Goal: Task Accomplishment & Management: Manage account settings

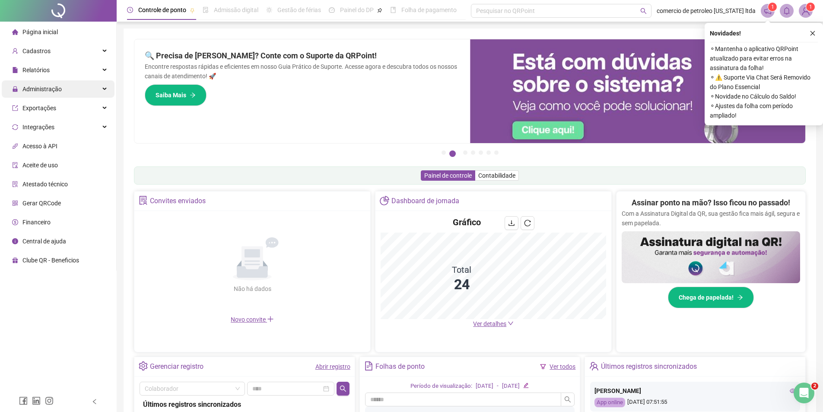
click at [40, 88] on span "Administração" at bounding box center [41, 89] width 39 height 7
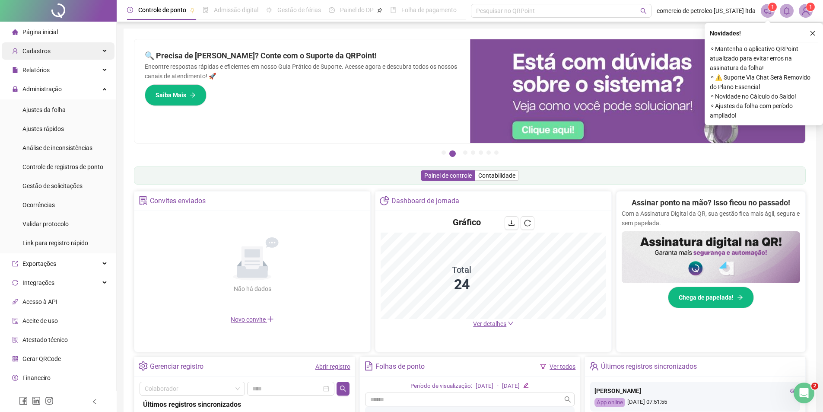
click at [45, 53] on span "Cadastros" at bounding box center [36, 51] width 28 height 7
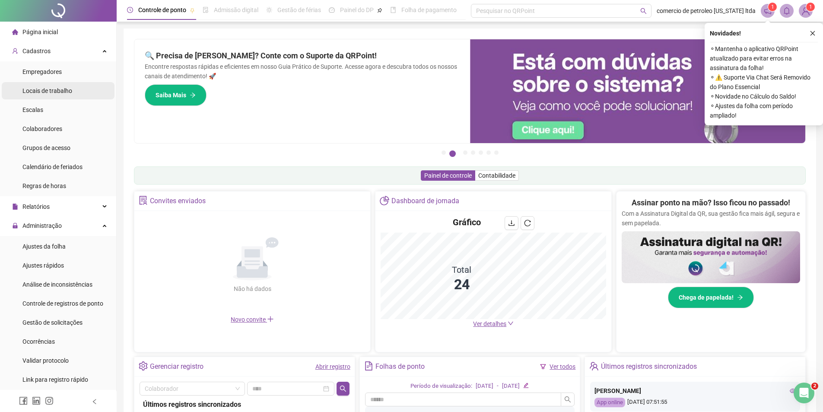
click at [48, 94] on span "Locais de trabalho" at bounding box center [47, 90] width 50 height 7
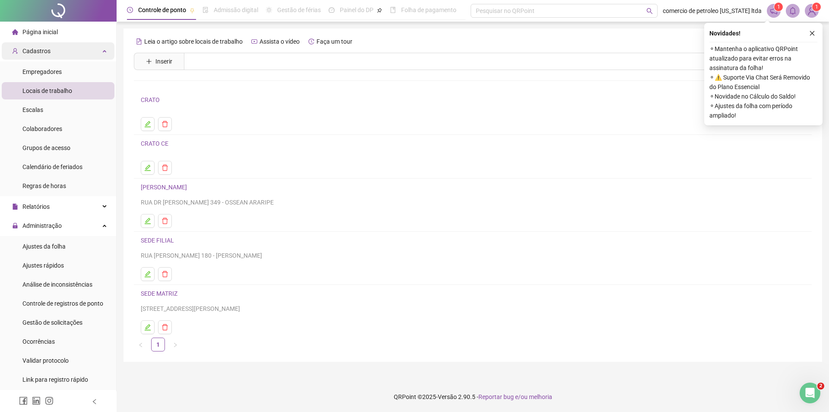
click at [46, 53] on span "Cadastros" at bounding box center [36, 51] width 28 height 7
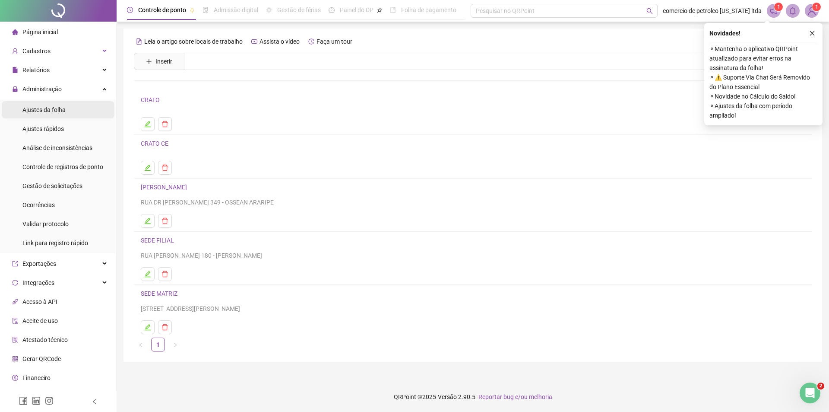
click at [54, 111] on span "Ajustes da folha" at bounding box center [43, 109] width 43 height 7
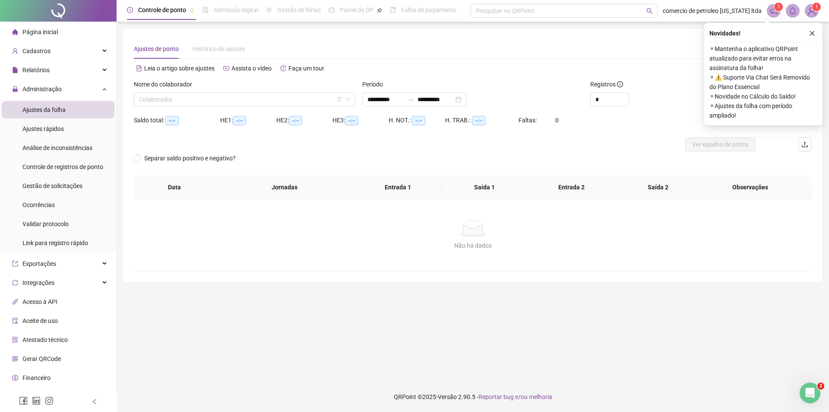
click at [168, 106] on div "Nome do colaborador Colaborador" at bounding box center [244, 96] width 228 height 34
type input "**********"
click at [170, 105] on input "search" at bounding box center [240, 99] width 203 height 13
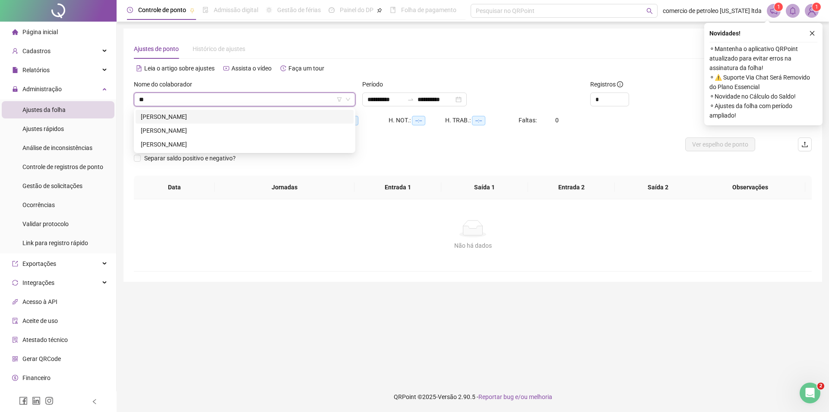
type input "*"
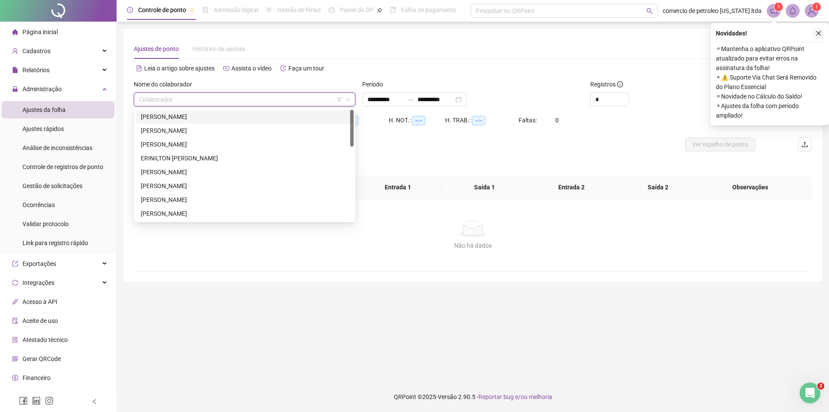
click at [818, 34] on icon "close" at bounding box center [819, 33] width 5 height 5
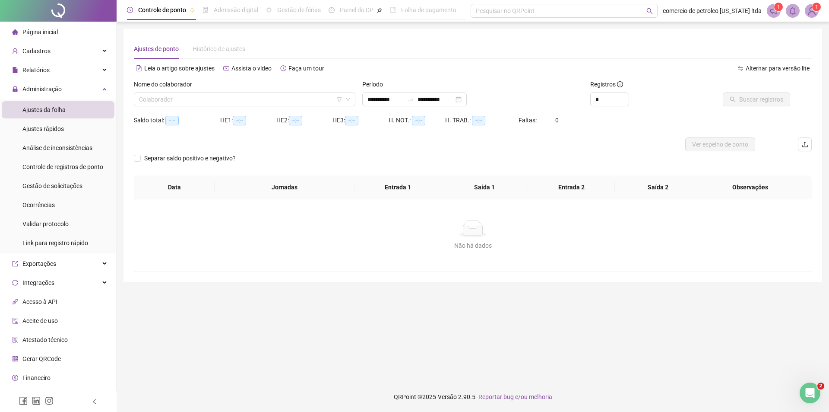
click at [810, 14] on img at bounding box center [812, 10] width 13 height 13
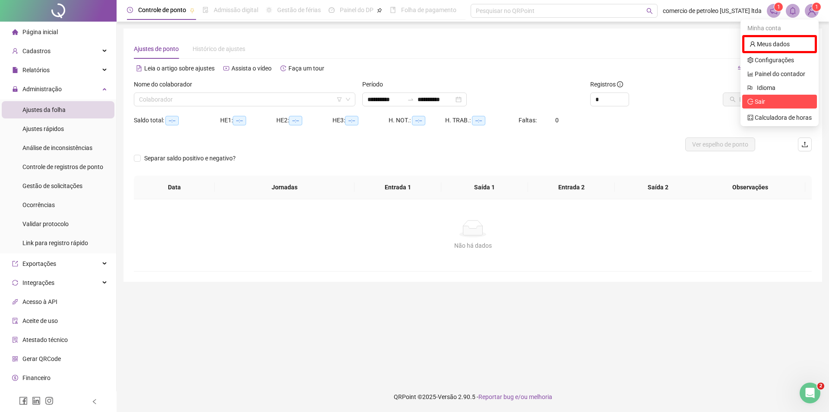
click at [775, 103] on span "Sair" at bounding box center [780, 102] width 64 height 10
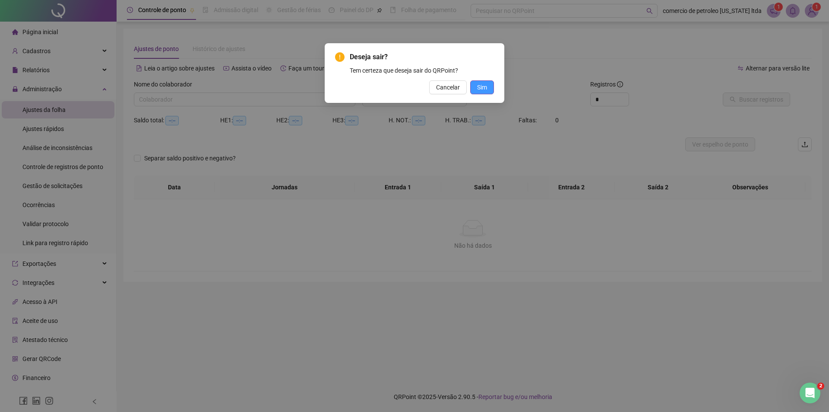
click at [488, 92] on button "Sim" at bounding box center [482, 87] width 24 height 14
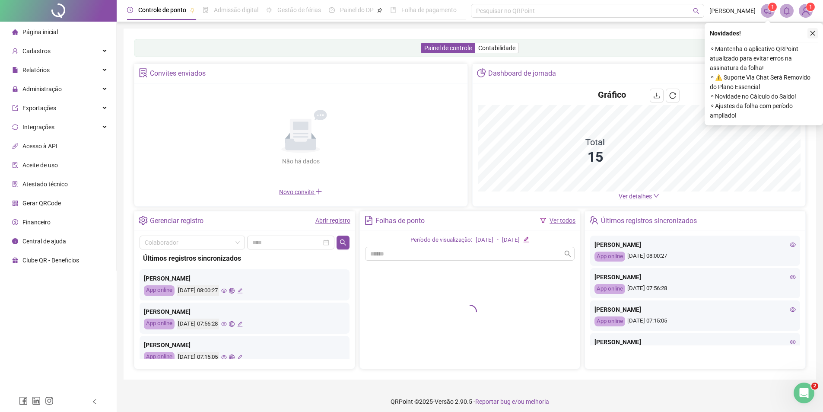
click at [816, 32] on button "button" at bounding box center [812, 33] width 10 height 10
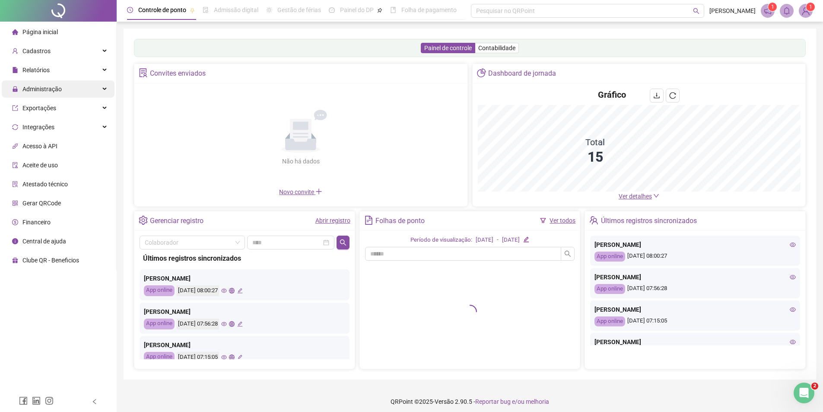
click at [56, 93] on span "Administração" at bounding box center [37, 88] width 50 height 17
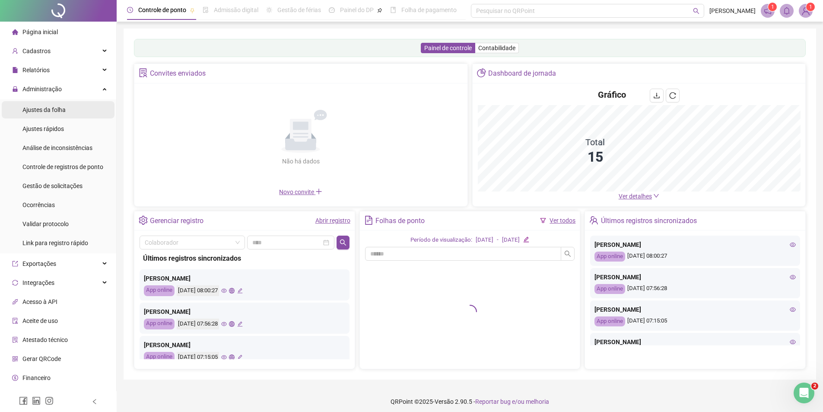
click at [49, 110] on span "Ajustes da folha" at bounding box center [43, 109] width 43 height 7
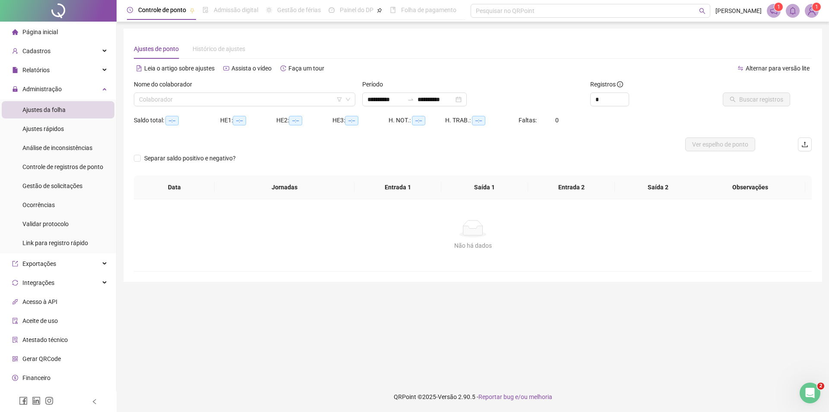
type input "**********"
click at [196, 100] on input "search" at bounding box center [240, 99] width 203 height 13
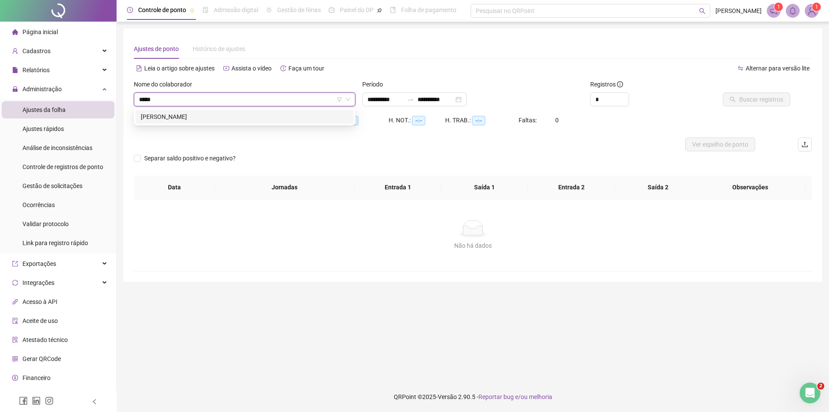
type input "******"
click at [197, 120] on div "[PERSON_NAME]" at bounding box center [245, 117] width 208 height 10
click at [467, 99] on div "**********" at bounding box center [414, 99] width 105 height 14
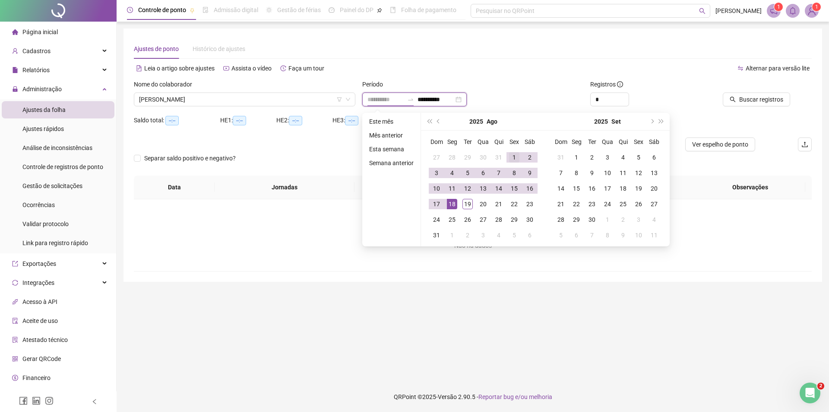
type input "**********"
click at [510, 156] on div "1" at bounding box center [514, 157] width 10 height 10
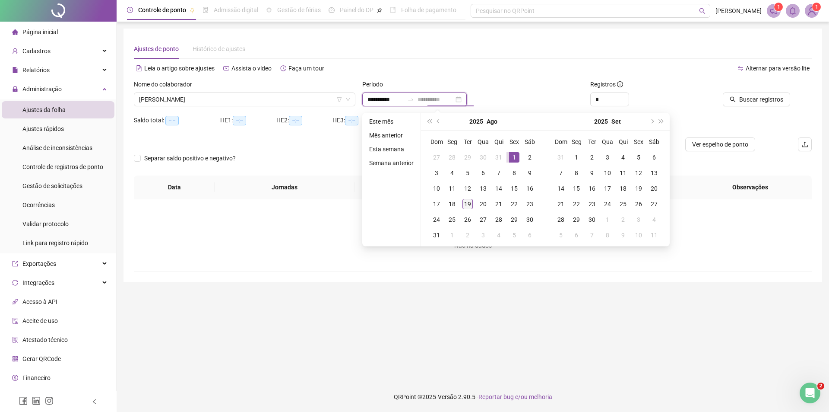
type input "**********"
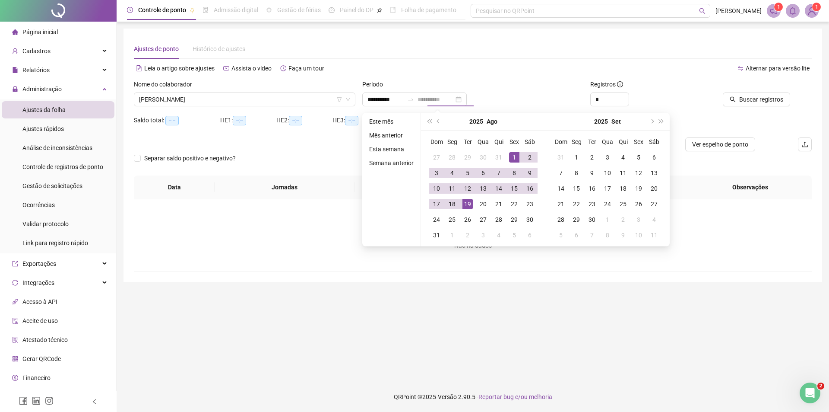
click at [468, 205] on div "19" at bounding box center [468, 204] width 10 height 10
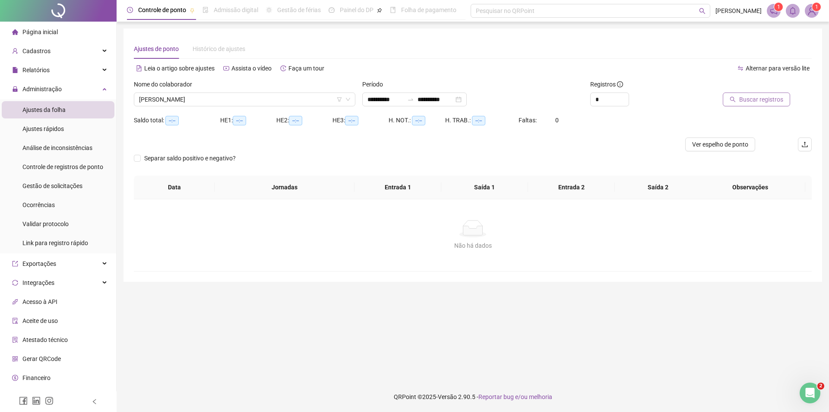
click at [771, 101] on span "Buscar registros" at bounding box center [761, 100] width 44 height 10
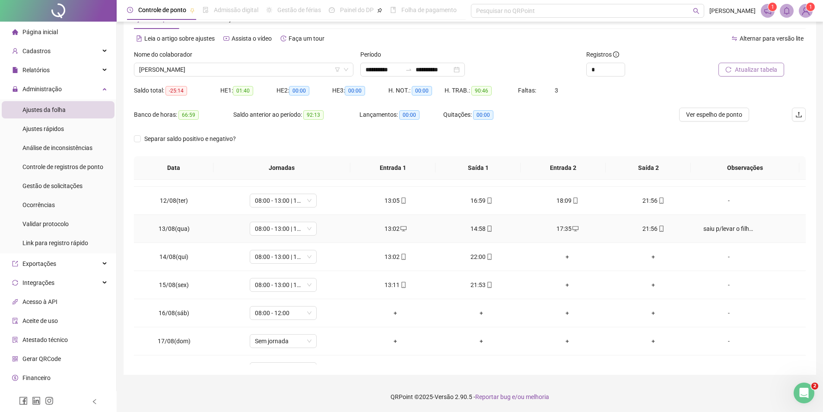
scroll to position [302, 0]
click at [704, 115] on span "Ver espelho de ponto" at bounding box center [714, 115] width 56 height 10
click at [268, 311] on span "08:00 - 12:00" at bounding box center [283, 312] width 57 height 13
type input "*****"
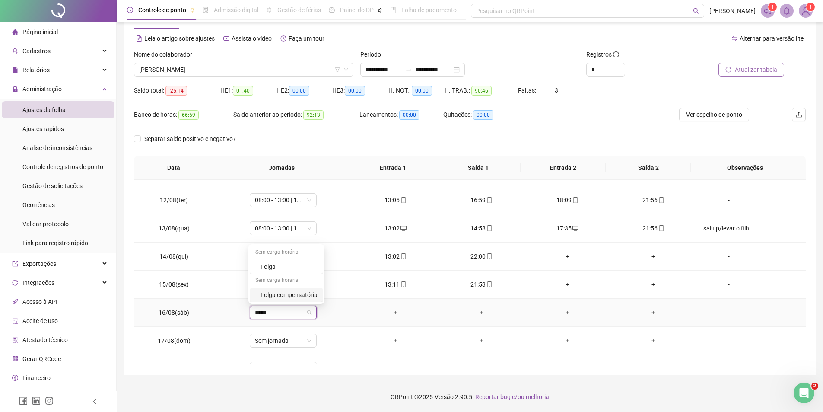
click at [288, 297] on div "Folga compensatória" at bounding box center [288, 295] width 57 height 10
click at [317, 290] on span "Sim" at bounding box center [322, 290] width 10 height 10
click at [720, 315] on div "-" at bounding box center [728, 313] width 51 height 10
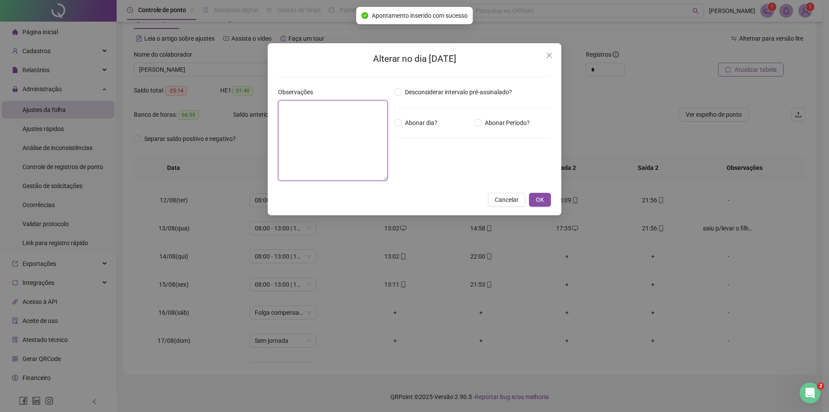
click at [358, 146] on textarea at bounding box center [333, 140] width 110 height 80
type textarea "**********"
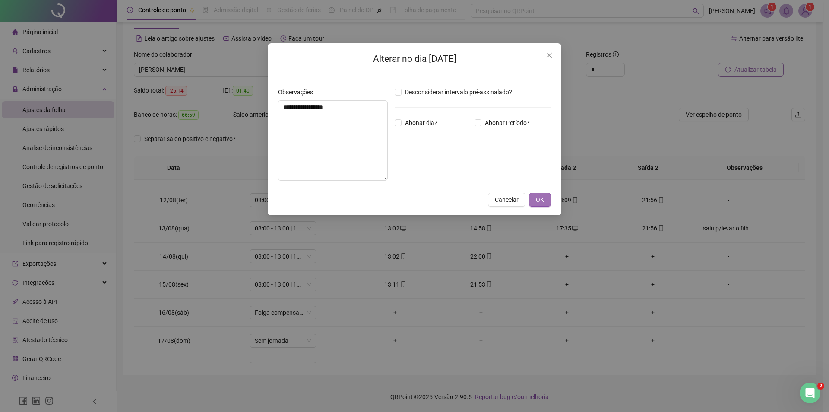
click at [540, 203] on span "OK" at bounding box center [540, 200] width 8 height 10
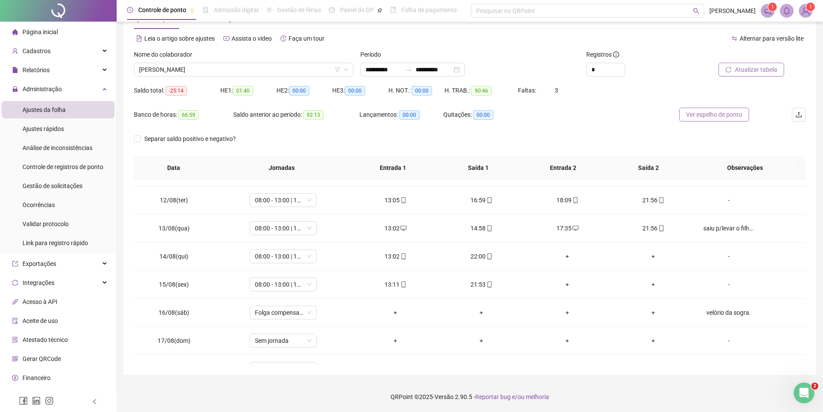
click at [705, 114] on span "Ver espelho de ponto" at bounding box center [714, 115] width 56 height 10
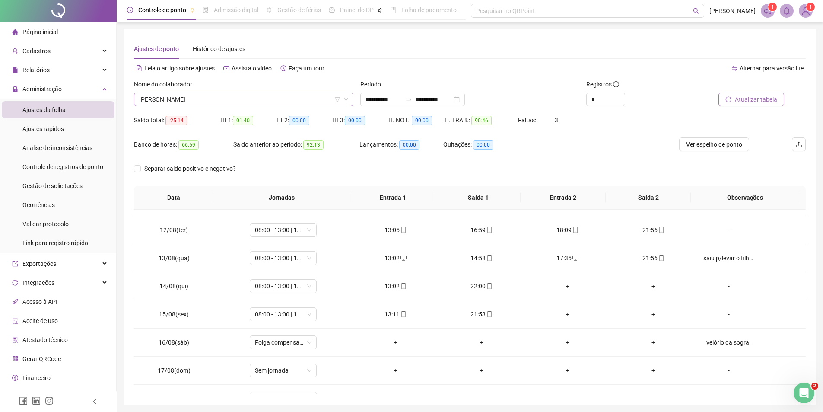
click at [202, 96] on span "FELIPE PEREIRA CRUZ" at bounding box center [243, 99] width 209 height 13
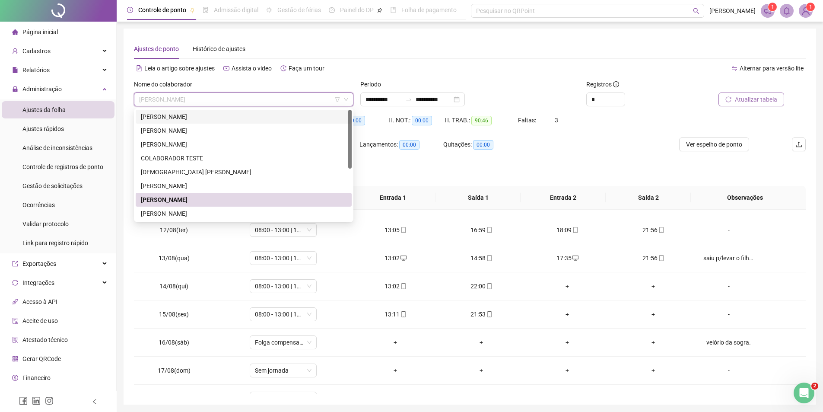
click at [196, 111] on div "ANDRE PEREIRA LOBO" at bounding box center [244, 117] width 216 height 14
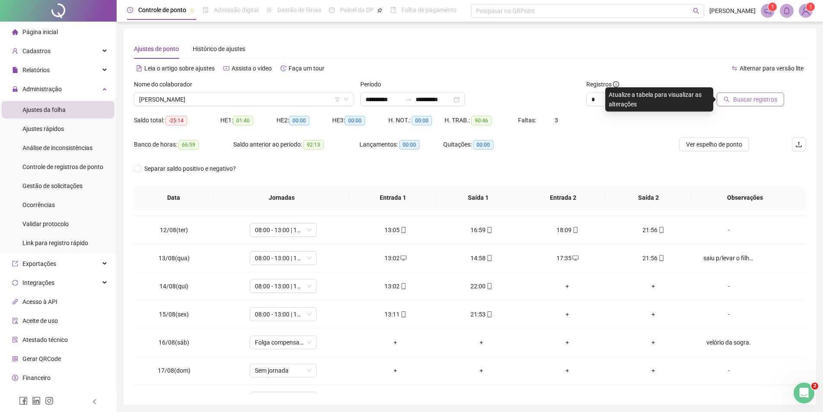
click at [738, 104] on button "Buscar registros" at bounding box center [750, 99] width 67 height 14
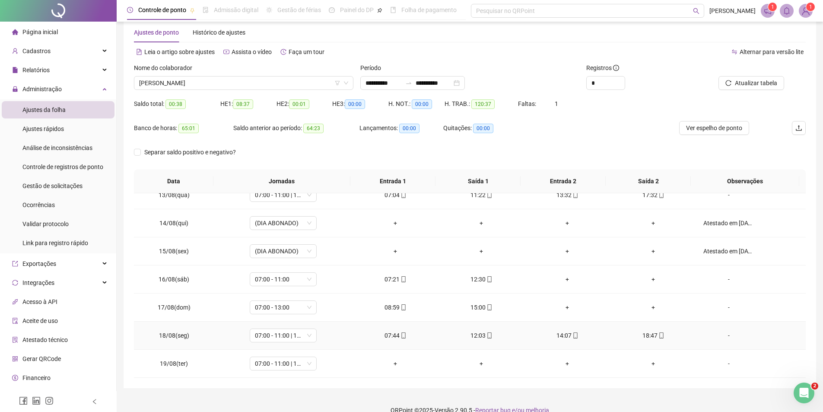
scroll to position [30, 0]
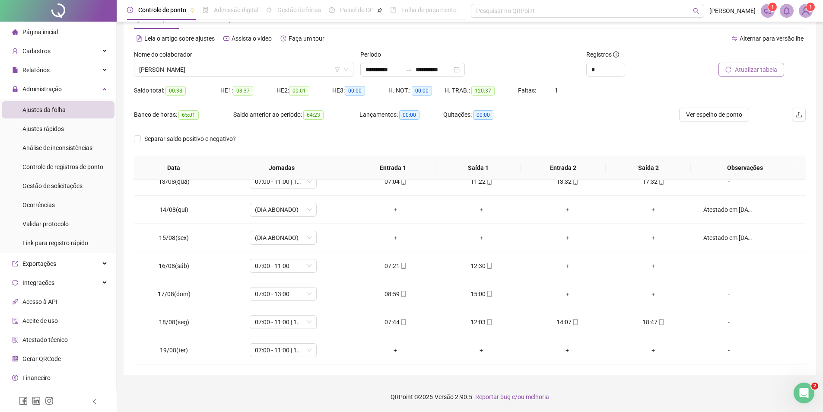
click at [762, 68] on span "Atualizar tabela" at bounding box center [756, 70] width 42 height 10
click at [711, 116] on span "Ver espelho de ponto" at bounding box center [714, 115] width 56 height 10
click at [215, 63] on span "ANDRE PEREIRA LOBO" at bounding box center [243, 69] width 209 height 13
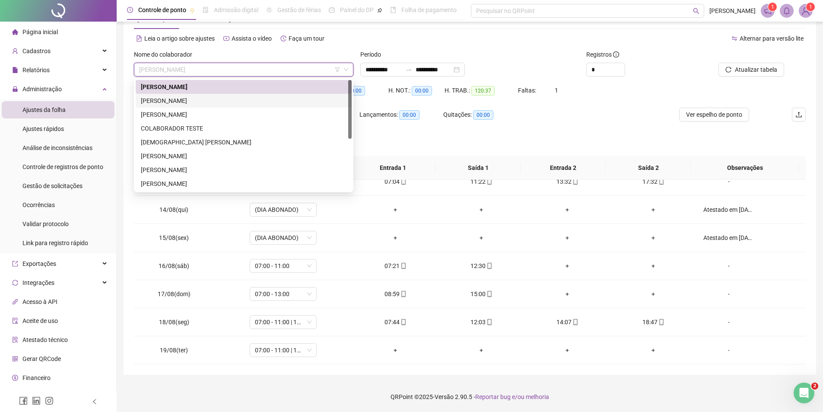
click at [174, 100] on div "CICERO JOSE DO NASCIMENTO" at bounding box center [244, 101] width 206 height 10
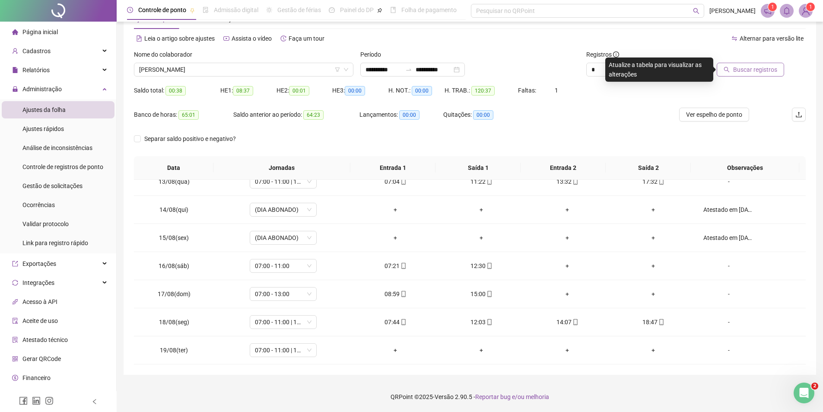
click at [759, 72] on span "Buscar registros" at bounding box center [755, 70] width 44 height 10
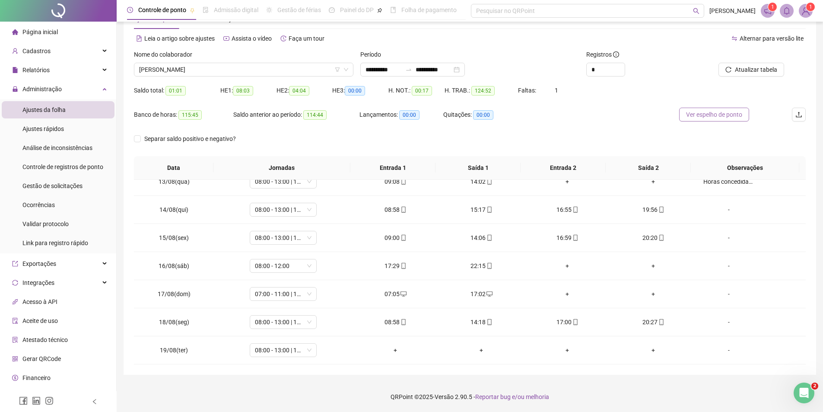
click at [713, 118] on span "Ver espelho de ponto" at bounding box center [714, 115] width 56 height 10
click at [231, 67] on span "CICERO JOSE DO NASCIMENTO" at bounding box center [243, 69] width 209 height 13
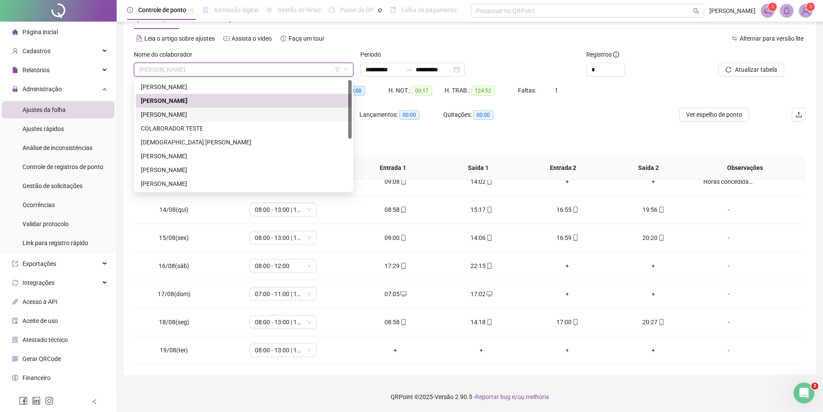
click at [184, 114] on div "CICERO ROBSON DA SILVA" at bounding box center [244, 115] width 206 height 10
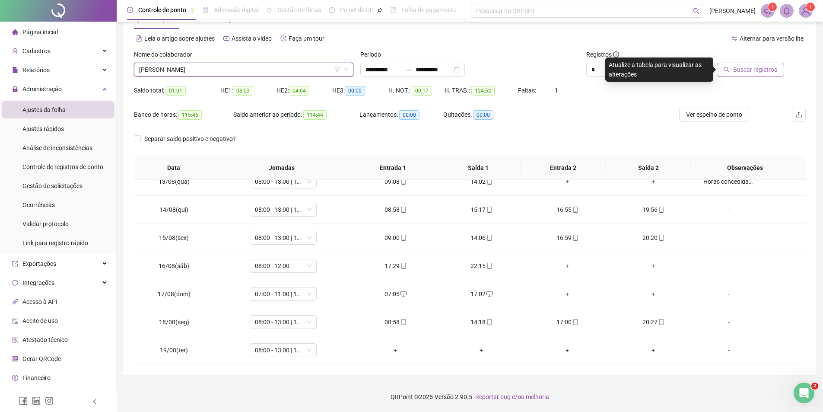
click at [720, 70] on button "Buscar registros" at bounding box center [750, 70] width 67 height 14
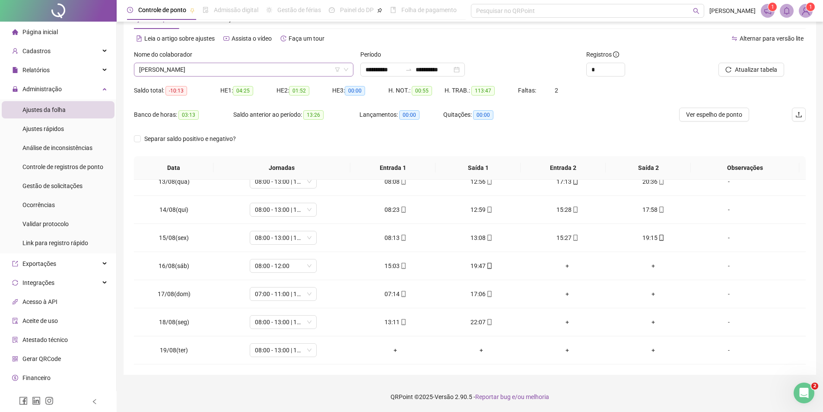
click at [297, 68] on span "CICERO ROBSON DA SILVA" at bounding box center [243, 69] width 209 height 13
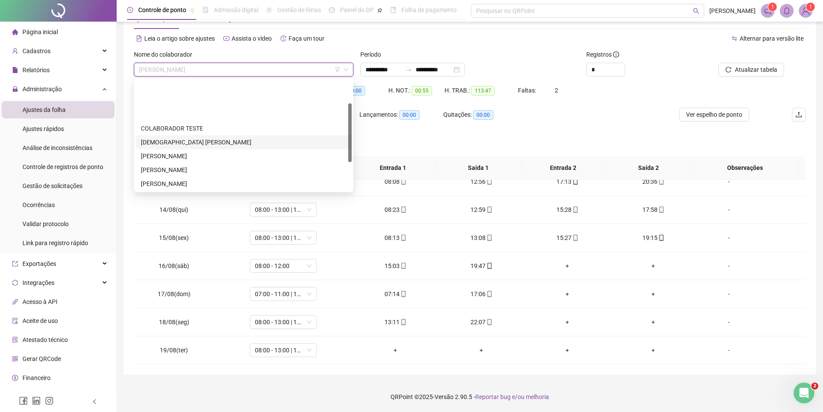
scroll to position [43, 0]
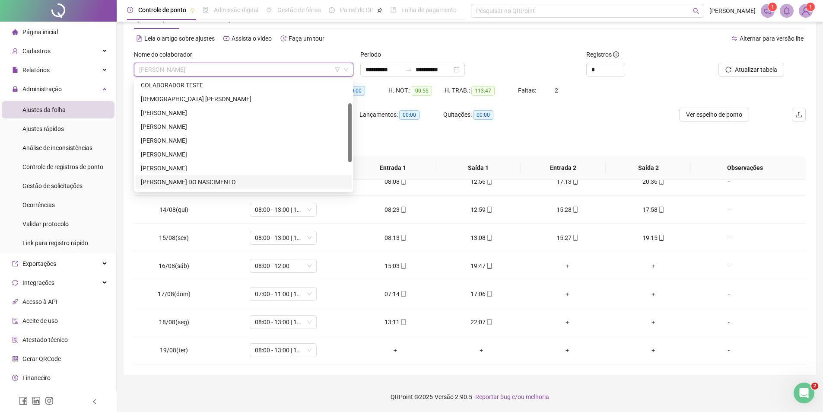
click at [203, 179] on div "KADJA RAMIRES DO NASCIMENTO" at bounding box center [244, 182] width 206 height 10
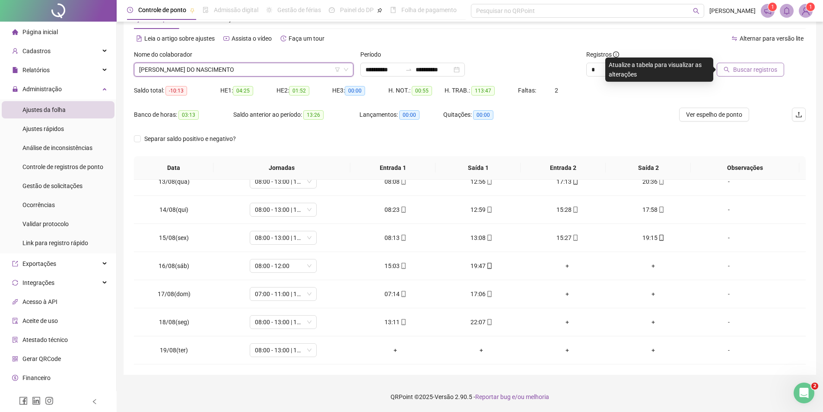
click at [768, 70] on span "Buscar registros" at bounding box center [755, 70] width 44 height 10
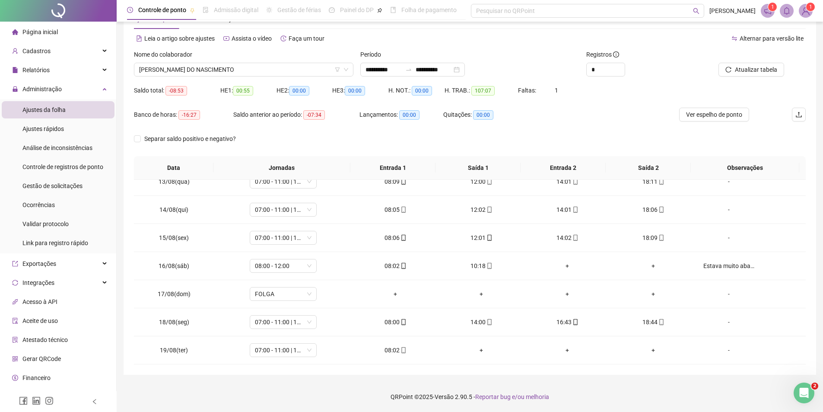
click at [375, 371] on div "**********" at bounding box center [470, 187] width 692 height 376
click at [382, 372] on div "**********" at bounding box center [470, 187] width 692 height 376
click at [398, 373] on div "**********" at bounding box center [470, 187] width 692 height 376
click at [411, 369] on div "**********" at bounding box center [470, 187] width 692 height 376
click at [392, 362] on td "08:02" at bounding box center [395, 350] width 86 height 28
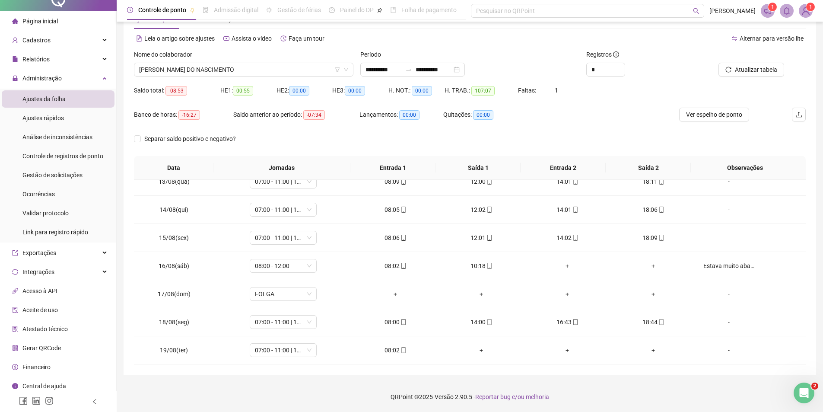
scroll to position [14, 0]
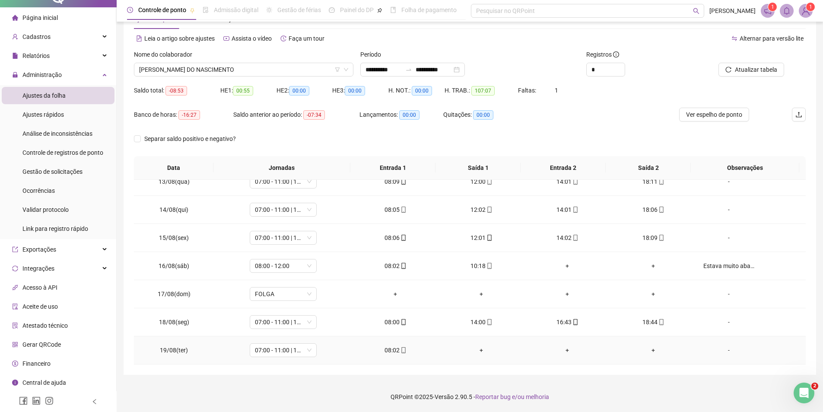
click at [438, 362] on td "+" at bounding box center [481, 350] width 86 height 28
click at [364, 370] on div "**********" at bounding box center [470, 187] width 692 height 376
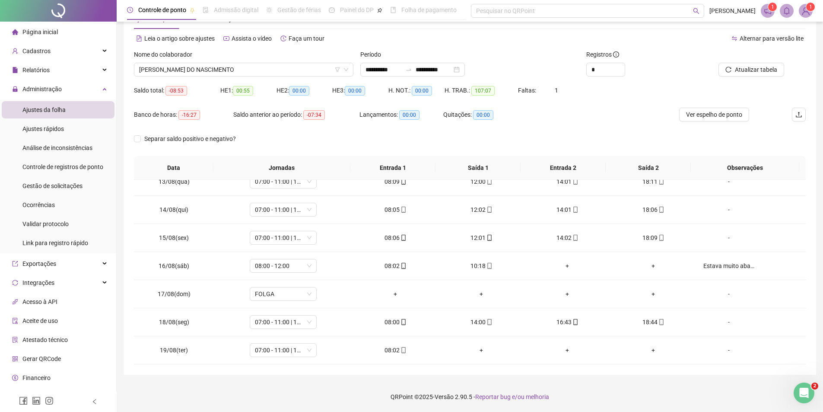
scroll to position [14, 0]
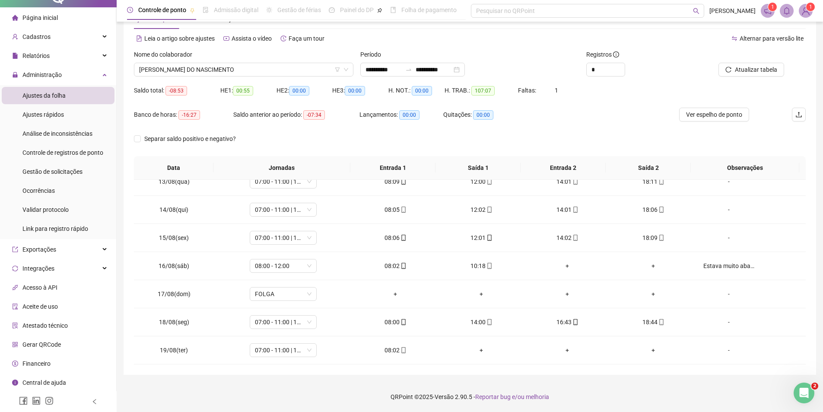
click at [339, 385] on footer "QRPoint © 2025 - Versão 2.90.5 - Reportar bug e/ou melhoria" at bounding box center [470, 396] width 706 height 30
click at [343, 392] on footer "QRPoint © 2025 - Versão 2.90.5 - Reportar bug e/ou melhoria" at bounding box center [470, 396] width 706 height 30
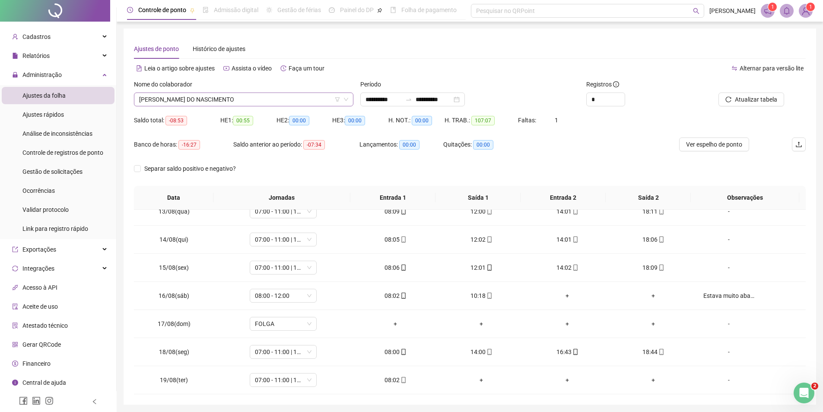
click at [251, 101] on span "KADJA RAMIRES DO NASCIMENTO" at bounding box center [243, 99] width 209 height 13
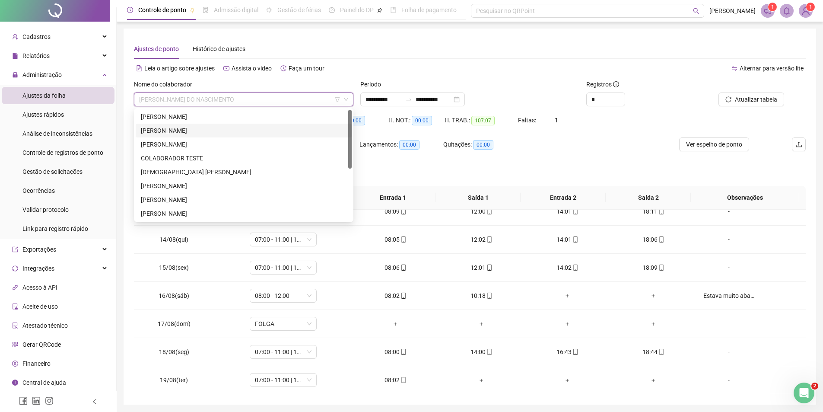
click at [173, 128] on div "CICERO JOSE DO NASCIMENTO" at bounding box center [244, 131] width 206 height 10
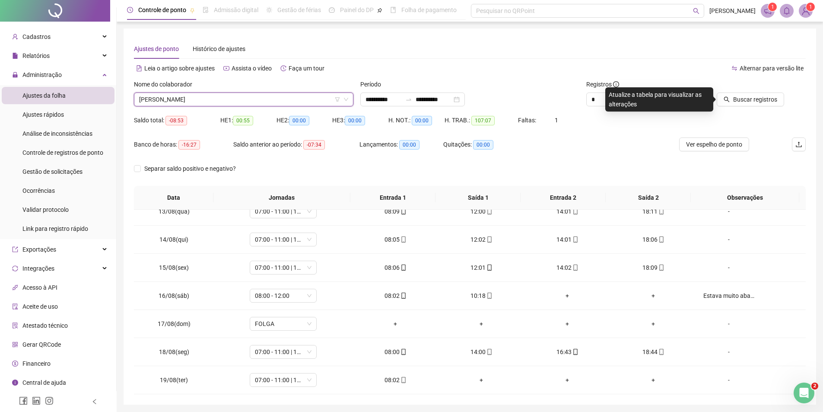
click at [261, 97] on span "CICERO JOSE DO NASCIMENTO" at bounding box center [243, 99] width 209 height 13
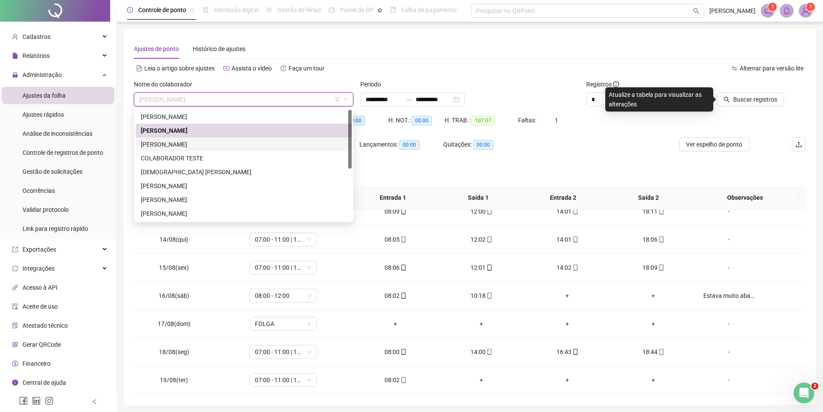
click at [184, 147] on div "CICERO ROBSON DA SILVA" at bounding box center [244, 145] width 206 height 10
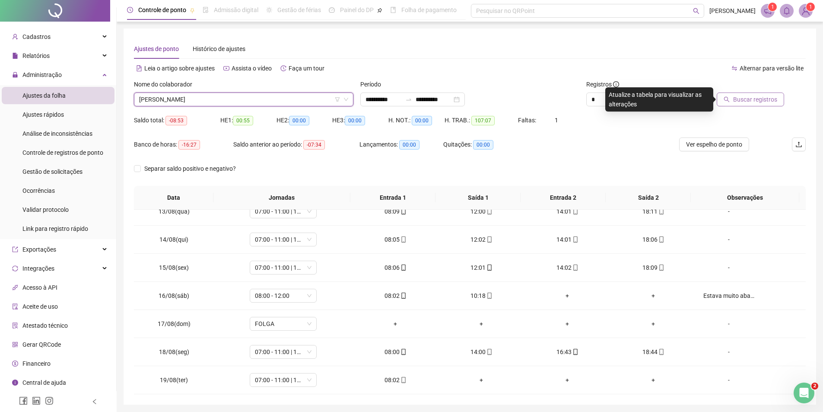
click at [743, 101] on span "Buscar registros" at bounding box center [755, 100] width 44 height 10
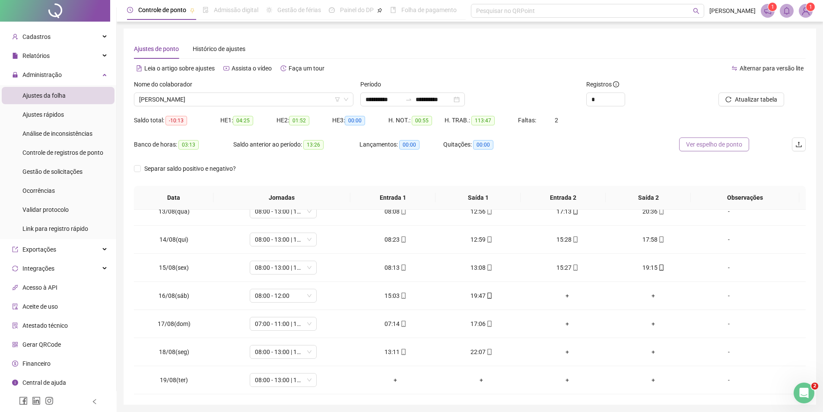
click at [736, 142] on span "Ver espelho de ponto" at bounding box center [714, 145] width 56 height 10
click at [222, 97] on span "CICERO ROBSON DA SILVA" at bounding box center [243, 99] width 209 height 13
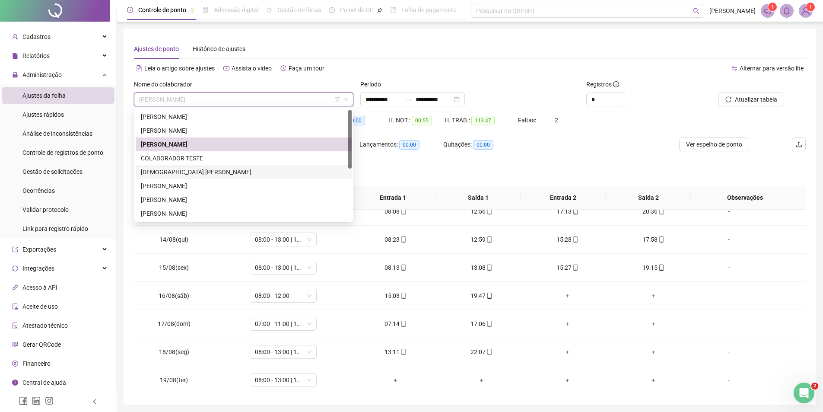
click at [160, 170] on div "DEUSIMAR GREGORIO DIAS" at bounding box center [244, 172] width 206 height 10
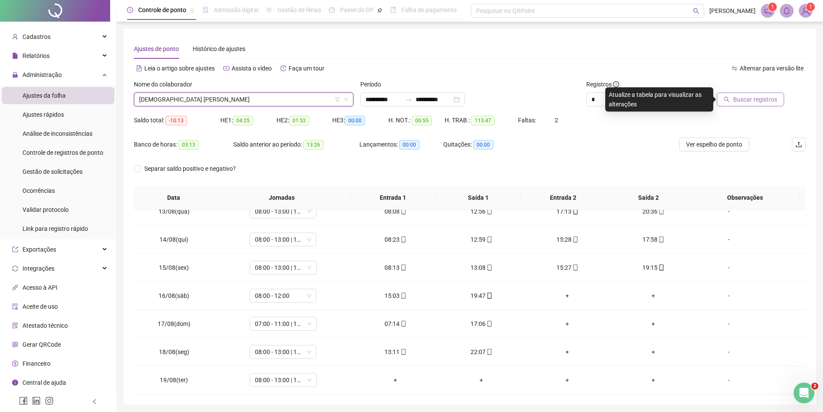
click at [752, 100] on span "Buscar registros" at bounding box center [755, 100] width 44 height 10
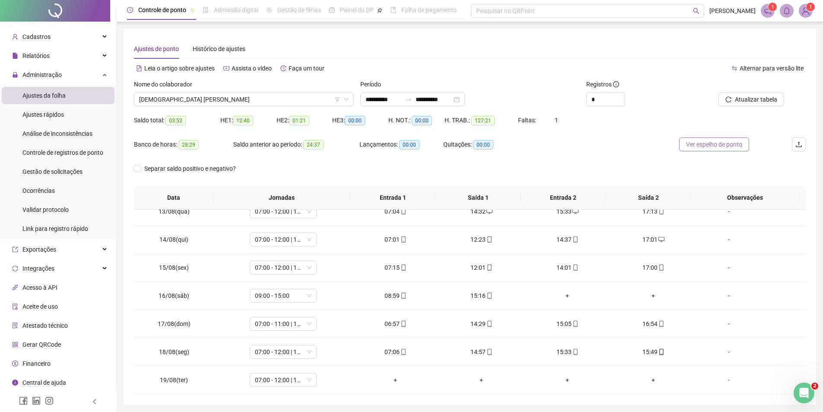
click at [735, 144] on span "Ver espelho de ponto" at bounding box center [714, 145] width 56 height 10
click at [222, 99] on span "DEUSIMAR GREGORIO DIAS" at bounding box center [243, 99] width 209 height 13
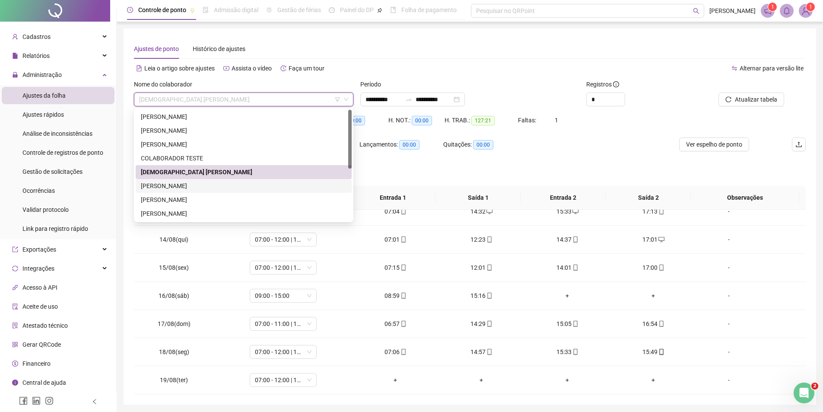
click at [167, 187] on div "EMANUELA NOGUEIRA LEITE" at bounding box center [244, 186] width 206 height 10
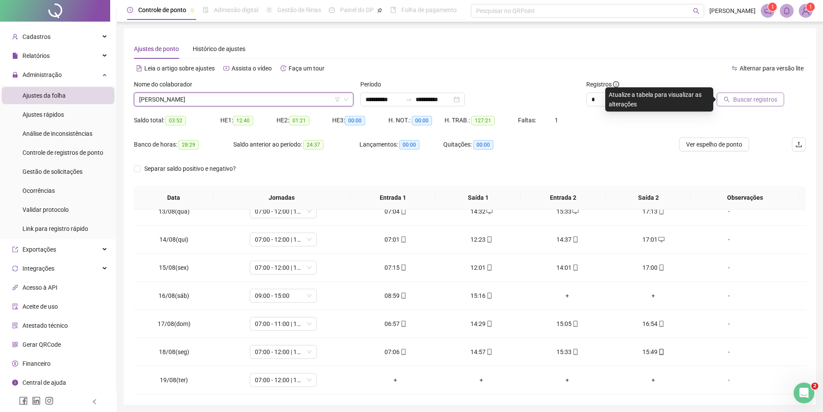
click at [745, 99] on span "Buscar registros" at bounding box center [755, 100] width 44 height 10
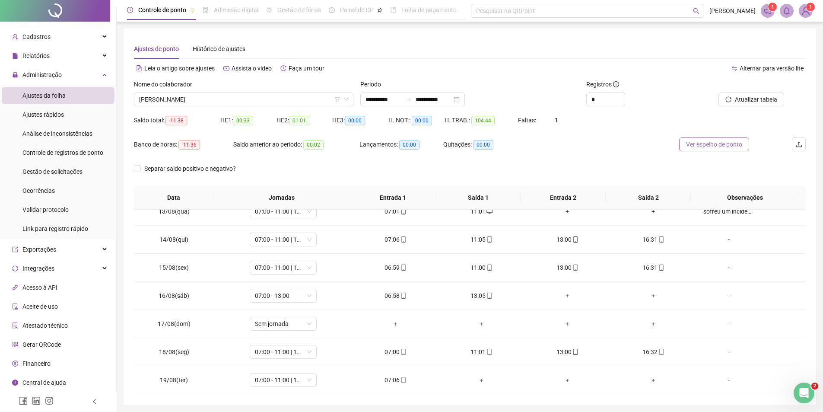
click at [703, 146] on span "Ver espelho de ponto" at bounding box center [714, 145] width 56 height 10
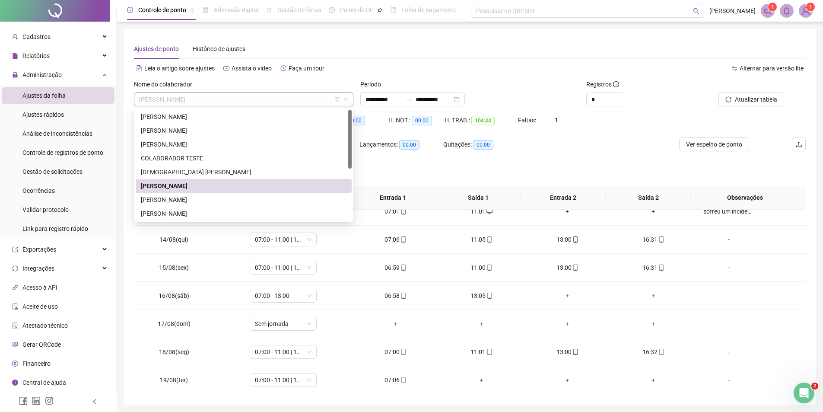
click at [249, 100] on span "EMANUELA NOGUEIRA LEITE" at bounding box center [243, 99] width 209 height 13
click at [177, 201] on div "FELIPE PEREIRA CRUZ" at bounding box center [244, 200] width 206 height 10
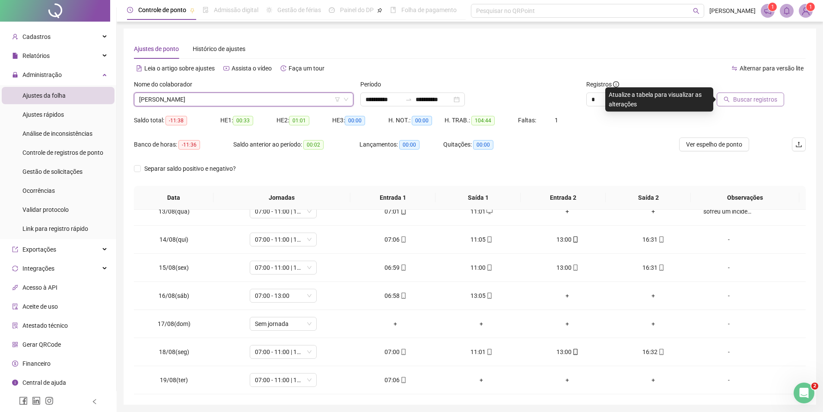
click at [745, 102] on span "Buscar registros" at bounding box center [755, 100] width 44 height 10
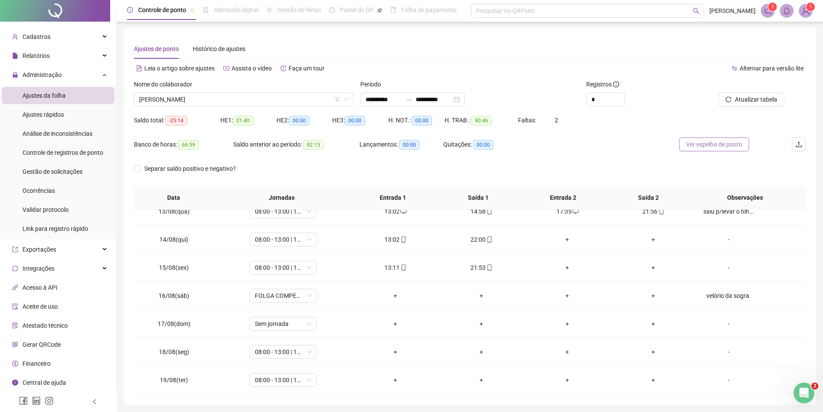
click at [700, 142] on span "Ver espelho de ponto" at bounding box center [714, 145] width 56 height 10
click at [221, 103] on span "FELIPE PEREIRA CRUZ" at bounding box center [243, 99] width 209 height 13
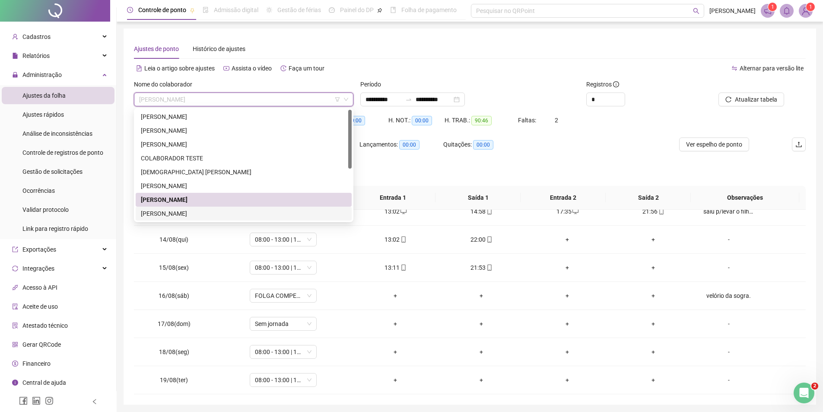
drag, startPoint x: 167, startPoint y: 213, endPoint x: 225, endPoint y: 209, distance: 58.0
click at [167, 213] on div "FRANCISCO ELDEMIR AGOSTINHO LIMA" at bounding box center [244, 214] width 206 height 10
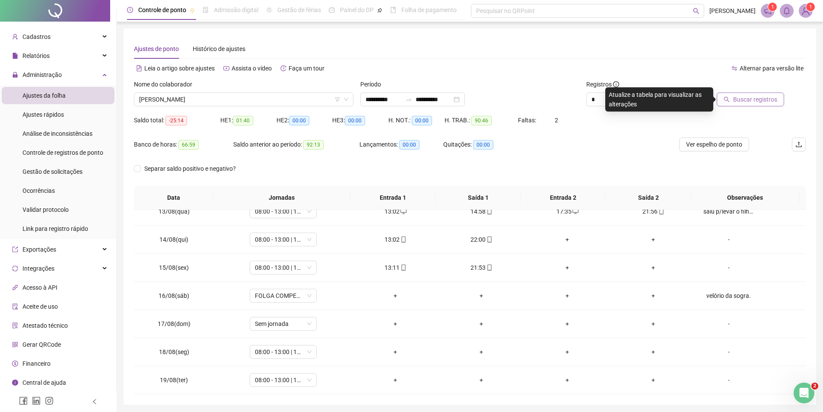
click at [752, 95] on span "Buscar registros" at bounding box center [755, 100] width 44 height 10
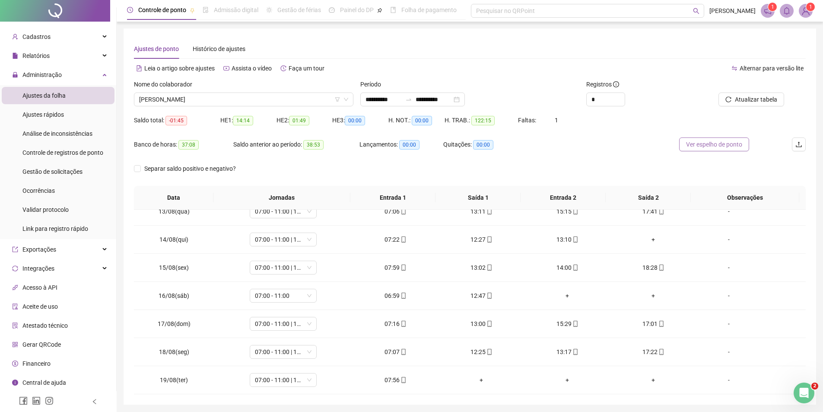
click at [723, 143] on span "Ver espelho de ponto" at bounding box center [714, 145] width 56 height 10
click at [235, 97] on span "FRANCISCO ELDEMIR AGOSTINHO LIMA" at bounding box center [243, 99] width 209 height 13
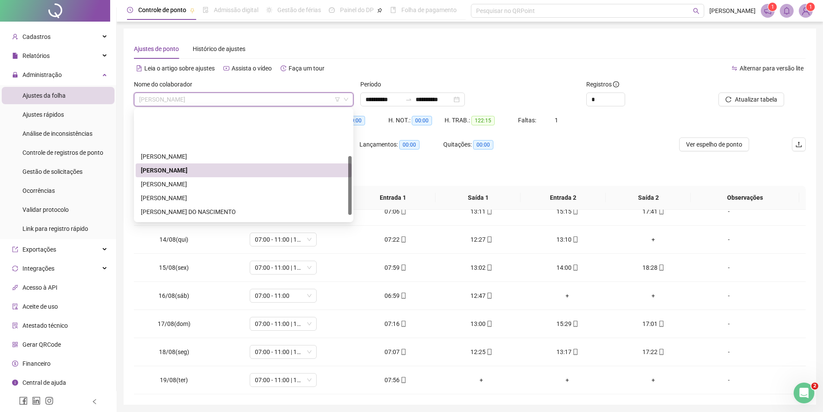
scroll to position [86, 0]
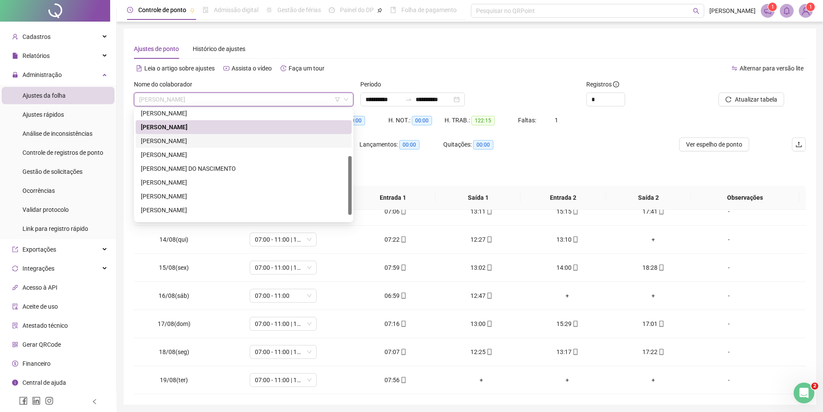
click at [183, 137] on div "FRANCISCO RIKELME PEREIRA" at bounding box center [244, 141] width 206 height 10
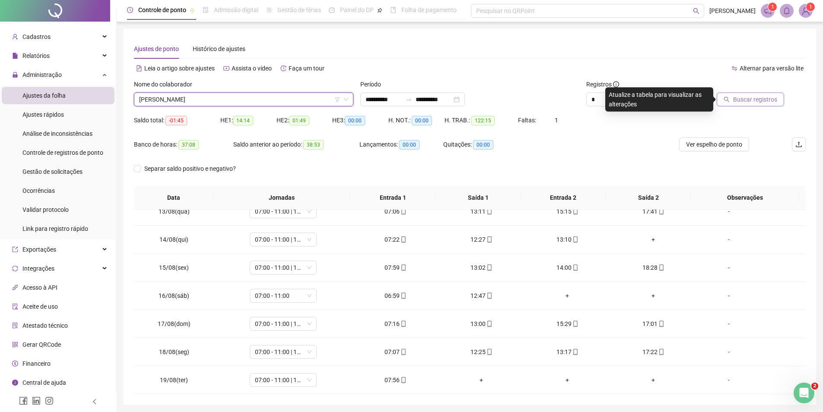
click at [745, 100] on span "Buscar registros" at bounding box center [755, 100] width 44 height 10
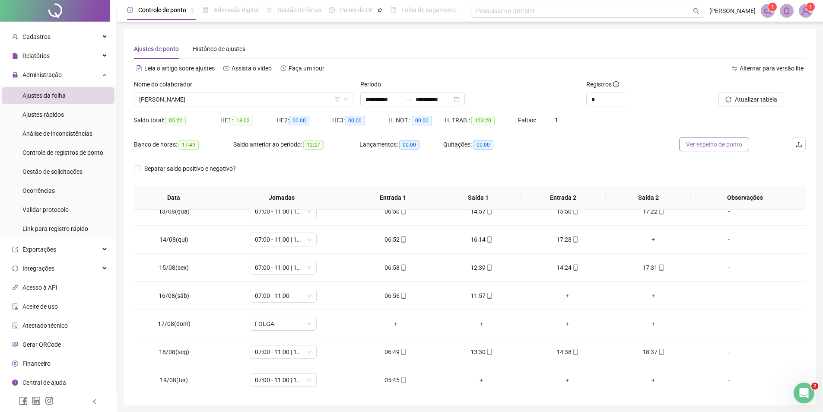
click at [730, 144] on span "Ver espelho de ponto" at bounding box center [714, 145] width 56 height 10
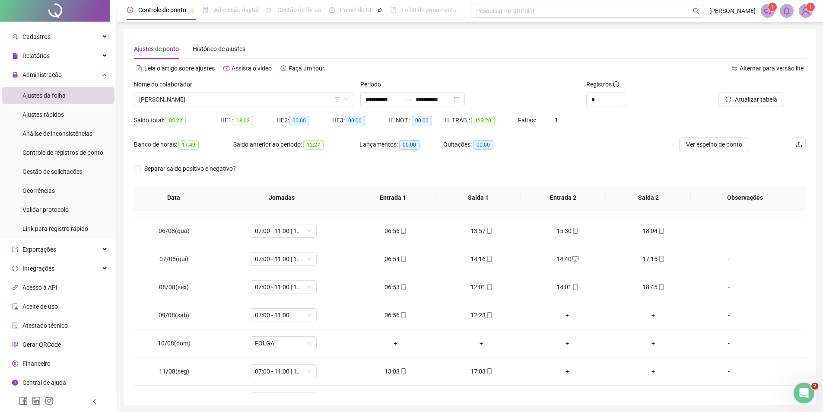
scroll to position [0, 0]
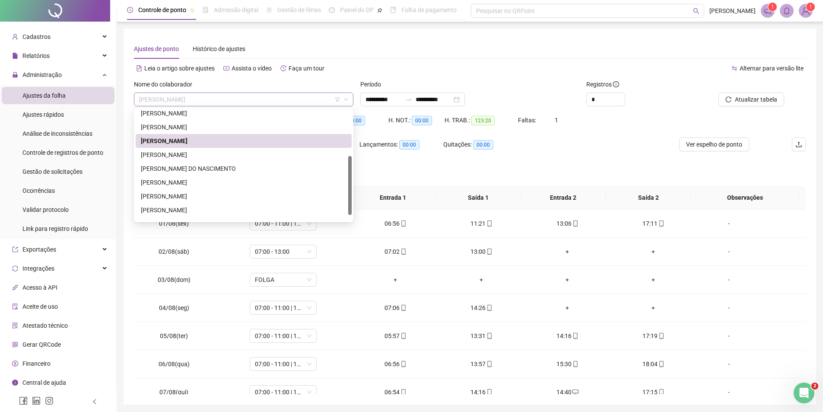
click at [242, 95] on span "FRANCISCO RIKELME PEREIRA" at bounding box center [243, 99] width 209 height 13
click at [206, 156] on div "GABRIELLY FIRMINO MARTINS RODRIGUES" at bounding box center [244, 155] width 206 height 10
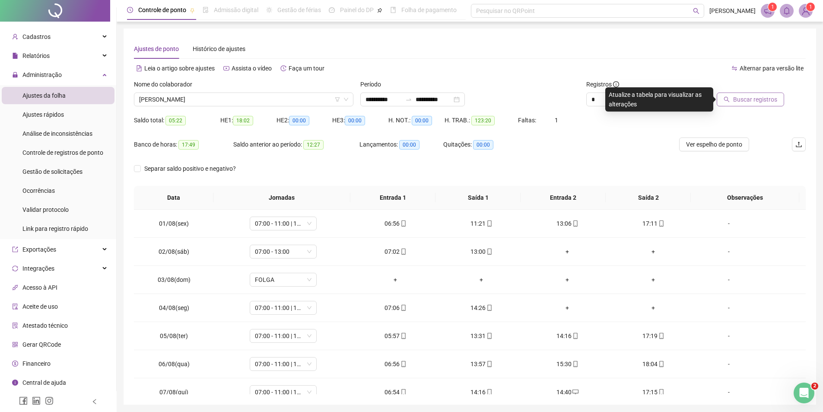
click at [743, 102] on span "Buscar registros" at bounding box center [755, 100] width 44 height 10
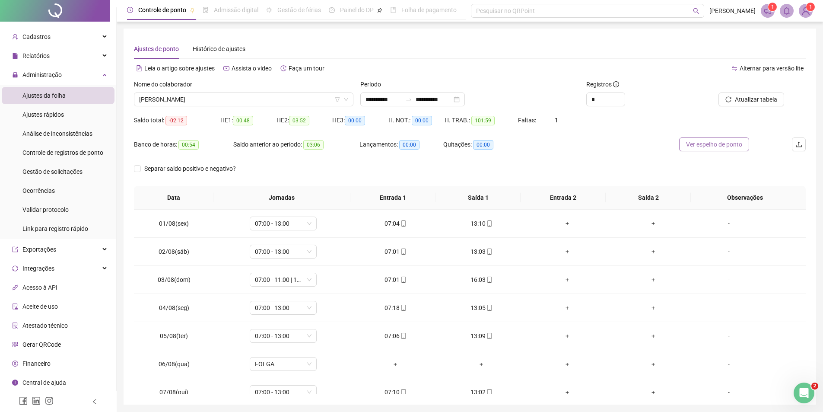
click at [696, 145] on span "Ver espelho de ponto" at bounding box center [714, 145] width 56 height 10
click at [270, 104] on span "GABRIELLY FIRMINO MARTINS RODRIGUES" at bounding box center [243, 99] width 209 height 13
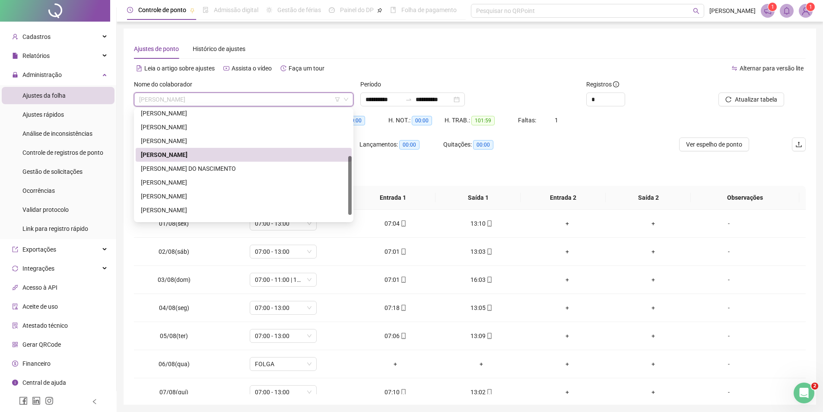
click at [237, 157] on div "GABRIELLY FIRMINO MARTINS RODRIGUES" at bounding box center [244, 155] width 206 height 10
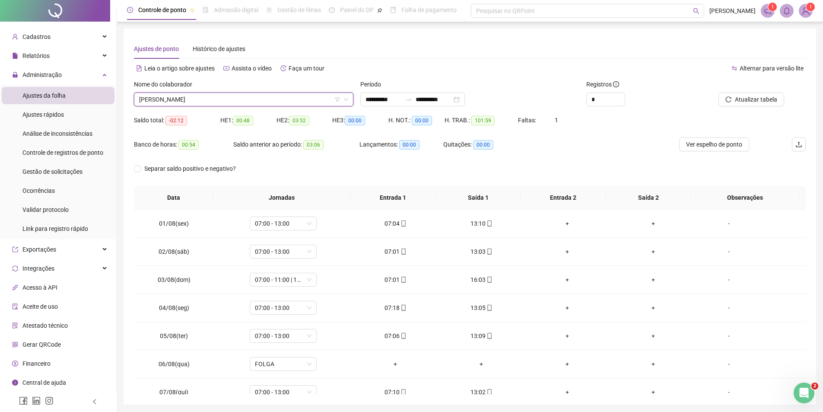
click at [283, 93] on span "GABRIELLY FIRMINO MARTINS RODRIGUES" at bounding box center [243, 99] width 209 height 13
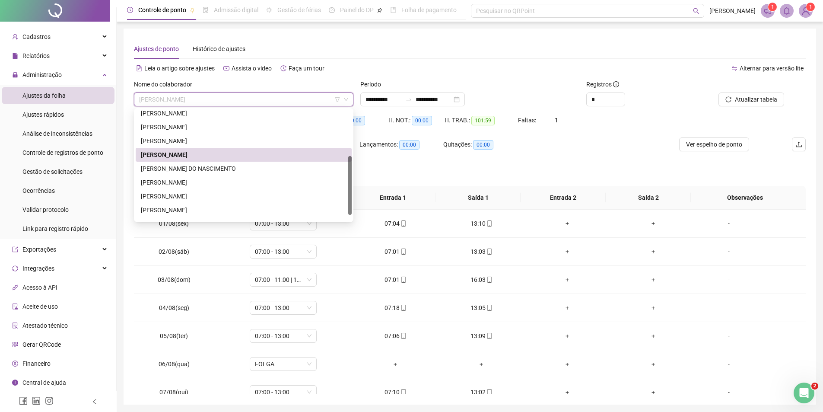
click at [473, 65] on div "Alternar para versão lite" at bounding box center [638, 68] width 336 height 14
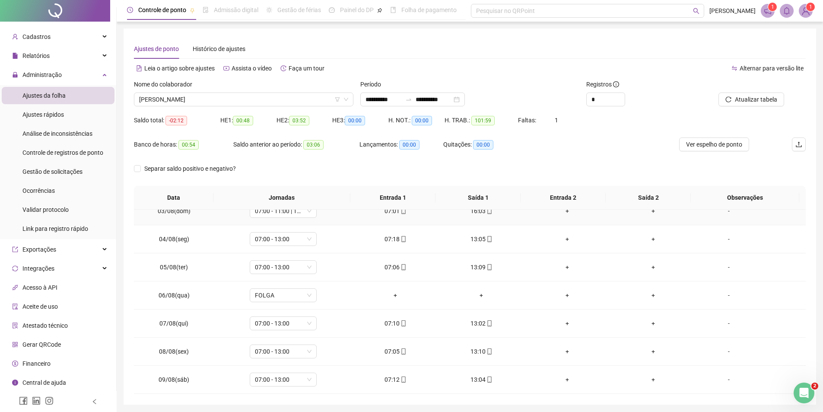
scroll to position [173, 0]
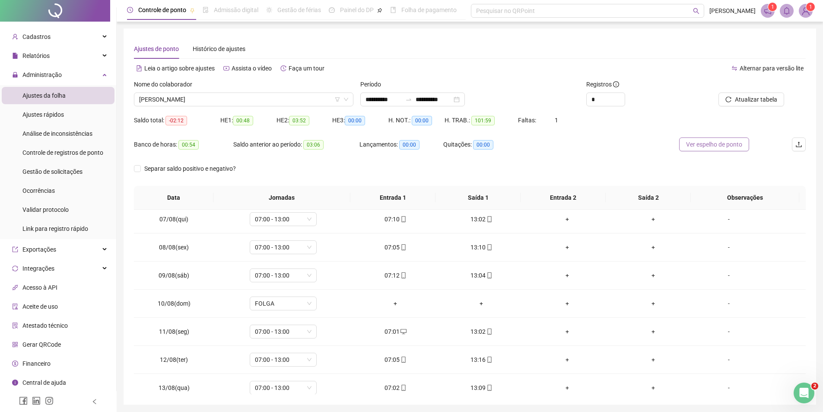
click at [726, 146] on span "Ver espelho de ponto" at bounding box center [714, 145] width 56 height 10
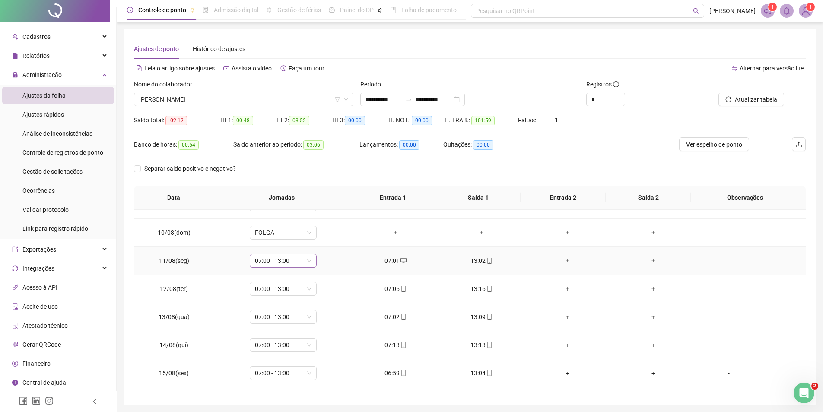
scroll to position [349, 0]
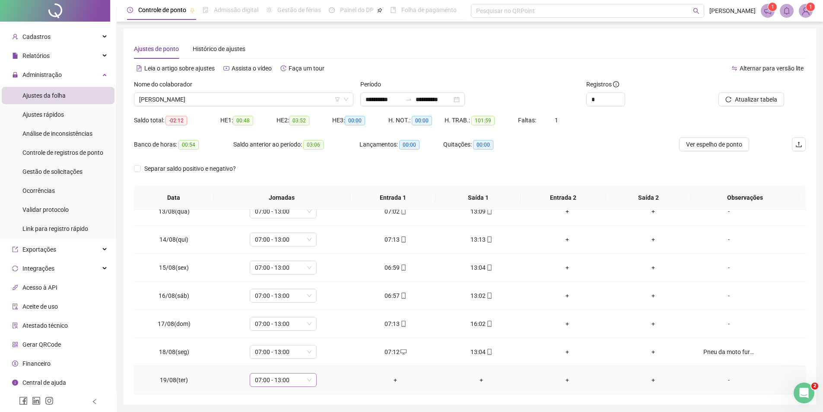
click at [289, 379] on span "07:00 - 13:00" at bounding box center [283, 379] width 57 height 13
type input "*****"
click at [266, 330] on div "Folga" at bounding box center [288, 334] width 57 height 10
click at [323, 359] on span "Sim" at bounding box center [322, 357] width 10 height 10
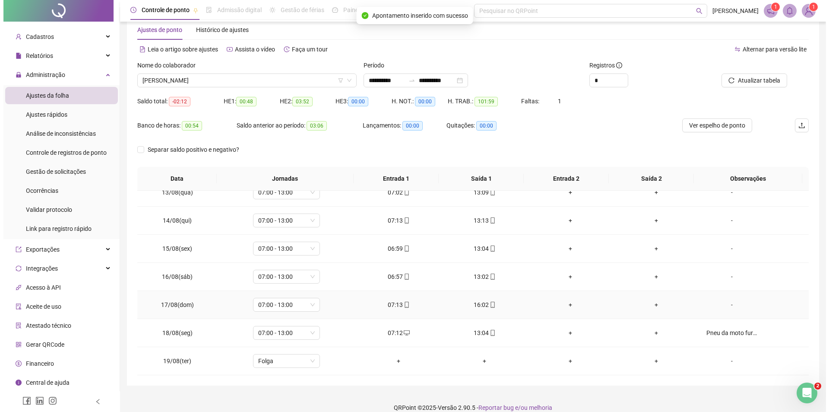
scroll to position [30, 0]
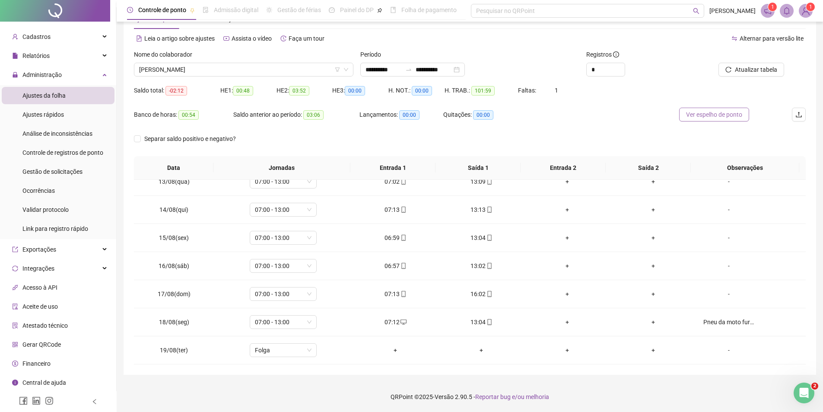
click at [723, 118] on span "Ver espelho de ponto" at bounding box center [714, 115] width 56 height 10
click at [712, 111] on span "Ver espelho de ponto" at bounding box center [714, 115] width 56 height 10
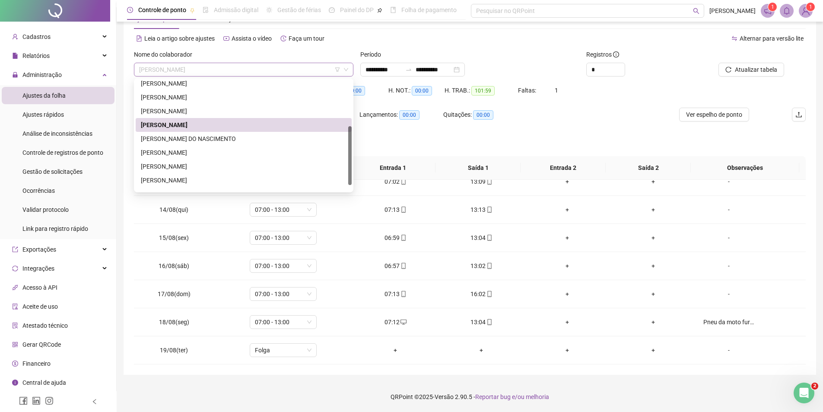
click at [256, 73] on span "GABRIELLY FIRMINO MARTINS RODRIGUES" at bounding box center [243, 69] width 209 height 13
click at [218, 153] on div "KAROLAINE DOS SANTOS SILVA" at bounding box center [244, 153] width 206 height 10
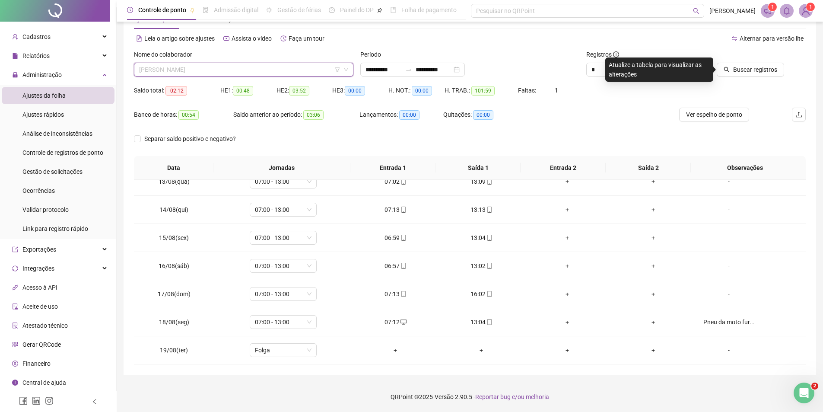
click at [291, 73] on span "KAROLAINE DOS SANTOS SILVA" at bounding box center [243, 69] width 209 height 13
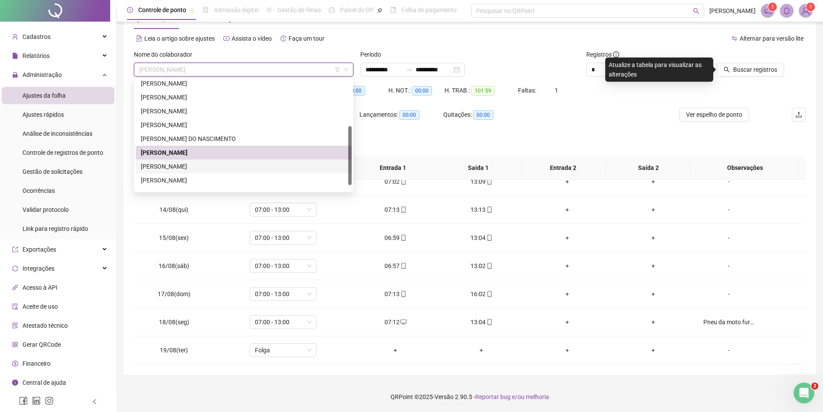
click at [222, 168] on div "KAUAN CARDOSO DOS SANTOS" at bounding box center [244, 167] width 206 height 10
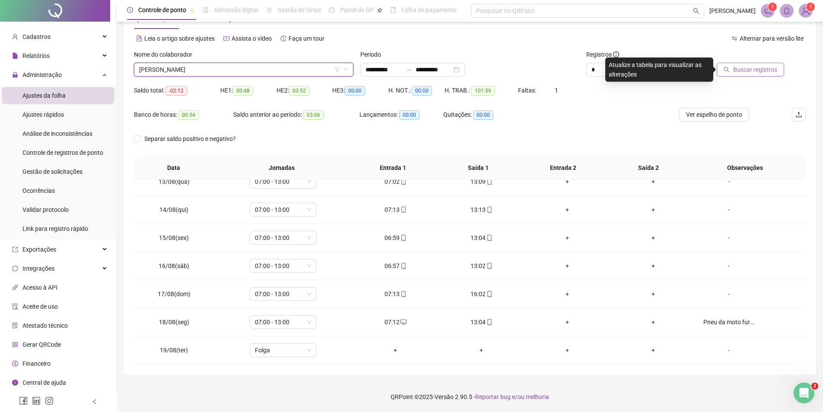
click at [758, 71] on span "Buscar registros" at bounding box center [755, 70] width 44 height 10
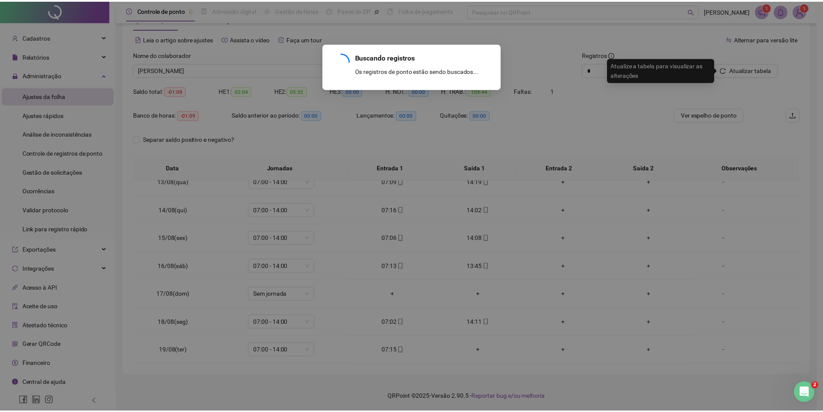
scroll to position [321, 0]
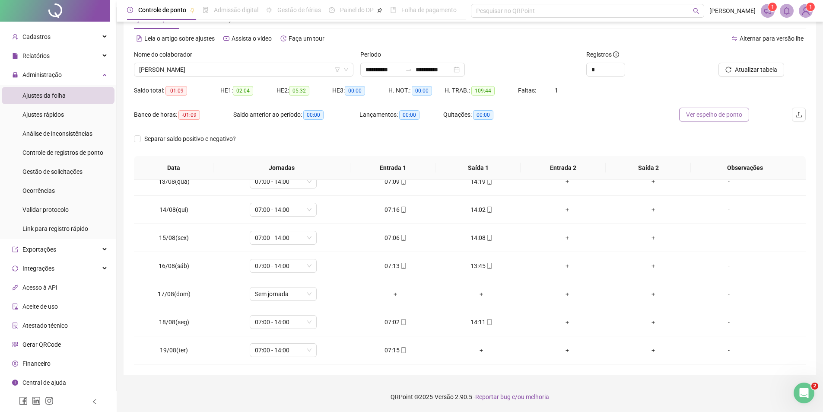
click at [718, 110] on span "Ver espelho de ponto" at bounding box center [714, 115] width 56 height 10
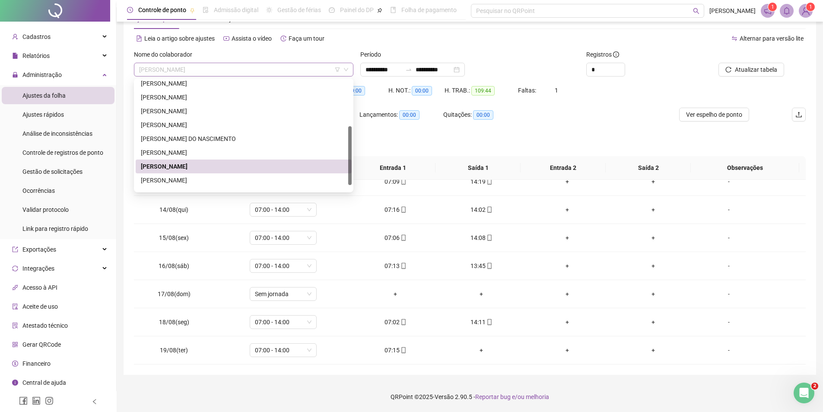
click at [228, 68] on span "KAUAN CARDOSO DOS SANTOS" at bounding box center [243, 69] width 209 height 13
click at [175, 179] on div "MARIA EMANUELA DE OLIVEIRA SILVA" at bounding box center [244, 180] width 206 height 10
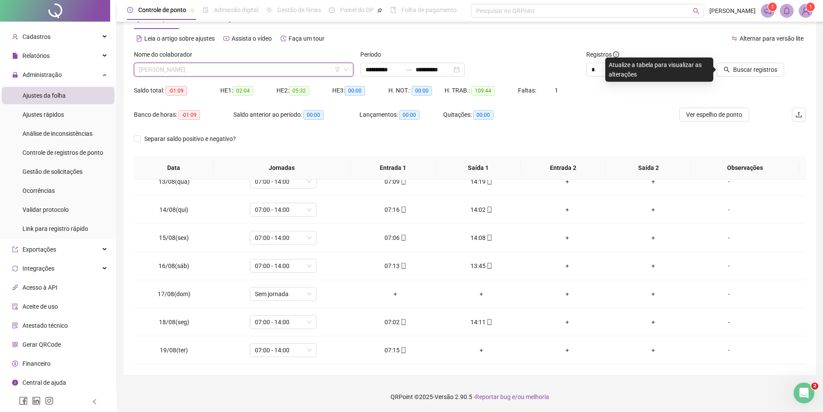
click at [300, 73] on span "MARIA EMANUELA DE OLIVEIRA SILVA" at bounding box center [243, 69] width 209 height 13
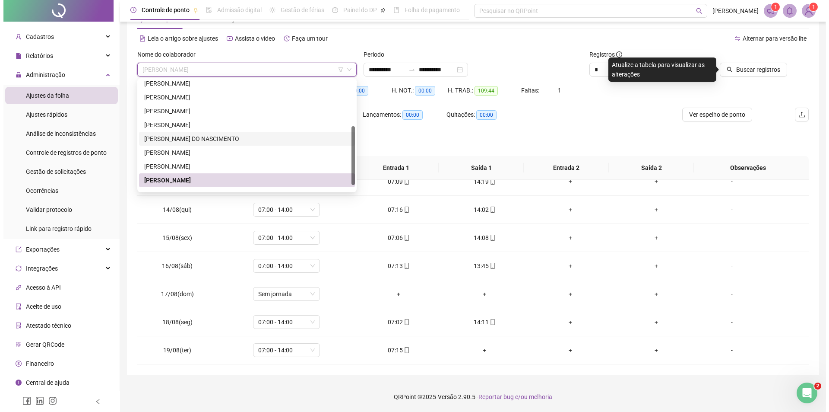
scroll to position [97, 0]
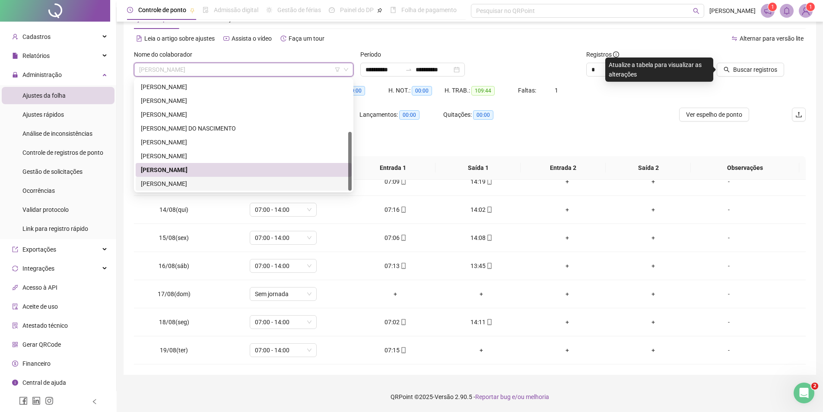
click at [197, 182] on div "THALES SANTANA FERREIRA" at bounding box center [244, 184] width 206 height 10
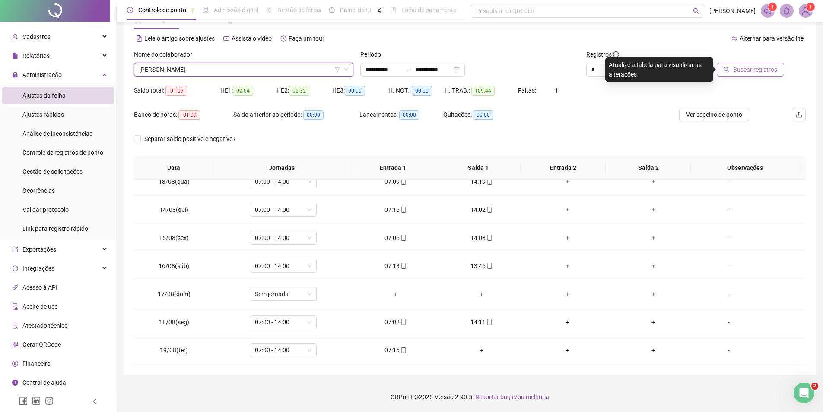
click at [750, 72] on span "Buscar registros" at bounding box center [755, 70] width 44 height 10
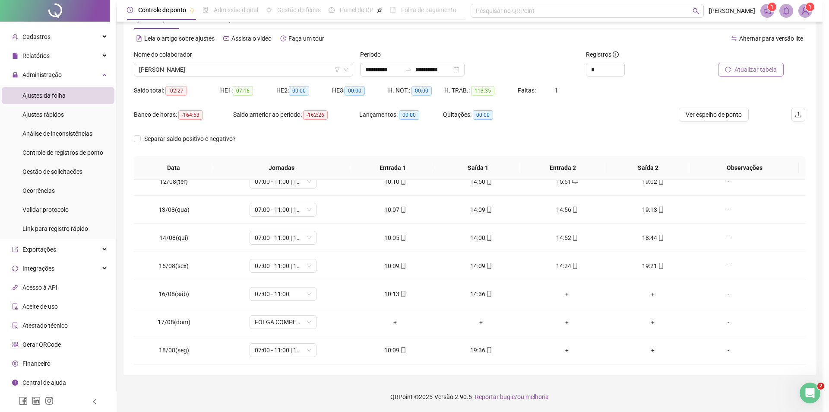
scroll to position [349, 0]
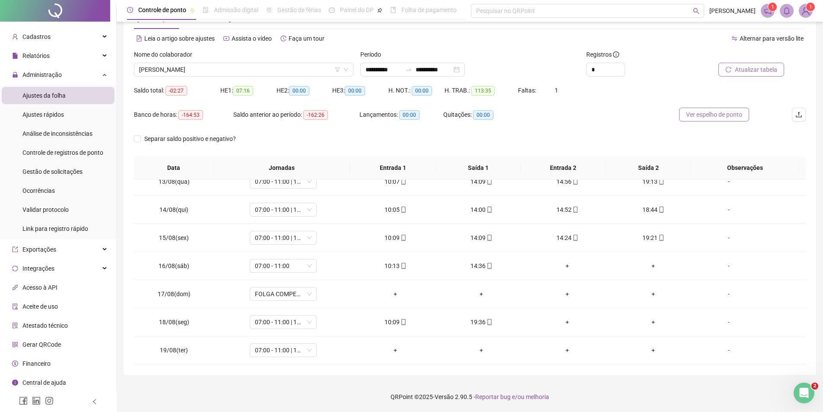
click at [725, 118] on span "Ver espelho de ponto" at bounding box center [714, 115] width 56 height 10
click at [263, 72] on span "THALES SANTANA FERREIRA" at bounding box center [243, 69] width 209 height 13
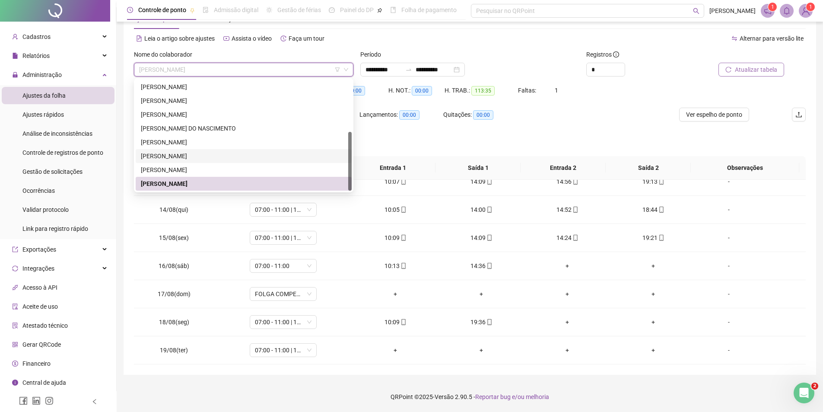
click at [809, 10] on span "1" at bounding box center [810, 7] width 3 height 6
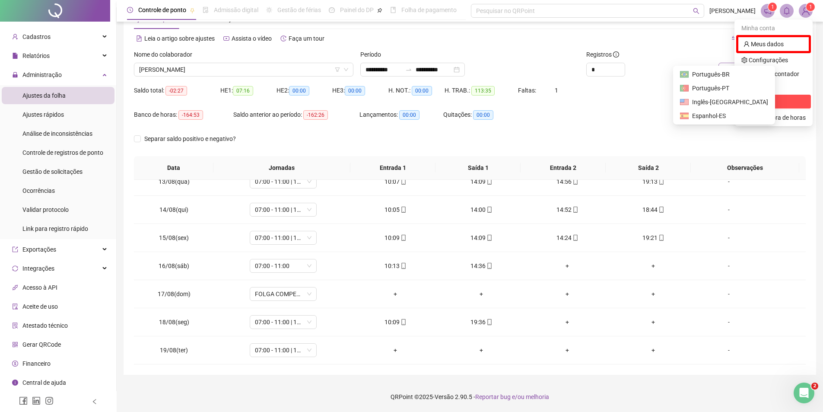
click at [752, 98] on span "Sair" at bounding box center [754, 101] width 10 height 7
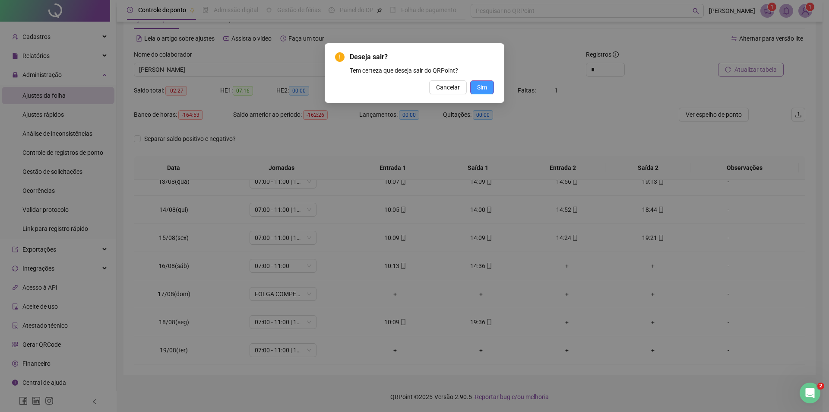
click at [487, 87] on button "Sim" at bounding box center [482, 87] width 24 height 14
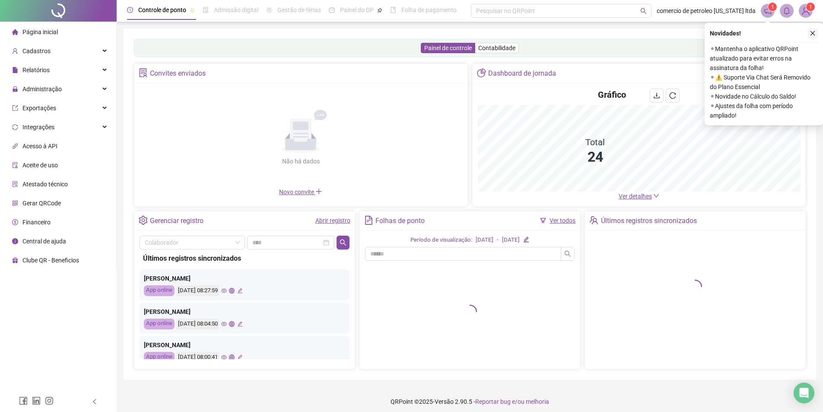
click at [813, 34] on icon "close" at bounding box center [812, 33] width 5 height 5
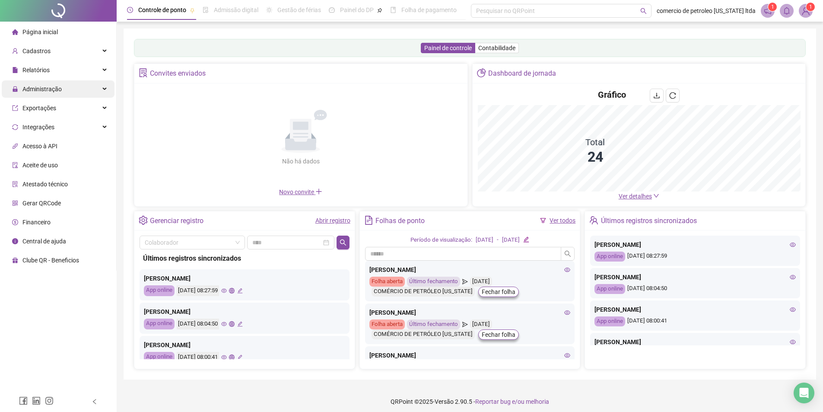
click at [54, 93] on span "Administração" at bounding box center [37, 88] width 50 height 17
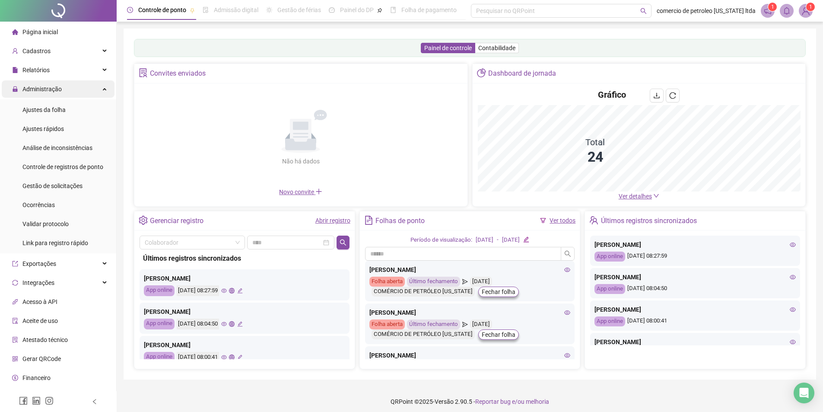
click at [39, 113] on span "Ajustes da folha" at bounding box center [43, 109] width 43 height 7
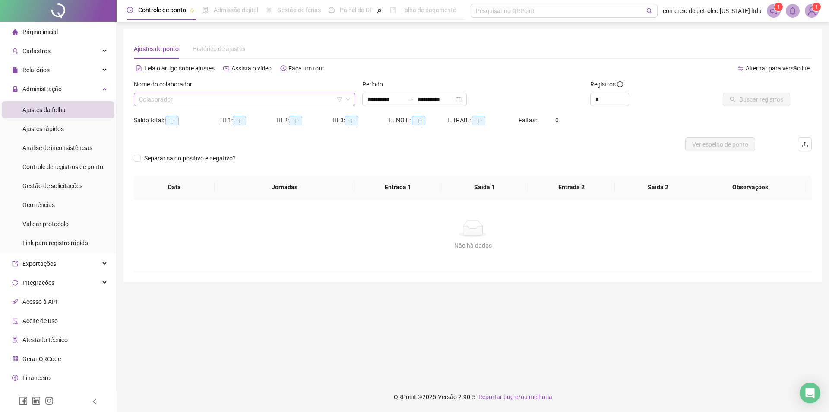
click at [213, 98] on input "search" at bounding box center [240, 99] width 203 height 13
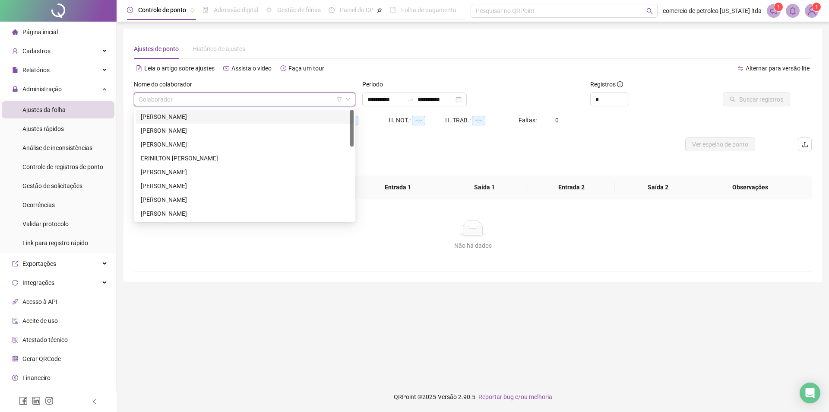
click at [193, 118] on div "ANTONIO RAIMUNDO DE OLIVEIRA" at bounding box center [245, 117] width 208 height 10
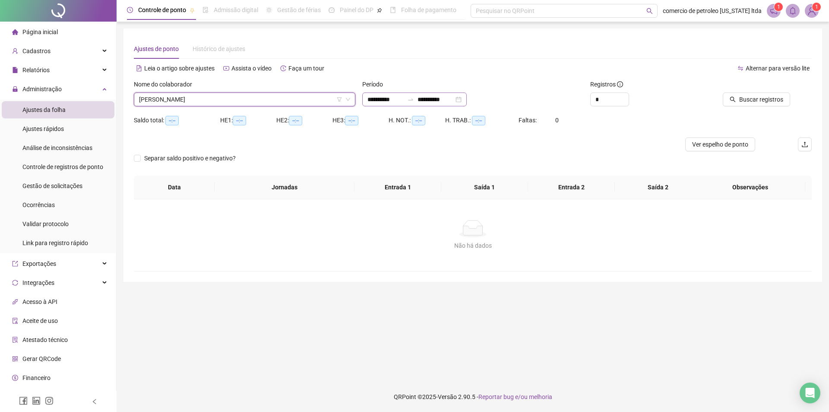
click at [467, 99] on div "**********" at bounding box center [414, 99] width 105 height 14
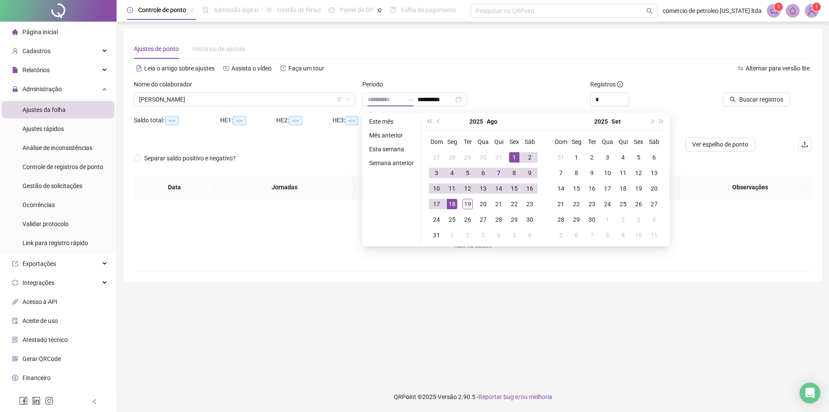
click at [512, 159] on div "1" at bounding box center [514, 157] width 10 height 10
type input "**********"
click at [467, 205] on div "19" at bounding box center [468, 204] width 10 height 10
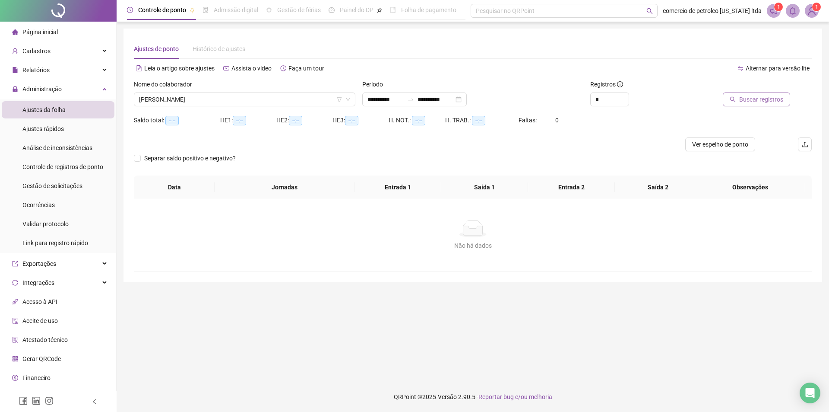
click at [762, 96] on span "Buscar registros" at bounding box center [761, 100] width 44 height 10
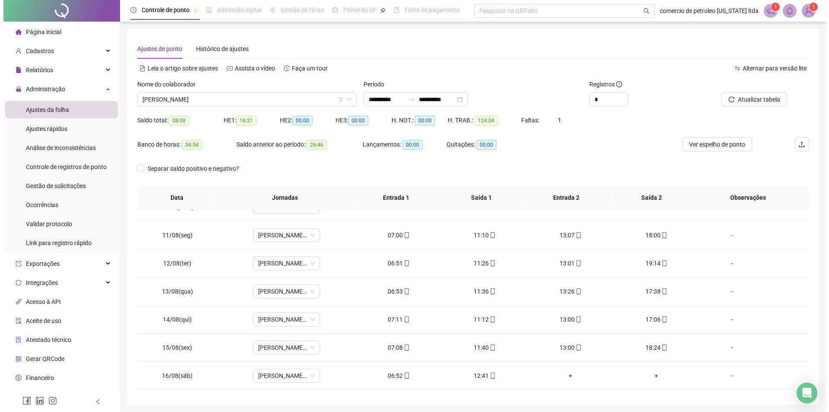
scroll to position [349, 0]
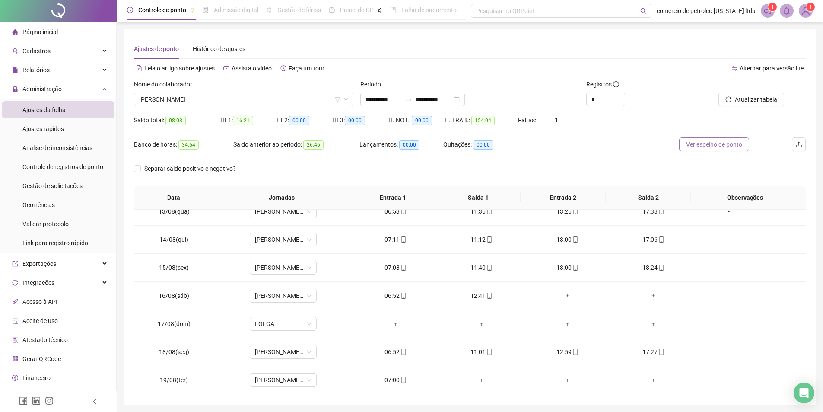
click at [699, 149] on span "Ver espelho de ponto" at bounding box center [714, 145] width 56 height 10
click at [251, 99] on span "[PERSON_NAME]" at bounding box center [243, 99] width 209 height 13
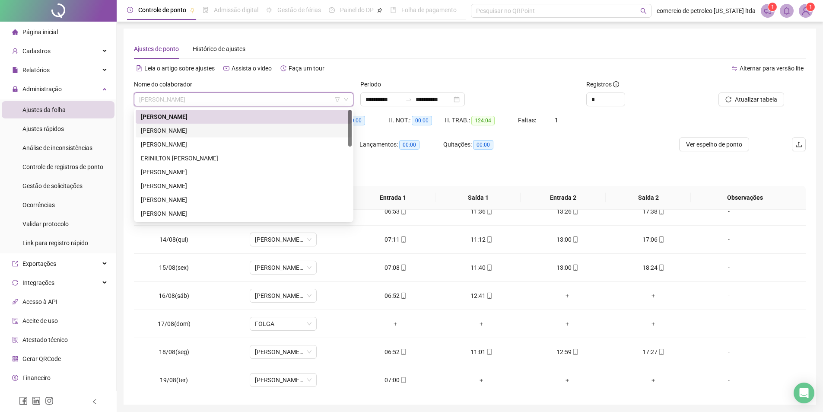
click at [197, 133] on div "[PERSON_NAME]" at bounding box center [244, 131] width 206 height 10
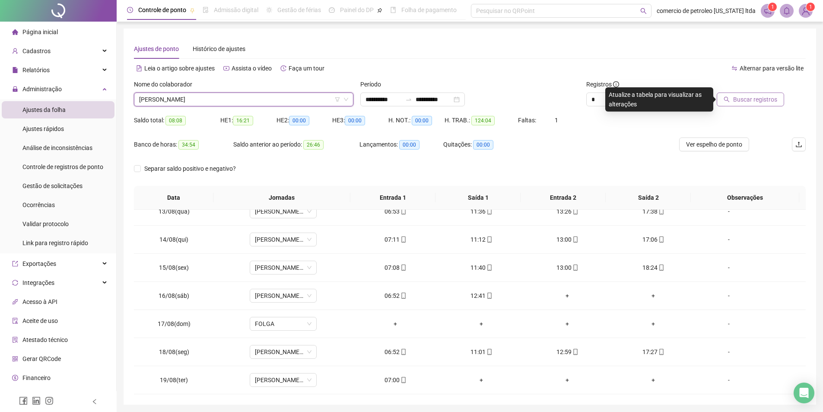
click at [751, 99] on span "Buscar registros" at bounding box center [755, 100] width 44 height 10
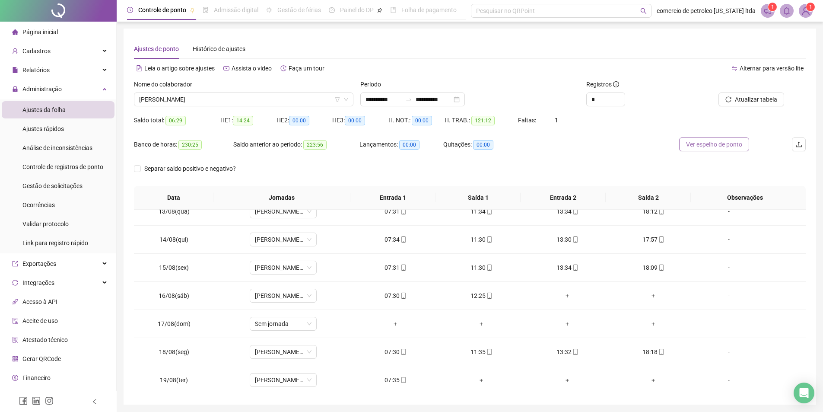
click at [700, 148] on span "Ver espelho de ponto" at bounding box center [714, 145] width 56 height 10
click at [216, 97] on span "[PERSON_NAME]" at bounding box center [243, 99] width 209 height 13
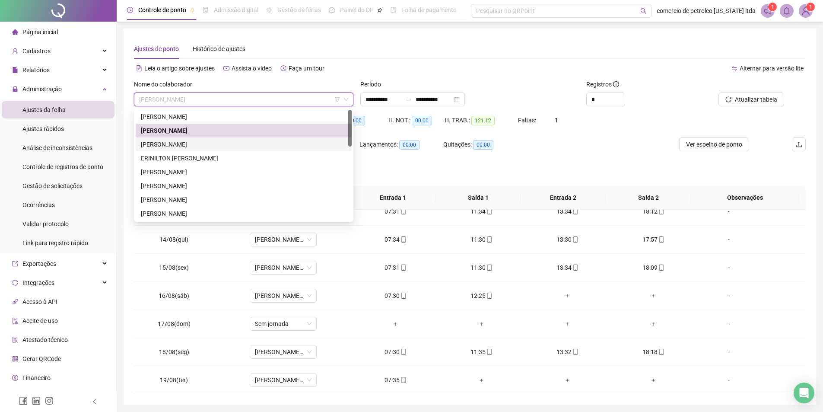
click at [187, 142] on div "[PERSON_NAME]" at bounding box center [244, 145] width 206 height 10
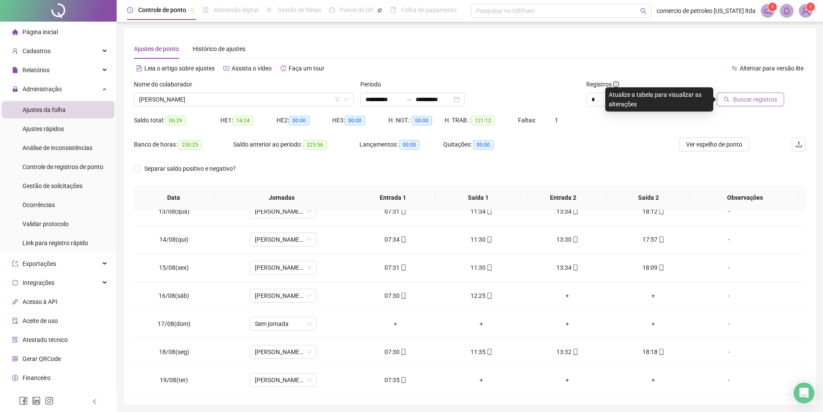
click at [775, 98] on span "Buscar registros" at bounding box center [755, 100] width 44 height 10
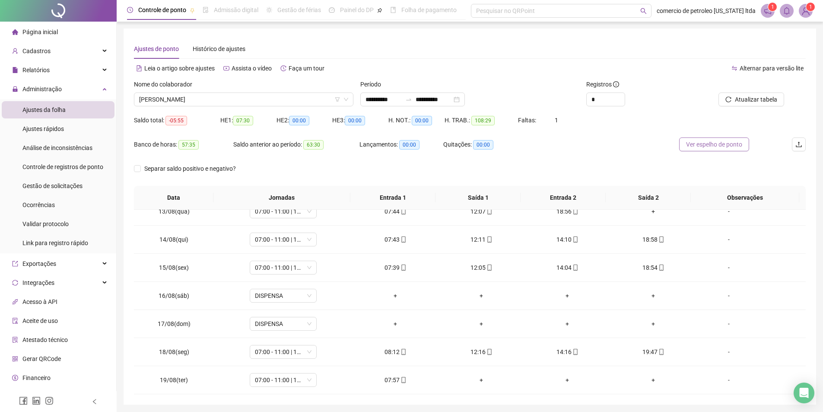
click at [703, 141] on span "Ver espelho de ponto" at bounding box center [714, 145] width 56 height 10
click at [465, 96] on div "**********" at bounding box center [412, 99] width 105 height 14
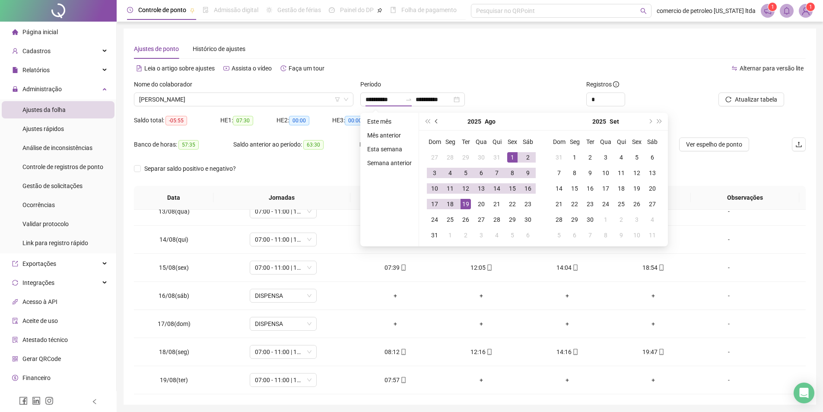
click at [438, 120] on button "prev-year" at bounding box center [437, 121] width 10 height 17
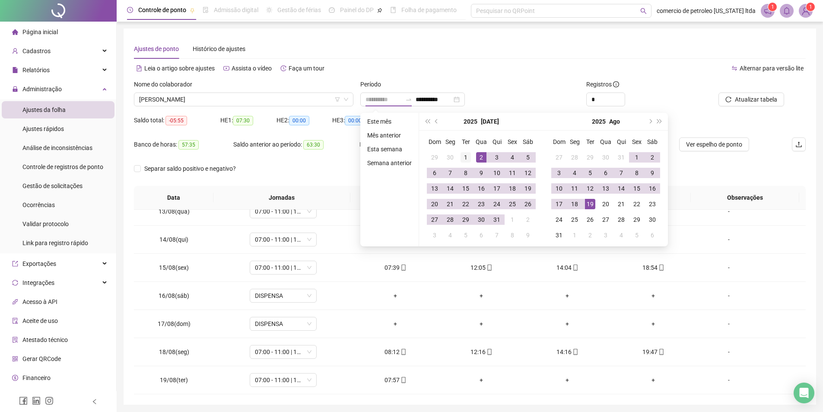
type input "**********"
click at [466, 158] on div "1" at bounding box center [465, 157] width 10 height 10
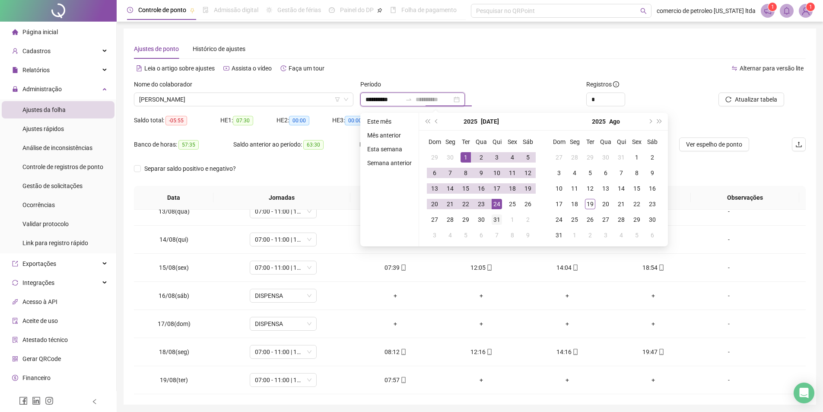
type input "**********"
click at [496, 220] on div "31" at bounding box center [497, 219] width 10 height 10
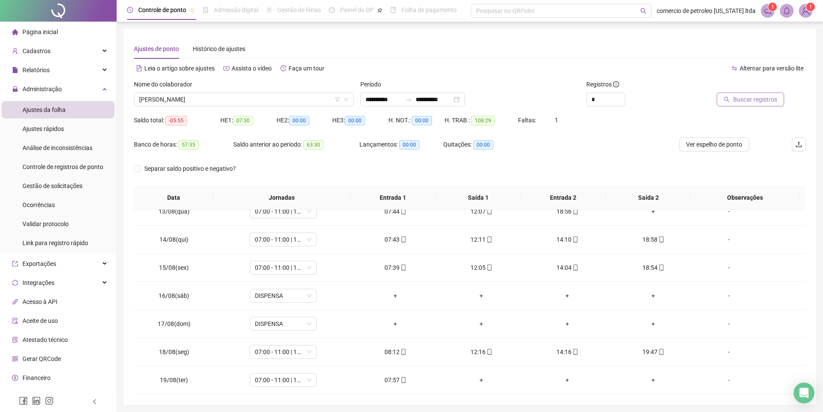
click at [741, 102] on span "Buscar registros" at bounding box center [755, 100] width 44 height 10
click at [717, 143] on span "Ver espelho de ponto" at bounding box center [714, 145] width 56 height 10
click at [465, 101] on div "**********" at bounding box center [412, 99] width 105 height 14
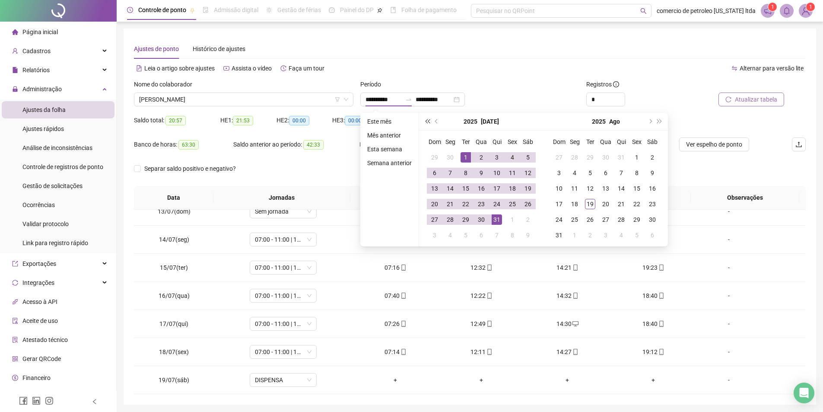
click at [429, 121] on span "super-prev-year" at bounding box center [427, 121] width 4 height 4
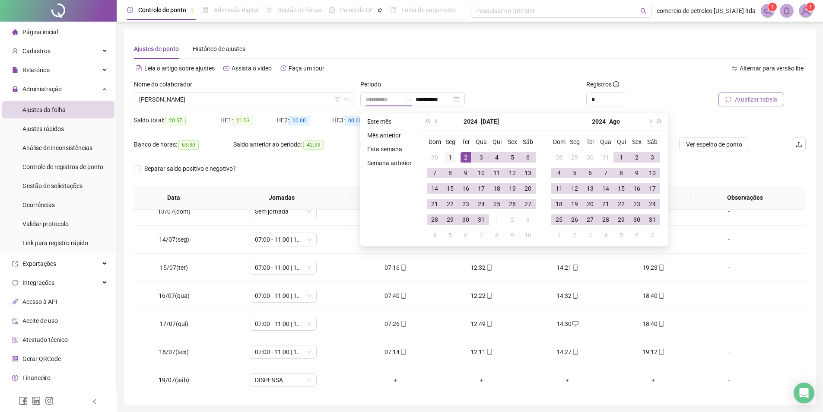
type input "**********"
click at [449, 156] on div "1" at bounding box center [450, 157] width 10 height 10
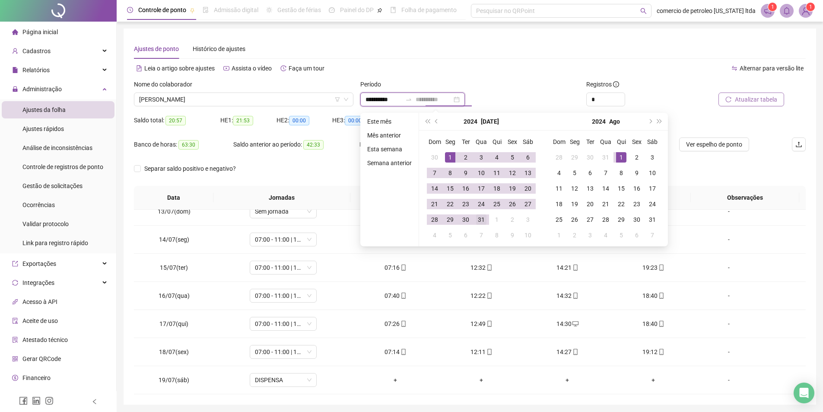
type input "**********"
click at [478, 220] on div "31" at bounding box center [481, 219] width 10 height 10
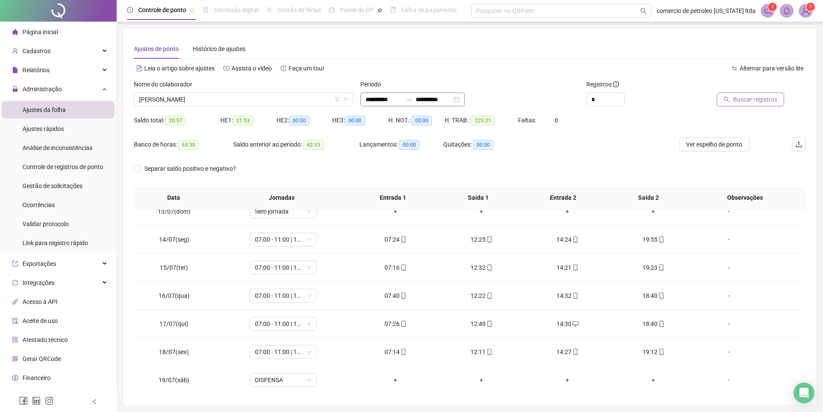
click at [465, 101] on div "**********" at bounding box center [412, 99] width 105 height 14
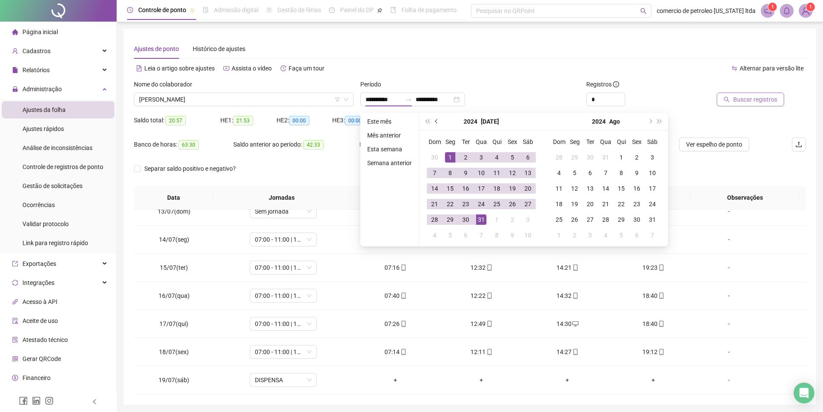
click at [435, 121] on span "prev-year" at bounding box center [437, 121] width 4 height 4
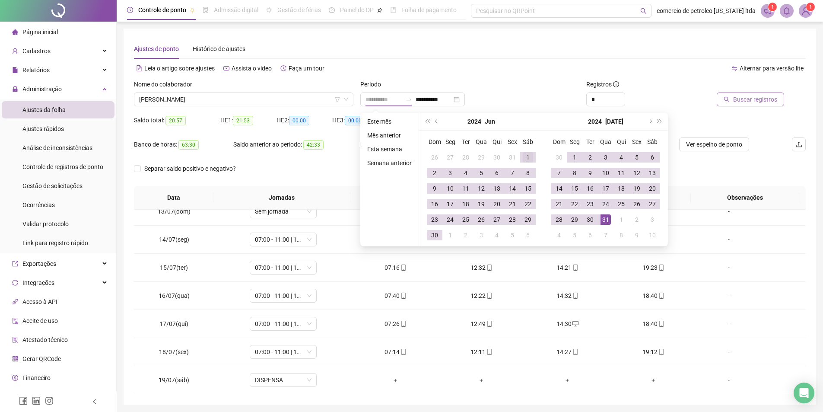
type input "**********"
click at [523, 155] on div "1" at bounding box center [528, 157] width 10 height 10
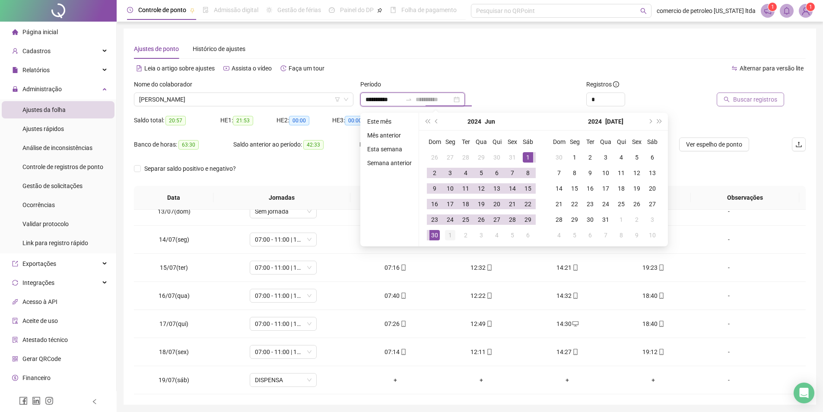
type input "**********"
click at [445, 232] on div "1" at bounding box center [450, 235] width 10 height 10
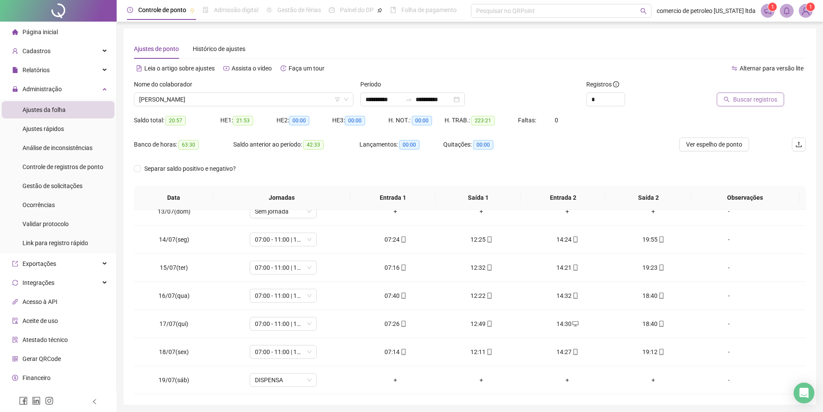
click at [762, 102] on span "Buscar registros" at bounding box center [755, 100] width 44 height 10
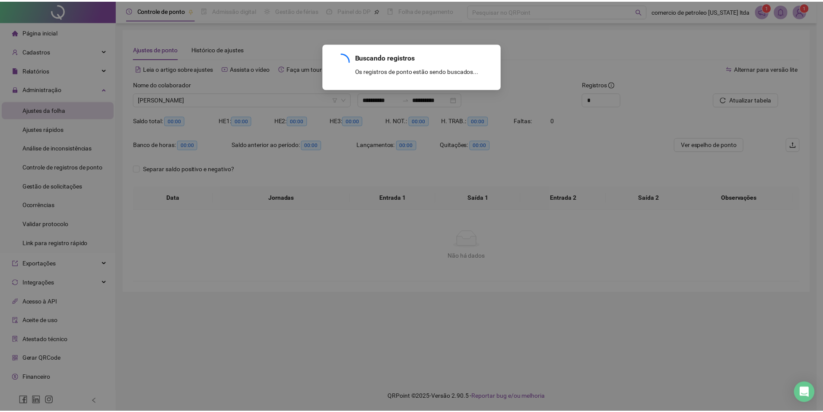
scroll to position [0, 0]
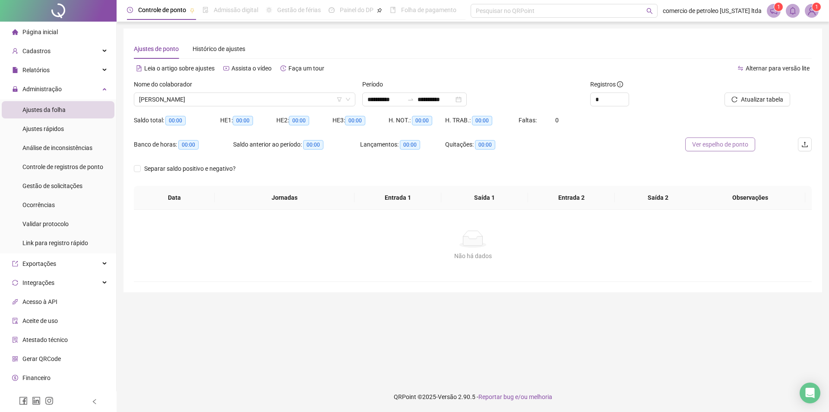
click at [734, 143] on span "Ver espelho de ponto" at bounding box center [720, 145] width 56 height 10
click at [467, 99] on div "**********" at bounding box center [414, 99] width 105 height 14
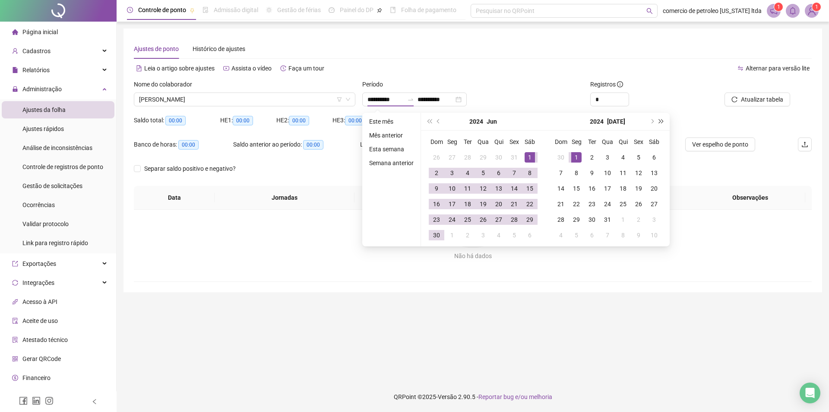
click at [663, 122] on button "super-next-year" at bounding box center [662, 121] width 10 height 17
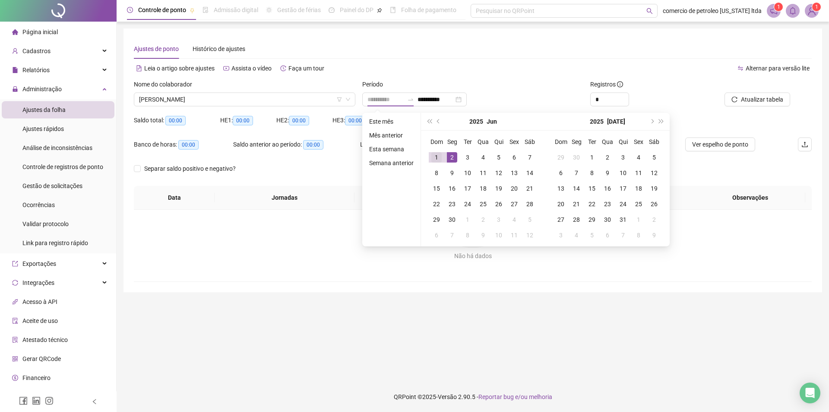
type input "**********"
click at [440, 157] on div "1" at bounding box center [437, 157] width 10 height 10
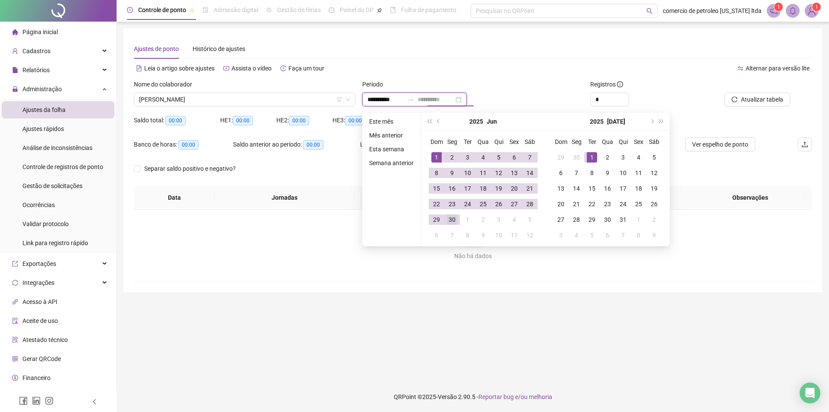
type input "**********"
click at [456, 220] on div "30" at bounding box center [452, 219] width 10 height 10
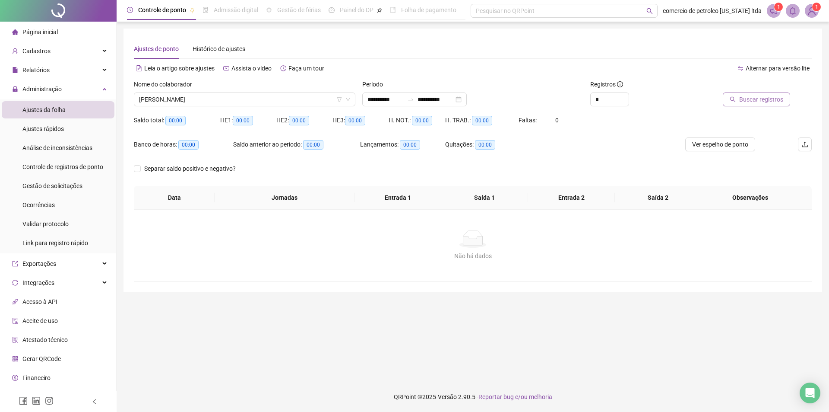
click at [767, 102] on span "Buscar registros" at bounding box center [761, 100] width 44 height 10
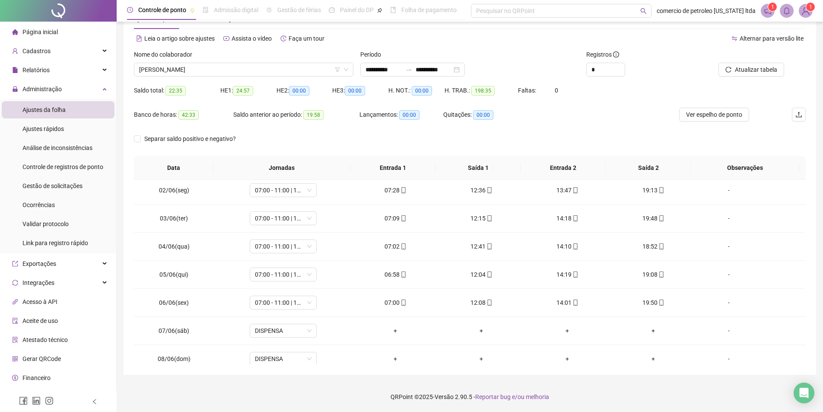
scroll to position [86, 0]
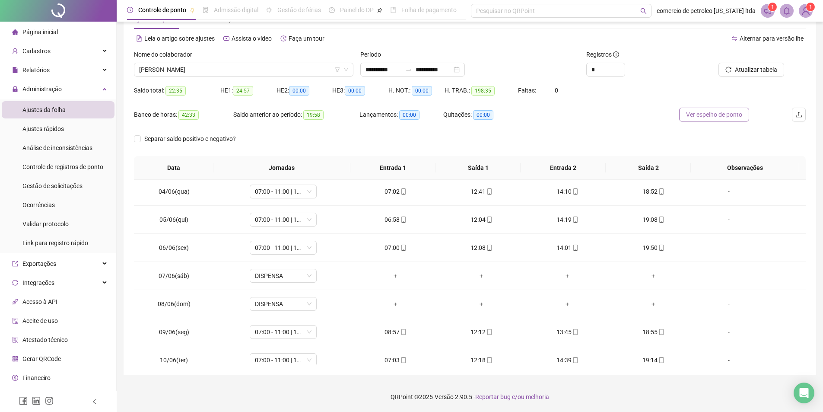
click at [722, 109] on button "Ver espelho de ponto" at bounding box center [714, 115] width 70 height 14
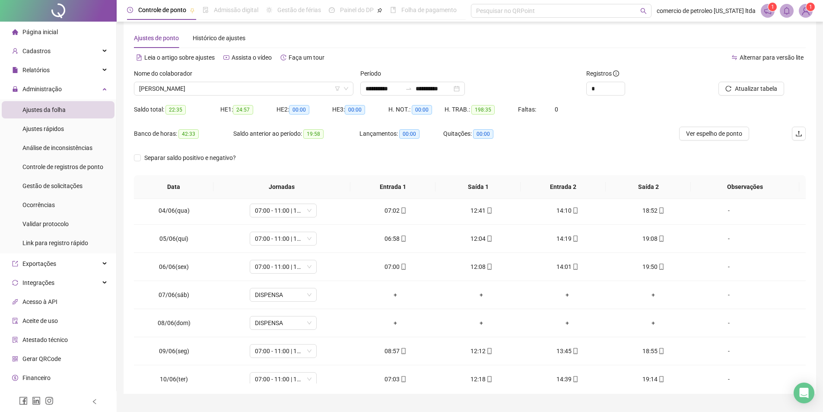
scroll to position [0, 0]
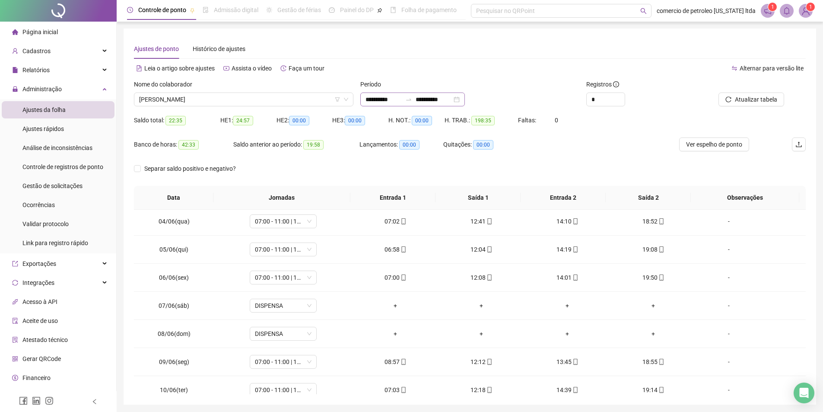
click at [465, 98] on div "**********" at bounding box center [412, 99] width 105 height 14
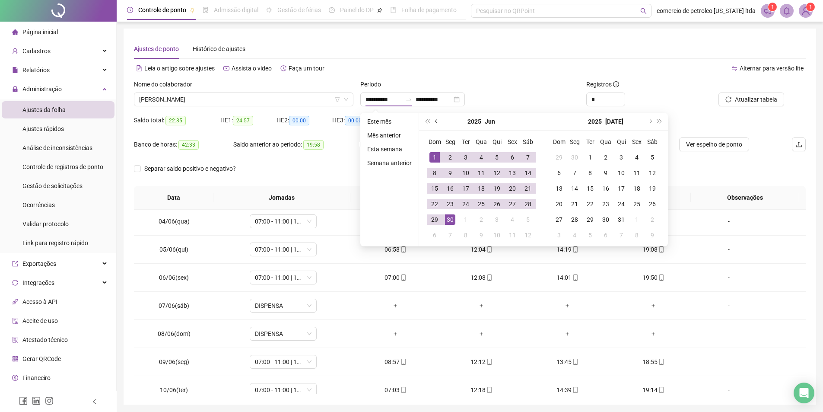
click at [435, 121] on span "prev-year" at bounding box center [437, 121] width 4 height 4
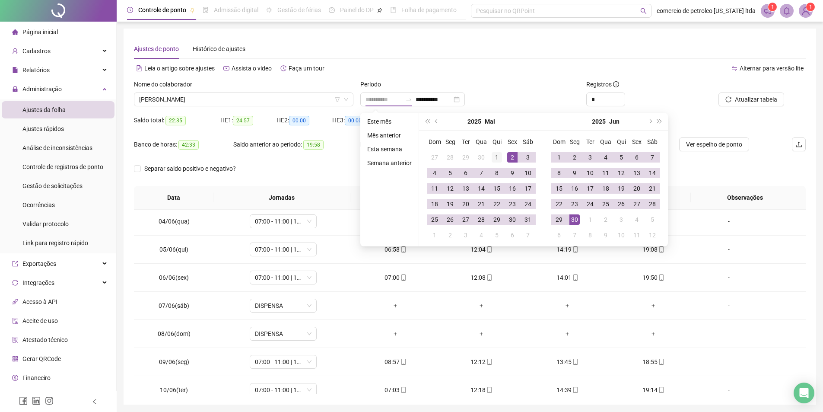
type input "**********"
click at [494, 156] on div "1" at bounding box center [497, 157] width 10 height 10
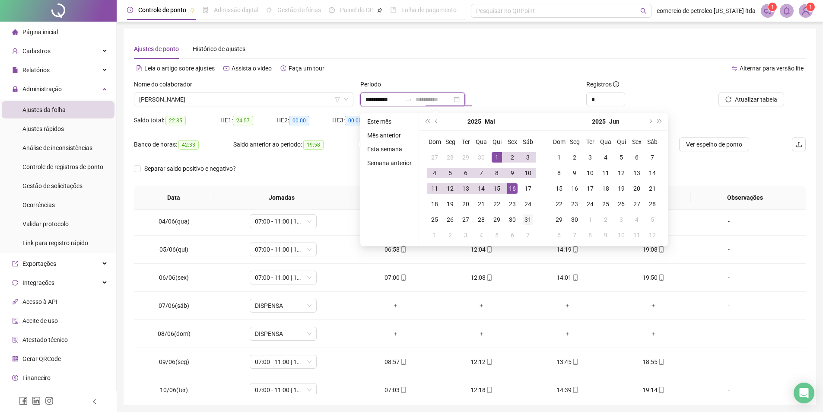
type input "**********"
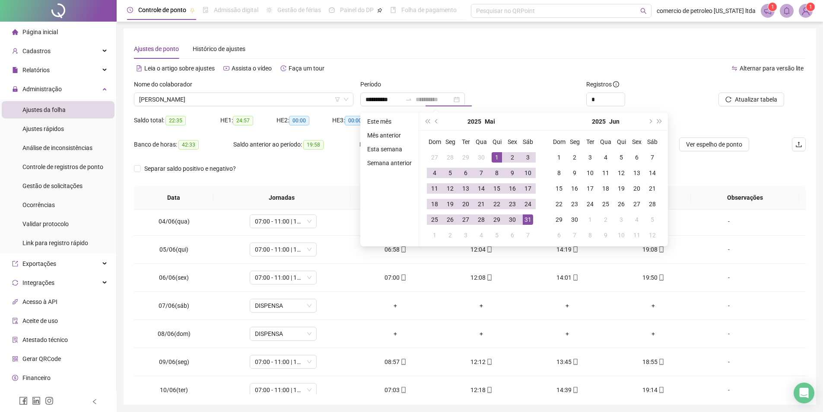
click at [524, 224] on div "31" at bounding box center [528, 219] width 10 height 10
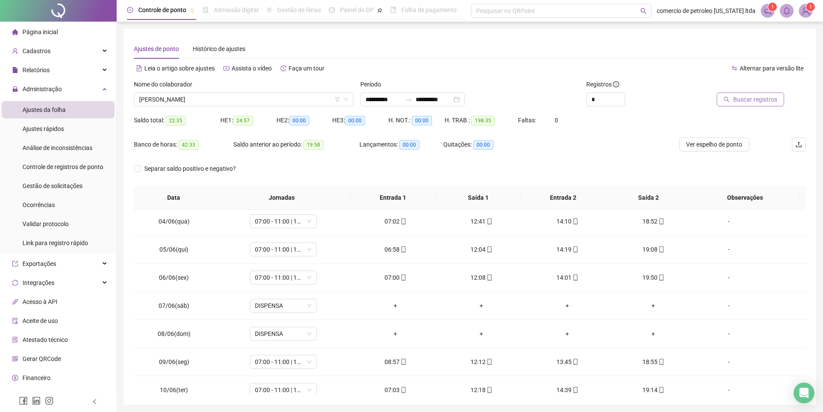
click at [762, 101] on span "Buscar registros" at bounding box center [755, 100] width 44 height 10
click at [693, 147] on span "Ver espelho de ponto" at bounding box center [714, 145] width 56 height 10
click at [470, 61] on div "Alternar para versão lite" at bounding box center [638, 68] width 336 height 14
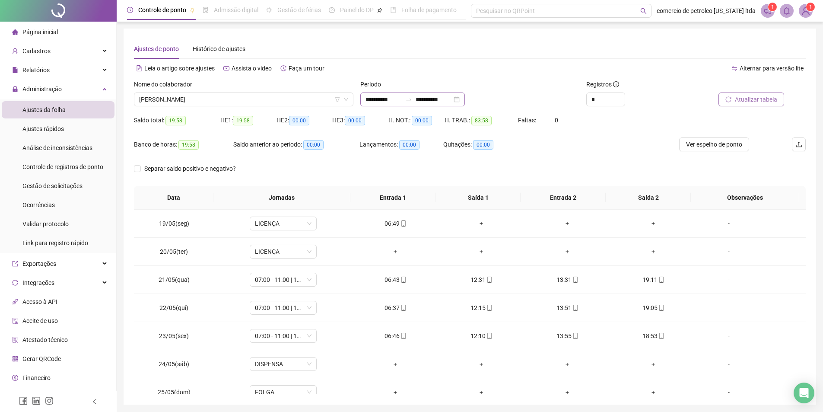
click at [465, 101] on div "**********" at bounding box center [412, 99] width 105 height 14
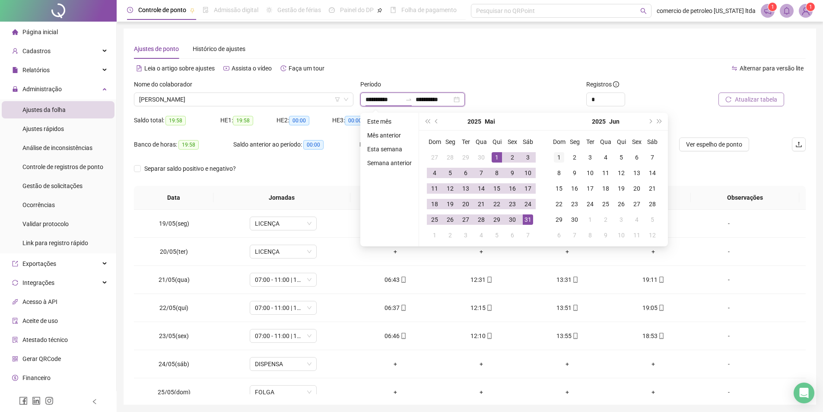
type input "**********"
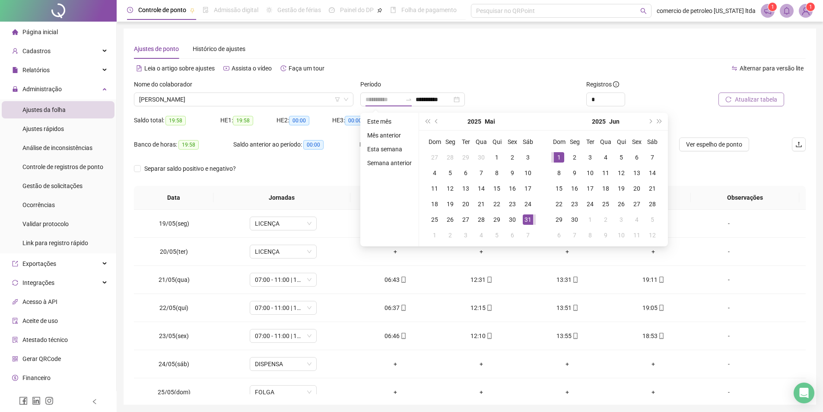
click at [560, 155] on div "1" at bounding box center [559, 157] width 10 height 10
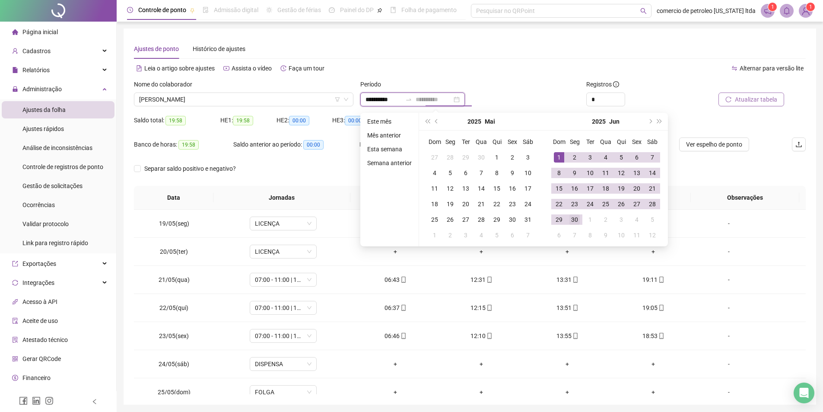
type input "**********"
click at [576, 223] on div "30" at bounding box center [574, 219] width 10 height 10
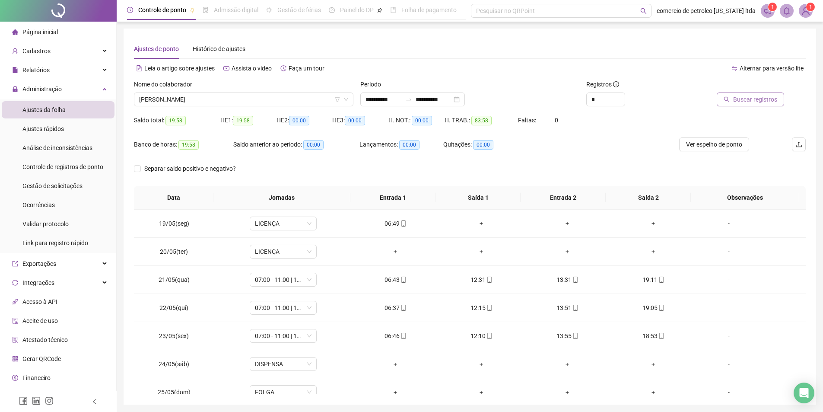
click at [739, 105] on button "Buscar registros" at bounding box center [750, 99] width 67 height 14
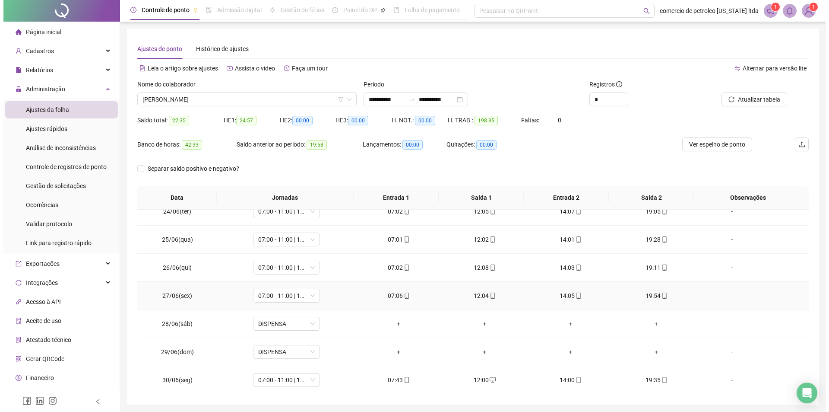
scroll to position [30, 0]
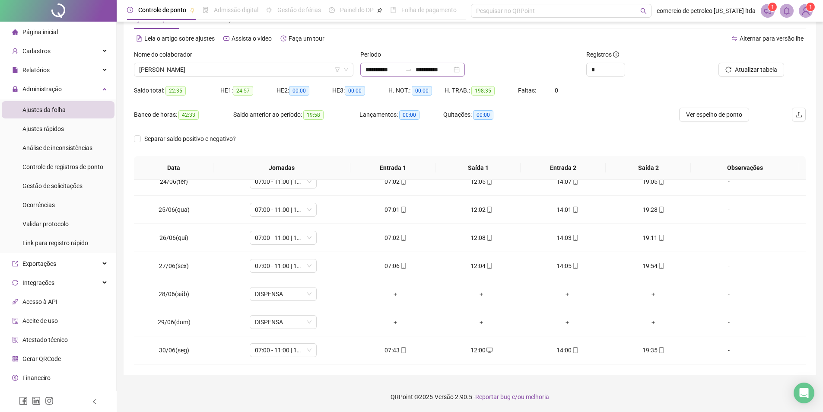
click at [465, 71] on div "**********" at bounding box center [412, 70] width 105 height 14
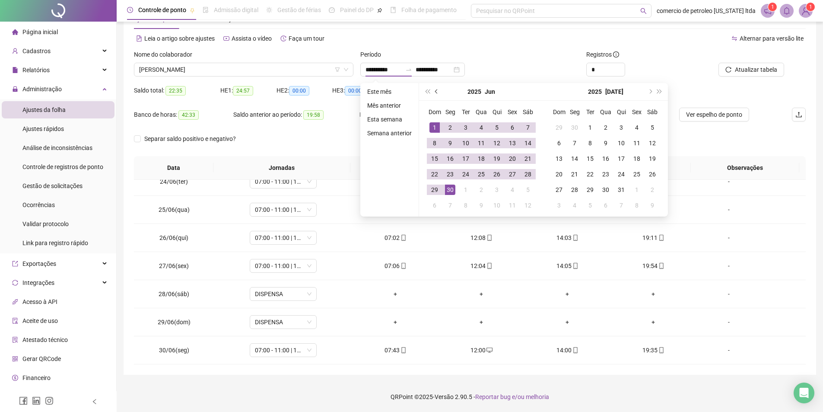
click at [432, 89] on button "prev-year" at bounding box center [437, 91] width 10 height 17
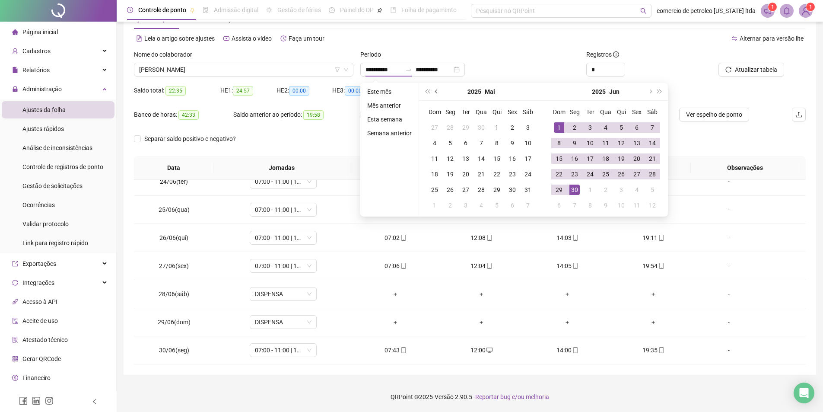
click at [432, 89] on button "prev-year" at bounding box center [437, 91] width 10 height 17
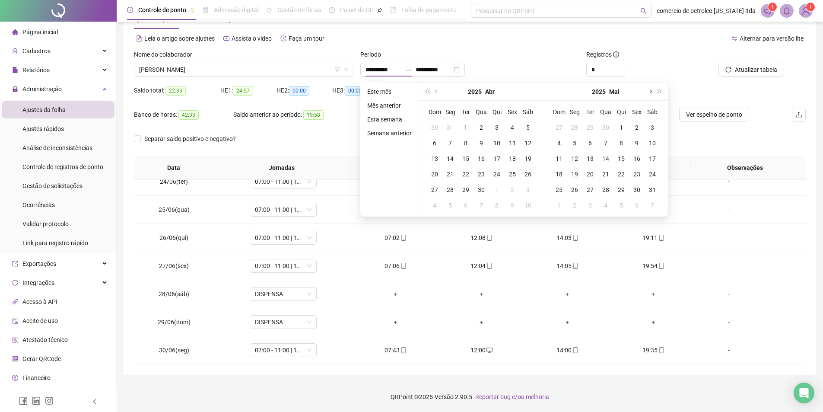
click at [651, 95] on button "next-year" at bounding box center [650, 91] width 10 height 17
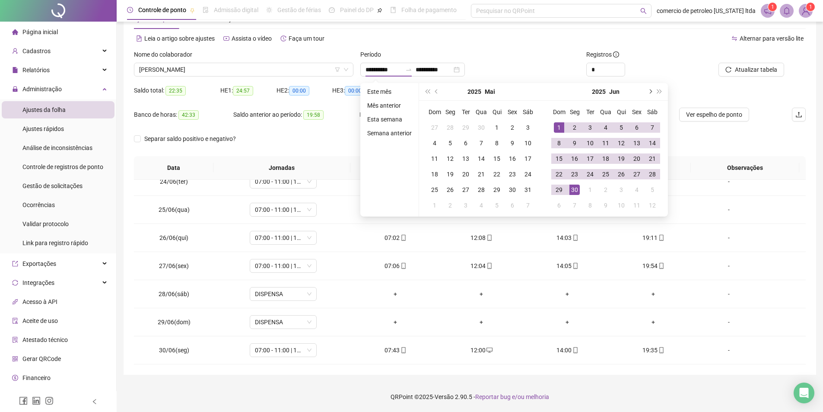
click at [651, 95] on button "next-year" at bounding box center [650, 91] width 10 height 17
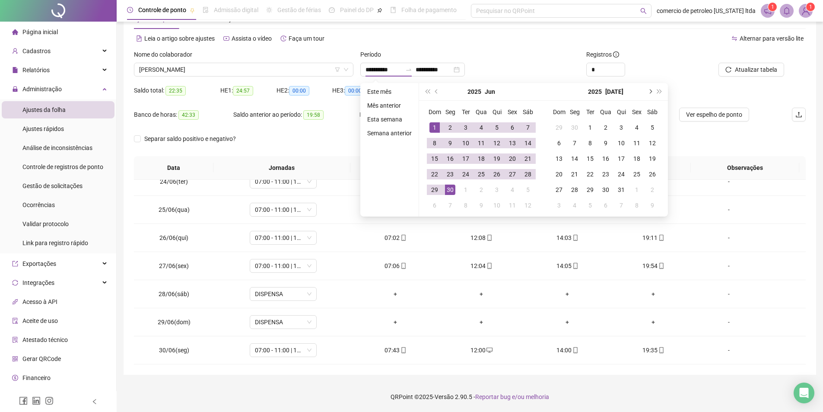
click at [651, 95] on button "next-year" at bounding box center [650, 91] width 10 height 17
type input "**********"
click at [634, 126] on div "1" at bounding box center [636, 127] width 10 height 10
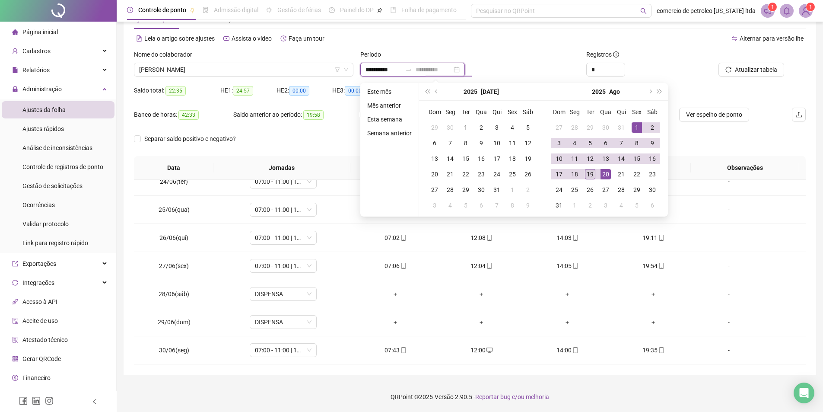
type input "**********"
drag, startPoint x: 588, startPoint y: 173, endPoint x: 659, endPoint y: 119, distance: 89.3
click at [588, 173] on div "19" at bounding box center [590, 174] width 10 height 10
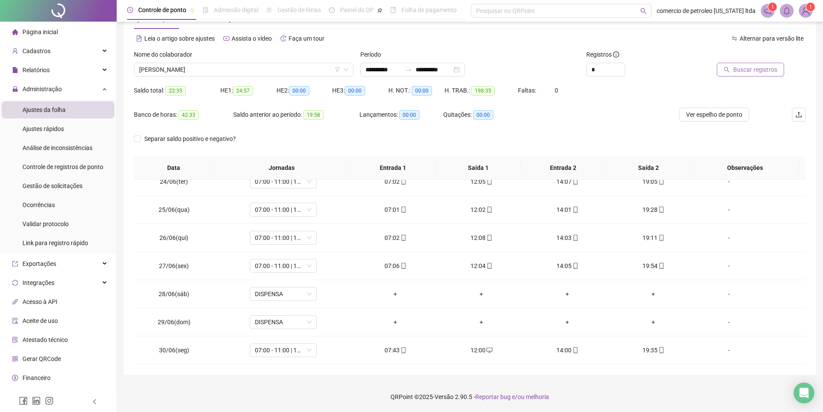
click at [755, 72] on span "Buscar registros" at bounding box center [755, 70] width 44 height 10
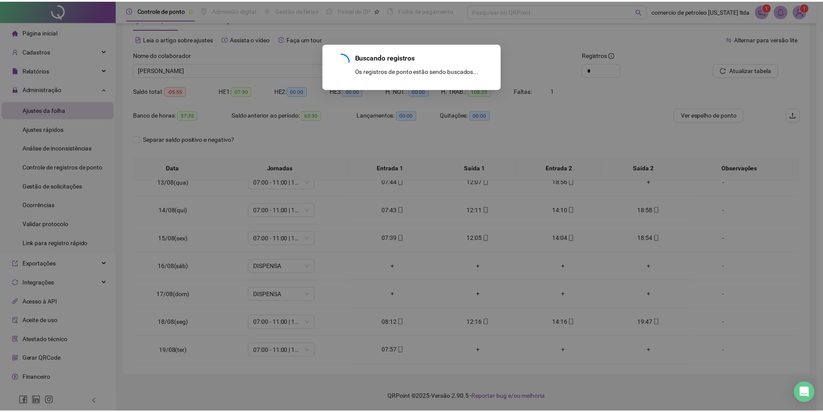
scroll to position [349, 0]
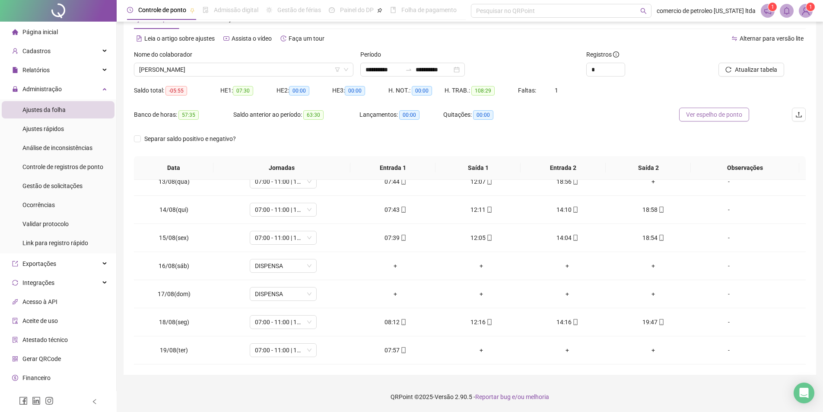
click at [720, 114] on span "Ver espelho de ponto" at bounding box center [714, 115] width 56 height 10
click at [228, 70] on span "[PERSON_NAME]" at bounding box center [243, 69] width 209 height 13
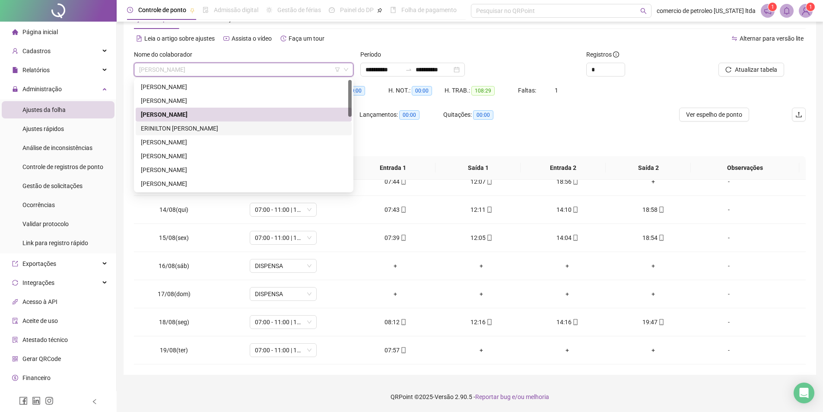
click at [180, 125] on div "ERINILTON [PERSON_NAME]" at bounding box center [244, 129] width 206 height 10
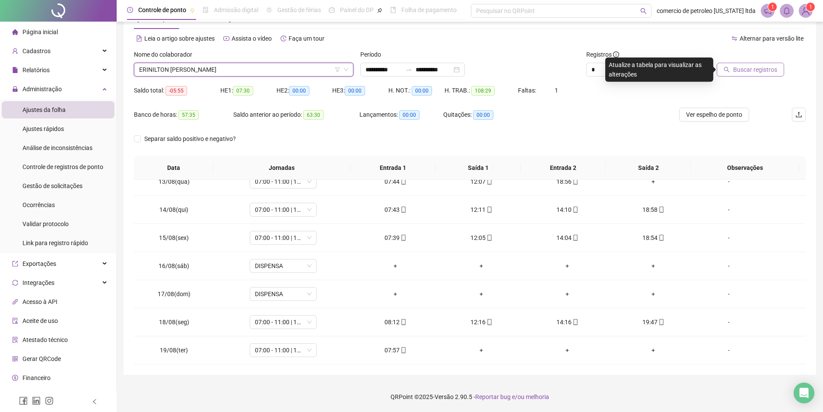
click at [747, 70] on span "Buscar registros" at bounding box center [755, 70] width 44 height 10
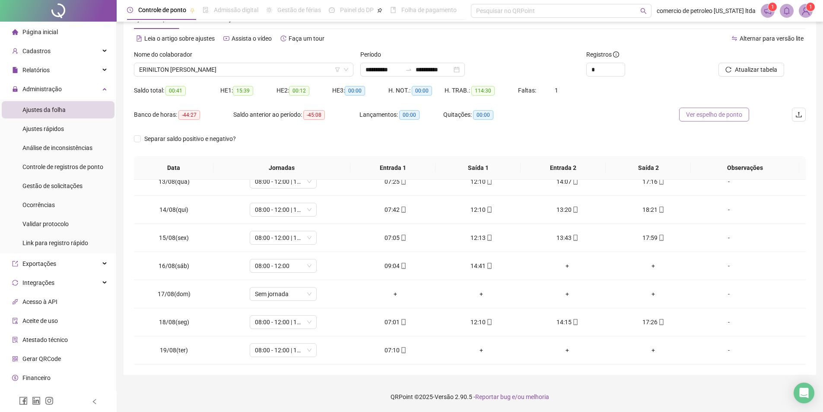
click at [727, 112] on span "Ver espelho de ponto" at bounding box center [714, 115] width 56 height 10
click at [238, 63] on span "ERINILTON [PERSON_NAME]" at bounding box center [243, 69] width 209 height 13
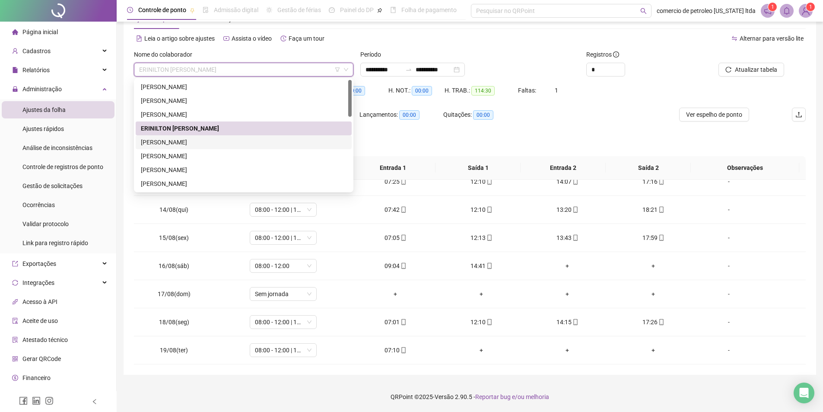
click at [185, 144] on div "[PERSON_NAME]" at bounding box center [244, 142] width 206 height 10
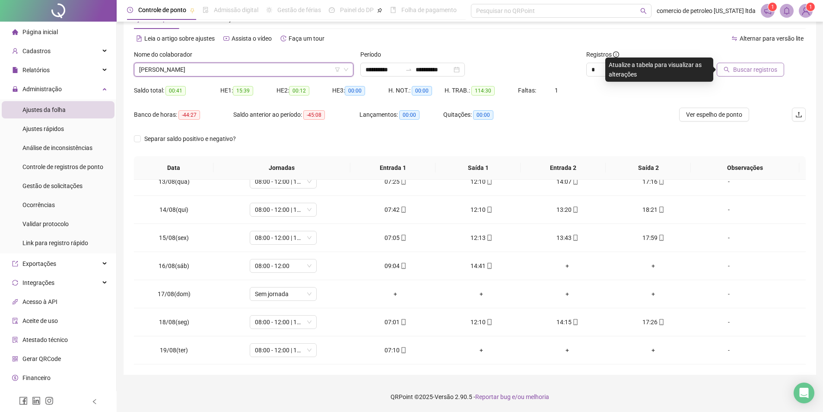
click at [762, 70] on span "Buscar registros" at bounding box center [755, 70] width 44 height 10
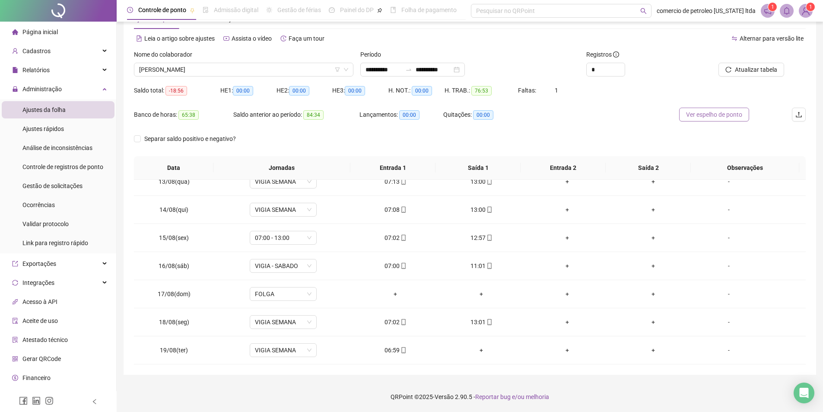
click at [735, 117] on span "Ver espelho de ponto" at bounding box center [714, 115] width 56 height 10
click at [264, 68] on span "[PERSON_NAME]" at bounding box center [243, 69] width 209 height 13
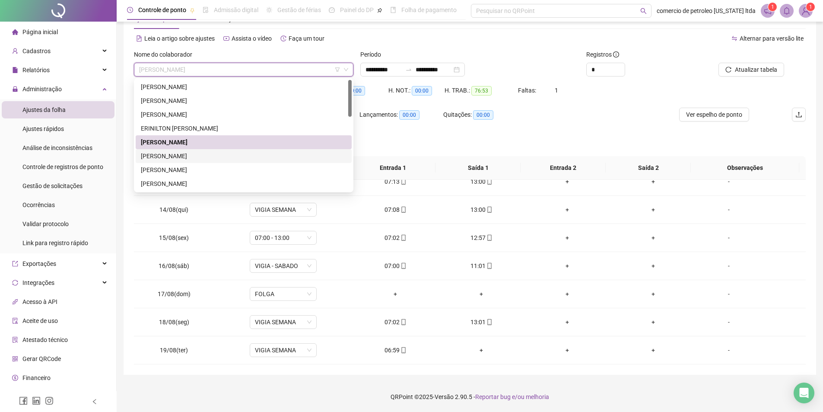
click at [170, 156] on div "[PERSON_NAME]" at bounding box center [244, 156] width 206 height 10
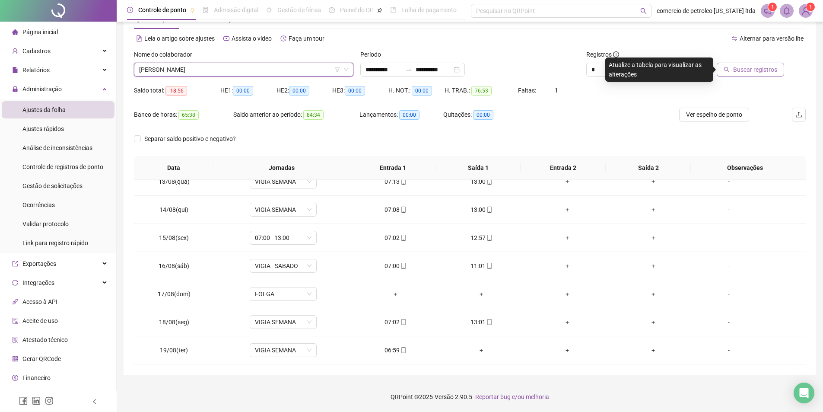
click at [754, 69] on span "Buscar registros" at bounding box center [755, 70] width 44 height 10
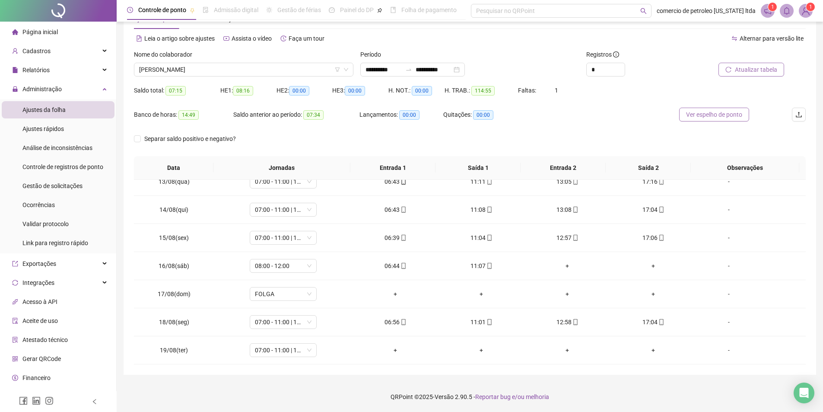
click at [710, 112] on span "Ver espelho de ponto" at bounding box center [714, 115] width 56 height 10
click at [750, 73] on span "Atualizar tabela" at bounding box center [756, 70] width 42 height 10
click at [701, 116] on span "Ver espelho de ponto" at bounding box center [714, 115] width 56 height 10
click at [750, 68] on span "Atualizar tabela" at bounding box center [756, 70] width 42 height 10
click at [718, 113] on span "Ver espelho de ponto" at bounding box center [714, 115] width 56 height 10
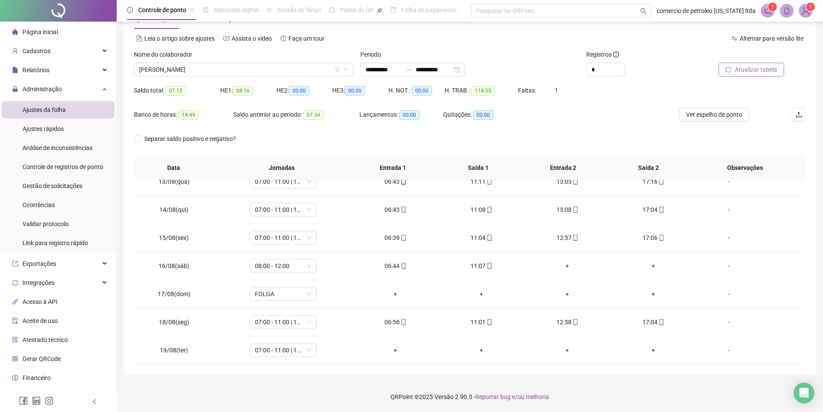
click at [746, 66] on span "Atualizar tabela" at bounding box center [756, 70] width 42 height 10
click at [717, 114] on span "Ver espelho de ponto" at bounding box center [714, 115] width 56 height 10
click at [392, 350] on div "+" at bounding box center [395, 350] width 72 height 10
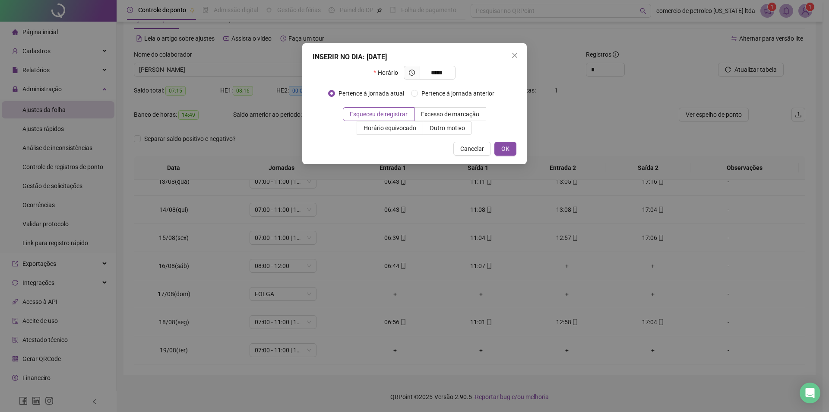
type input "*****"
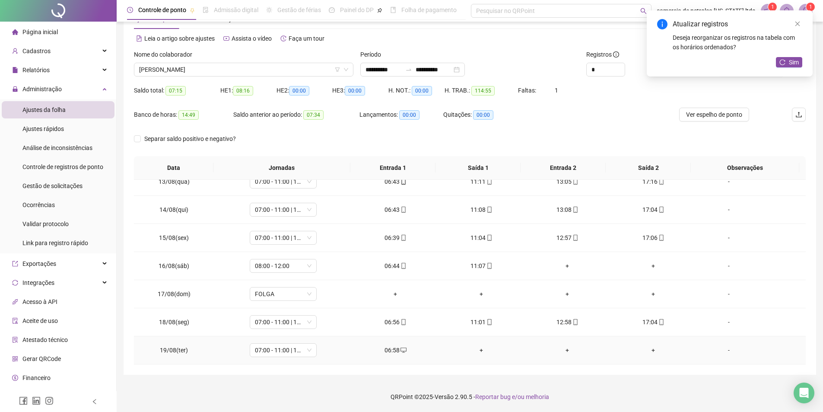
click at [724, 352] on div "-" at bounding box center [728, 350] width 51 height 10
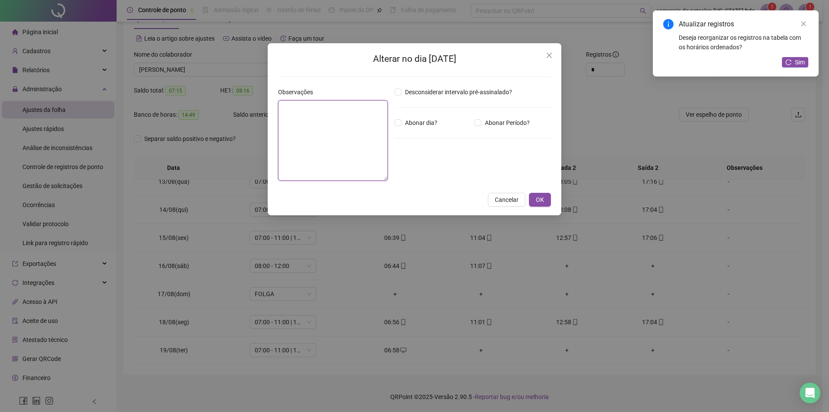
click at [357, 143] on textarea at bounding box center [333, 140] width 110 height 80
click at [353, 117] on textarea "**********" at bounding box center [333, 140] width 110 height 80
click at [371, 117] on textarea "**********" at bounding box center [333, 140] width 110 height 80
type textarea "**********"
click at [543, 201] on span "OK" at bounding box center [540, 200] width 8 height 10
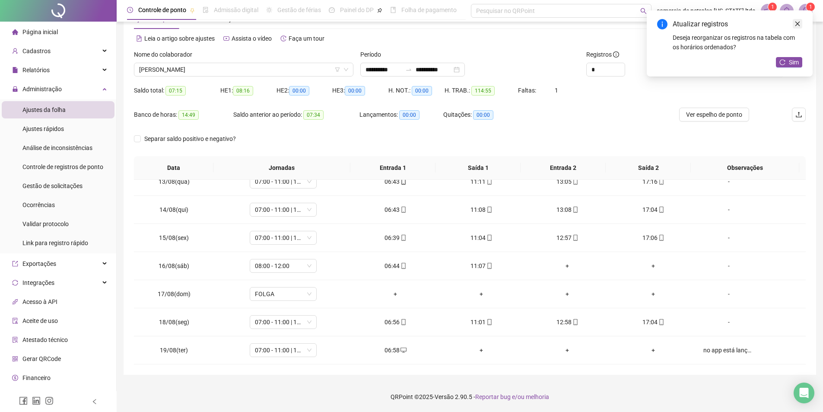
click at [797, 24] on icon "close" at bounding box center [797, 24] width 6 height 6
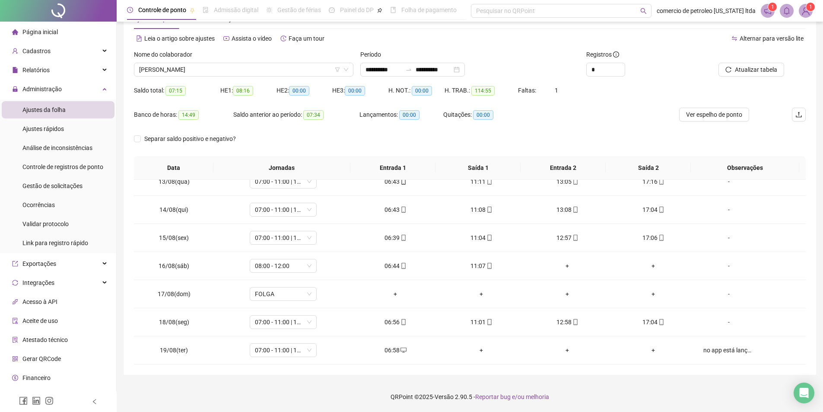
drag, startPoint x: 658, startPoint y: 397, endPoint x: 634, endPoint y: 385, distance: 27.1
click at [658, 397] on footer "QRPoint © 2025 - Versão 2.90.5 - Reportar bug e/ou melhoria" at bounding box center [470, 396] width 706 height 30
click at [719, 117] on span "Ver espelho de ponto" at bounding box center [714, 115] width 56 height 10
click at [228, 71] on span "[PERSON_NAME]" at bounding box center [243, 69] width 209 height 13
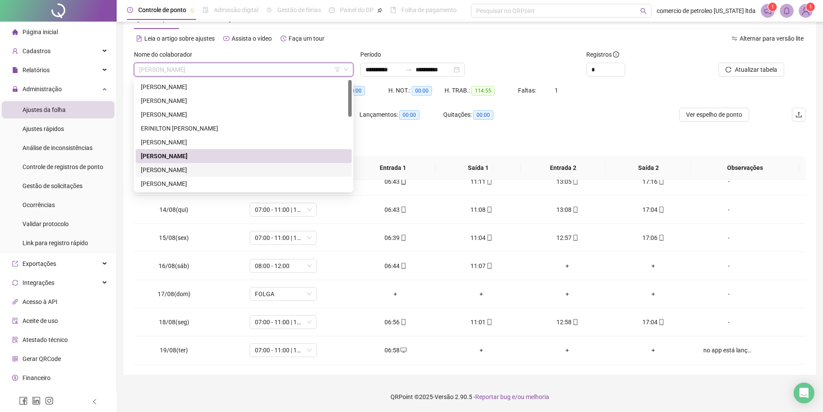
click at [182, 167] on div "[PERSON_NAME]" at bounding box center [244, 170] width 206 height 10
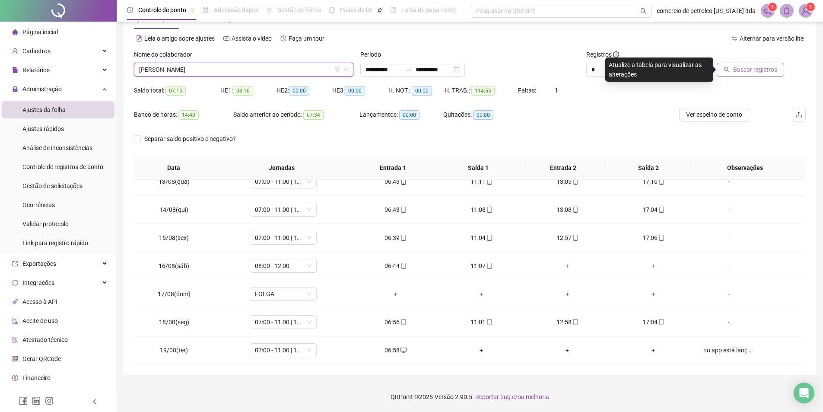
click at [744, 72] on span "Buscar registros" at bounding box center [755, 70] width 44 height 10
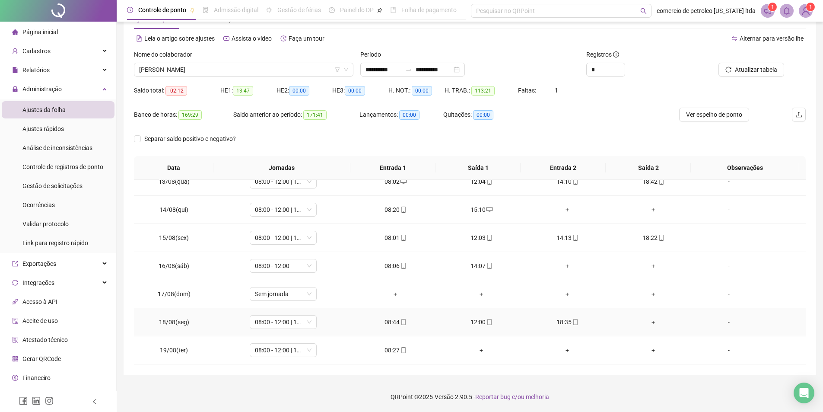
click at [647, 324] on div "+" at bounding box center [653, 322] width 72 height 10
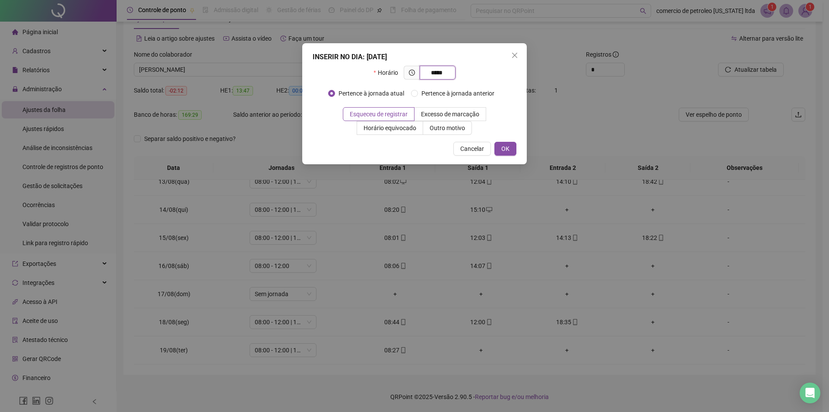
type input "*****"
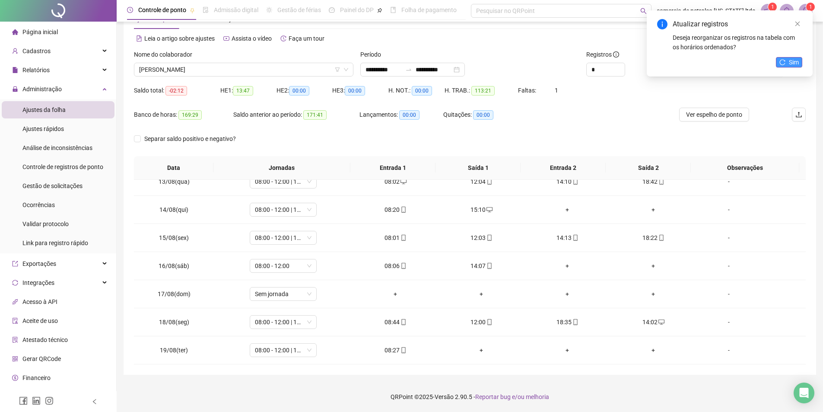
click at [788, 63] on button "Sim" at bounding box center [789, 62] width 26 height 10
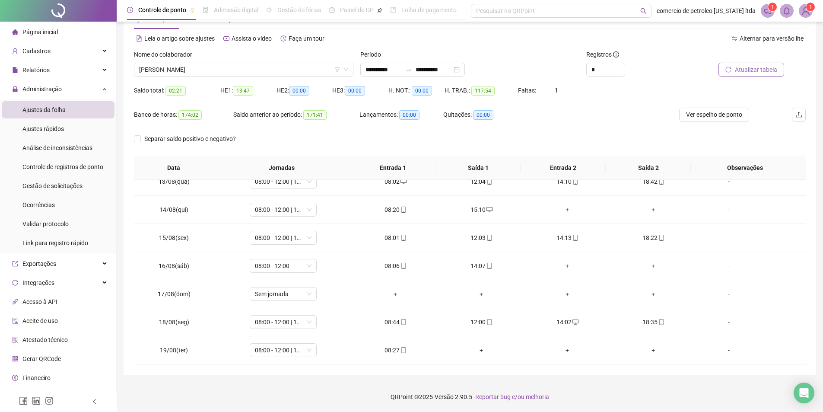
click at [751, 73] on span "Atualizar tabela" at bounding box center [756, 70] width 42 height 10
click at [711, 117] on span "Ver espelho de ponto" at bounding box center [714, 115] width 56 height 10
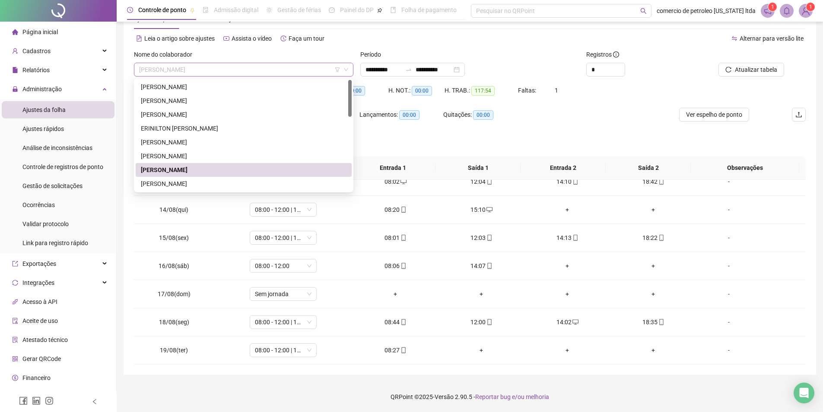
click at [247, 67] on span "[PERSON_NAME]" at bounding box center [243, 69] width 209 height 13
click at [186, 185] on div "[PERSON_NAME]" at bounding box center [244, 184] width 206 height 10
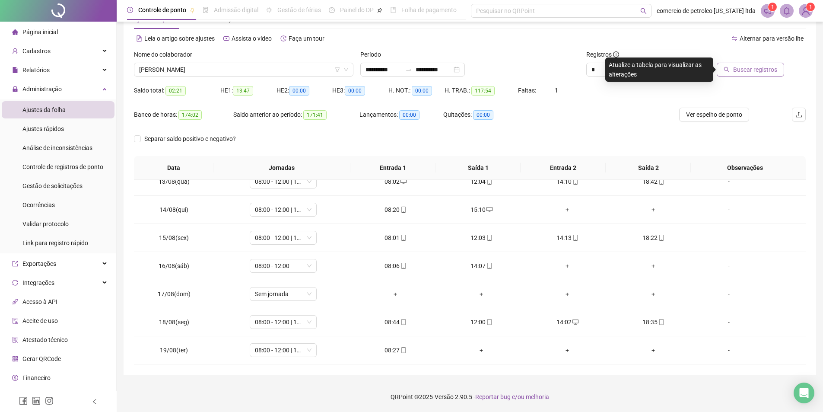
click at [767, 67] on span "Buscar registros" at bounding box center [755, 70] width 44 height 10
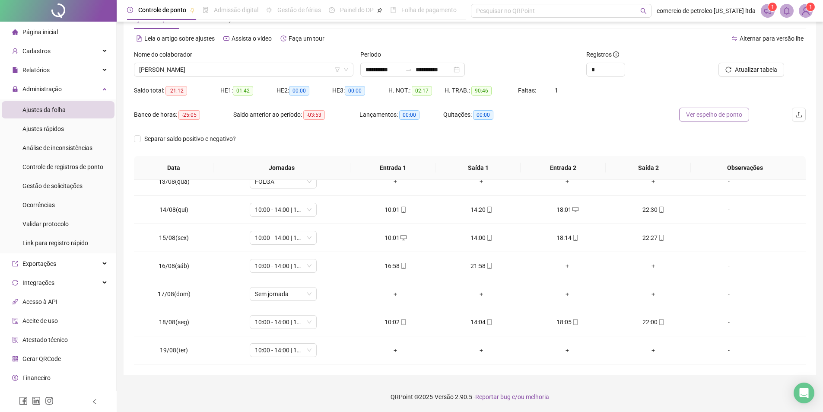
click at [704, 111] on span "Ver espelho de ponto" at bounding box center [714, 115] width 56 height 10
click at [215, 70] on span "[PERSON_NAME]" at bounding box center [243, 69] width 209 height 13
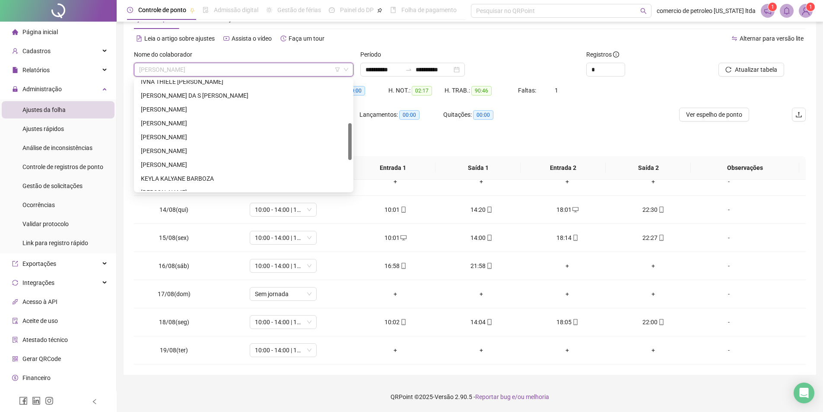
scroll to position [86, 0]
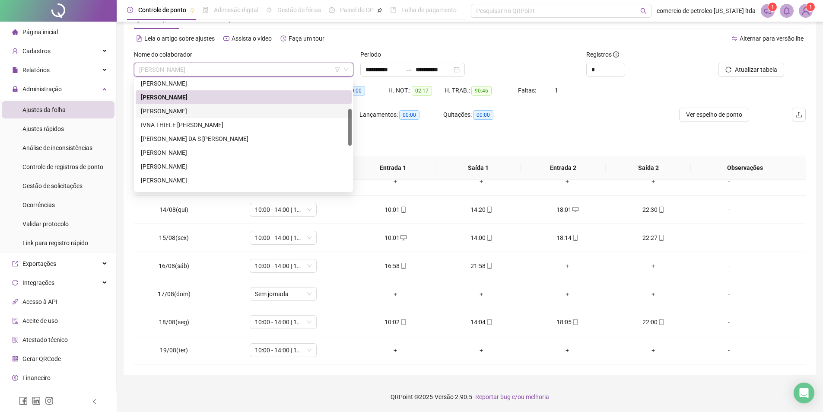
click at [169, 110] on div "[PERSON_NAME]" at bounding box center [244, 111] width 206 height 10
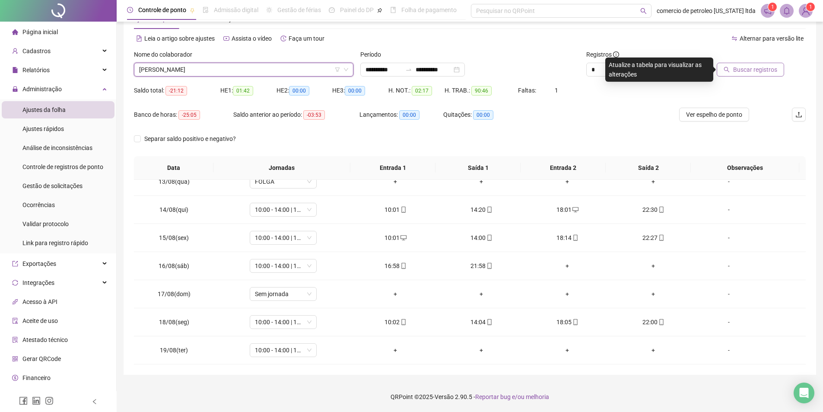
click at [759, 67] on span "Buscar registros" at bounding box center [755, 70] width 44 height 10
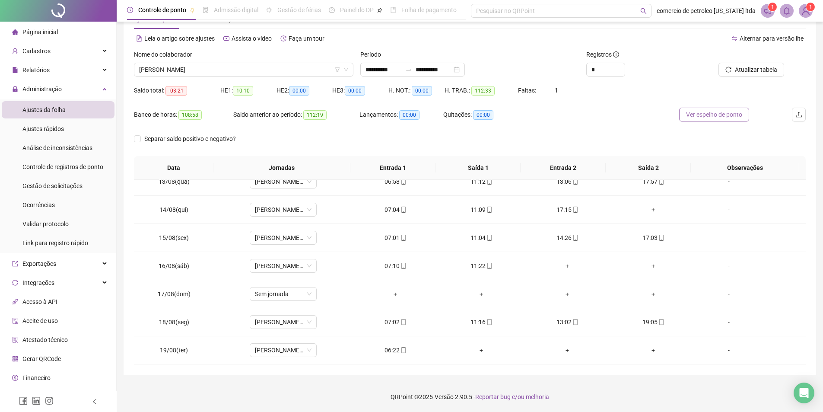
click at [715, 116] on span "Ver espelho de ponto" at bounding box center [714, 115] width 56 height 10
click at [255, 68] on span "[PERSON_NAME]" at bounding box center [243, 69] width 209 height 13
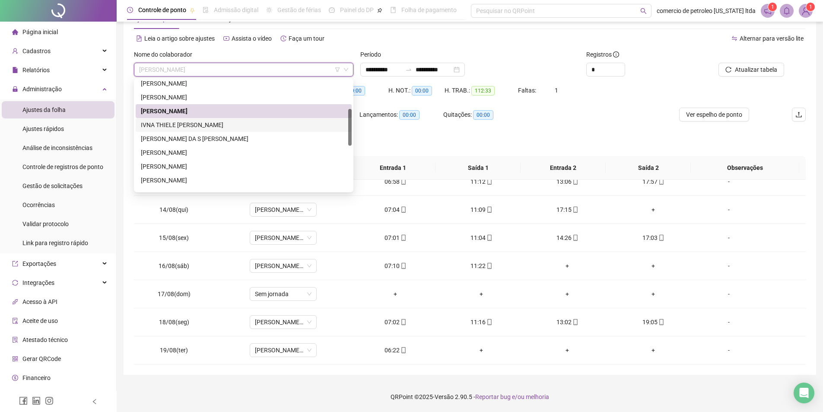
click at [194, 126] on div "IVNA THIELE [PERSON_NAME]" at bounding box center [244, 125] width 206 height 10
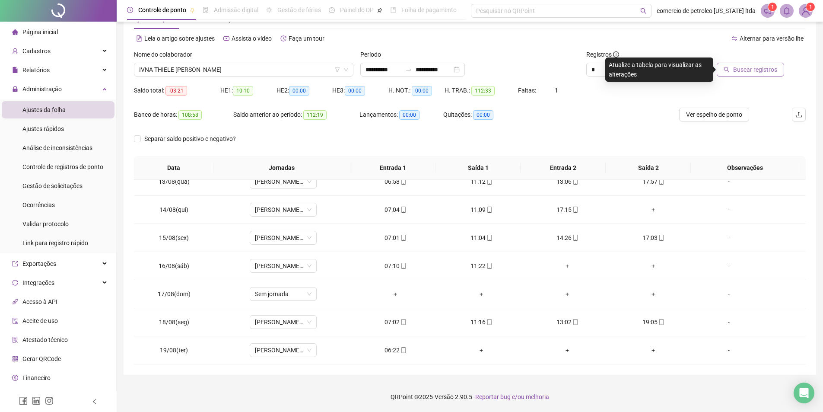
click at [743, 70] on span "Buscar registros" at bounding box center [755, 70] width 44 height 10
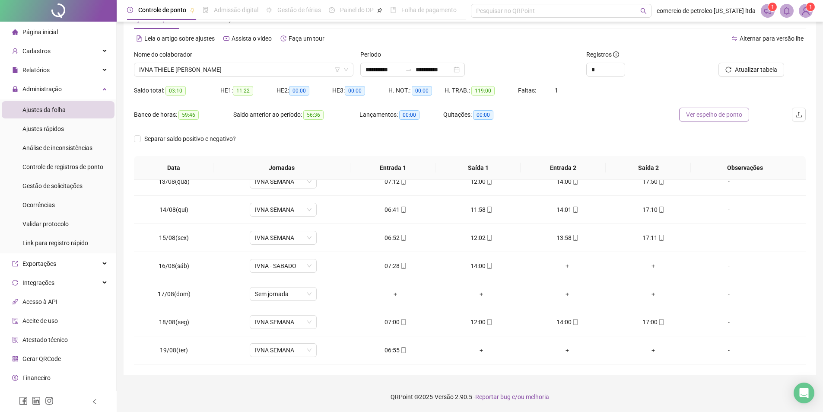
click at [721, 120] on button "Ver espelho de ponto" at bounding box center [714, 115] width 70 height 14
click at [259, 67] on span "IVNA THIELE [PERSON_NAME]" at bounding box center [243, 69] width 209 height 13
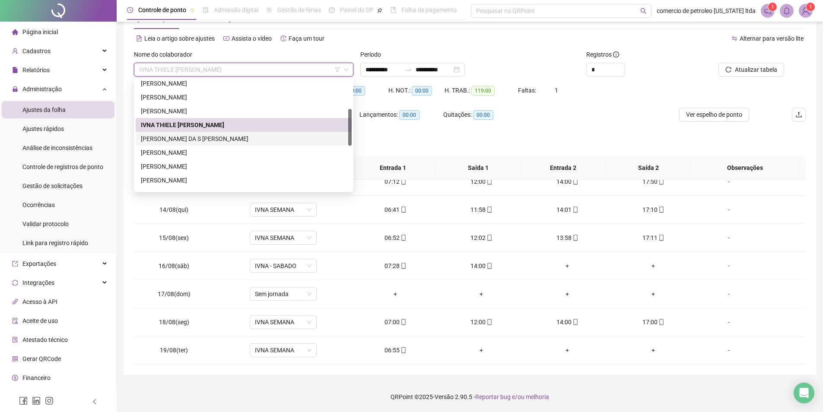
click at [196, 137] on div "[PERSON_NAME] DA S [PERSON_NAME]" at bounding box center [244, 139] width 206 height 10
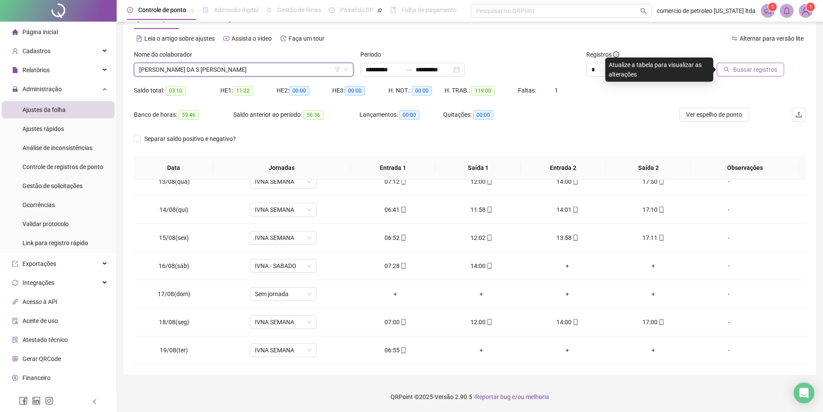
click at [738, 73] on span "Buscar registros" at bounding box center [755, 70] width 44 height 10
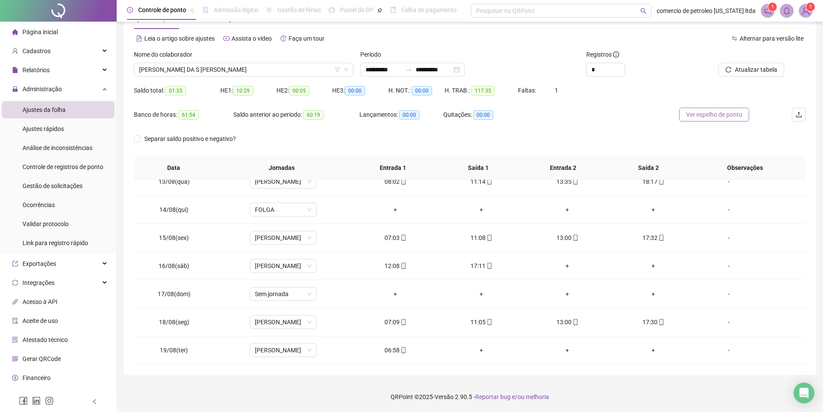
click at [724, 114] on span "Ver espelho de ponto" at bounding box center [714, 115] width 56 height 10
click at [243, 73] on span "[PERSON_NAME] DA S [PERSON_NAME]" at bounding box center [243, 69] width 209 height 13
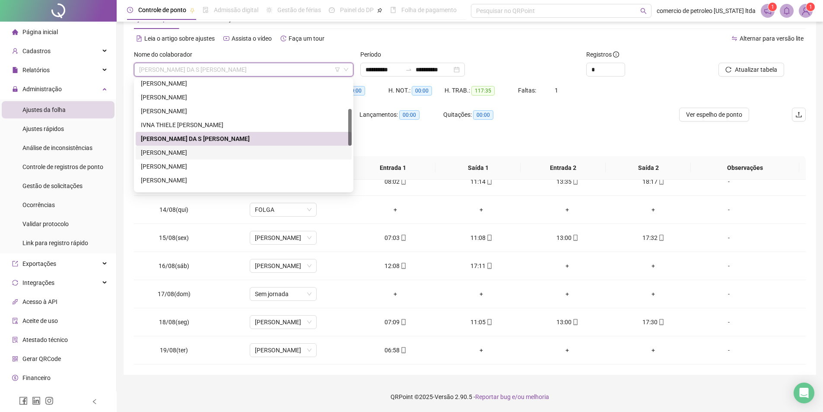
click at [166, 152] on div "[PERSON_NAME]" at bounding box center [244, 153] width 206 height 10
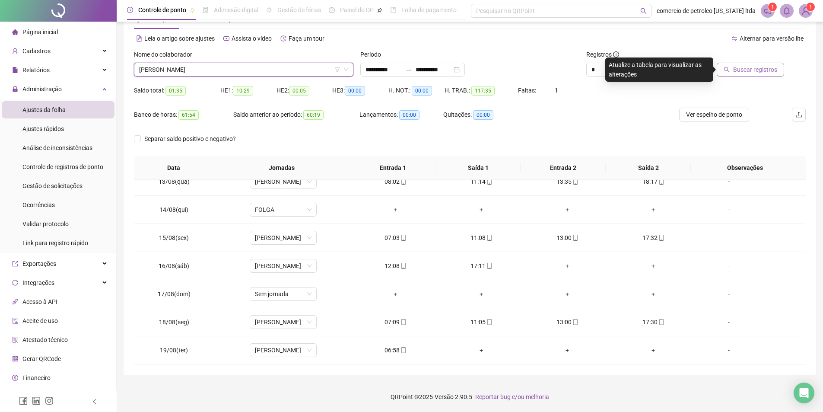
click at [768, 74] on span "Buscar registros" at bounding box center [755, 70] width 44 height 10
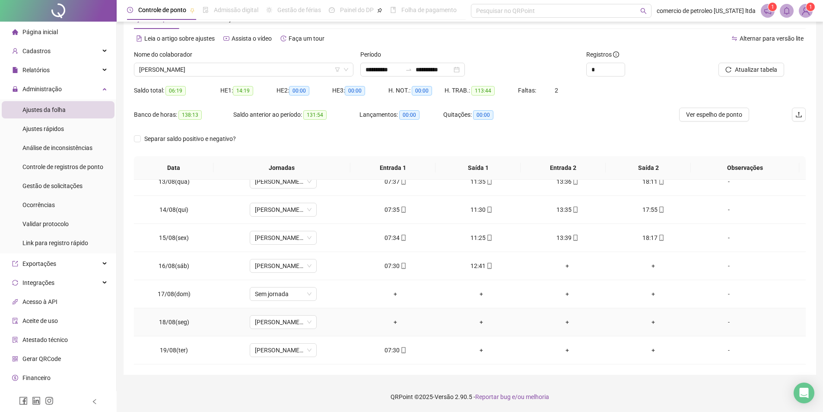
click at [727, 322] on div "-" at bounding box center [728, 322] width 51 height 10
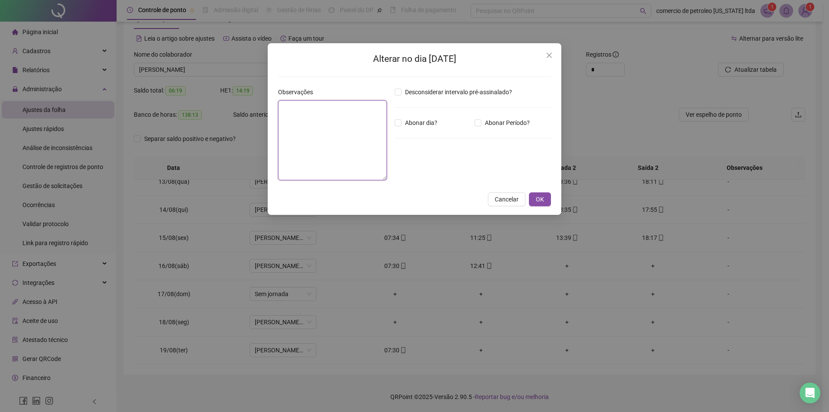
click at [330, 122] on textarea at bounding box center [332, 140] width 109 height 80
type textarea "**********"
click at [539, 197] on span "OK" at bounding box center [540, 200] width 8 height 10
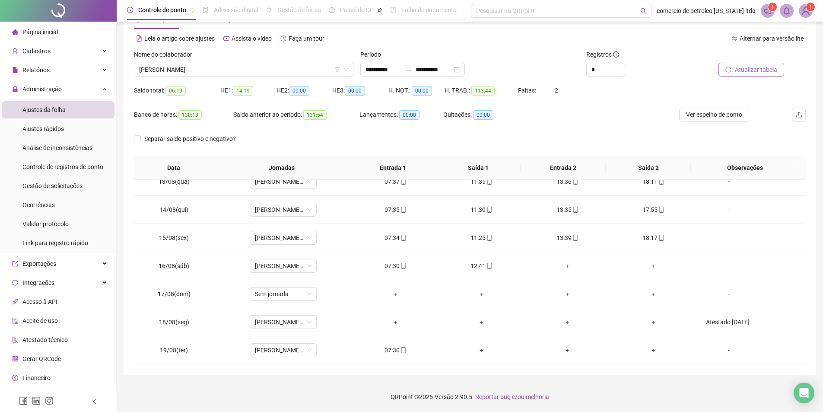
click at [750, 69] on span "Atualizar tabela" at bounding box center [756, 70] width 42 height 10
click at [718, 116] on span "Ver espelho de ponto" at bounding box center [714, 115] width 56 height 10
click at [248, 69] on span "[PERSON_NAME]" at bounding box center [243, 69] width 209 height 13
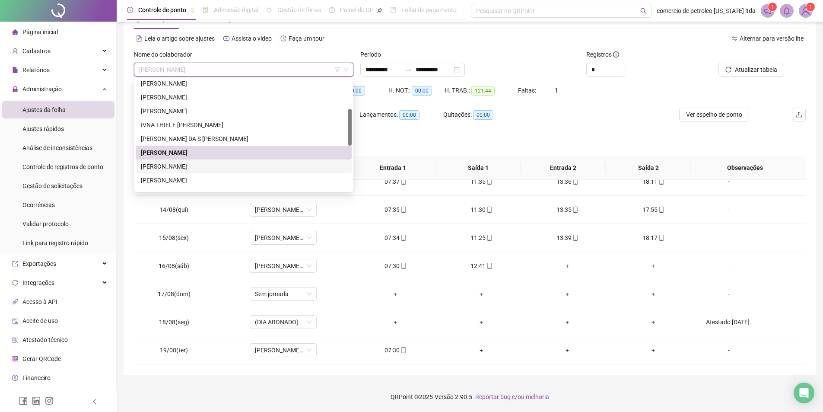
click at [175, 168] on div "[PERSON_NAME]" at bounding box center [244, 167] width 206 height 10
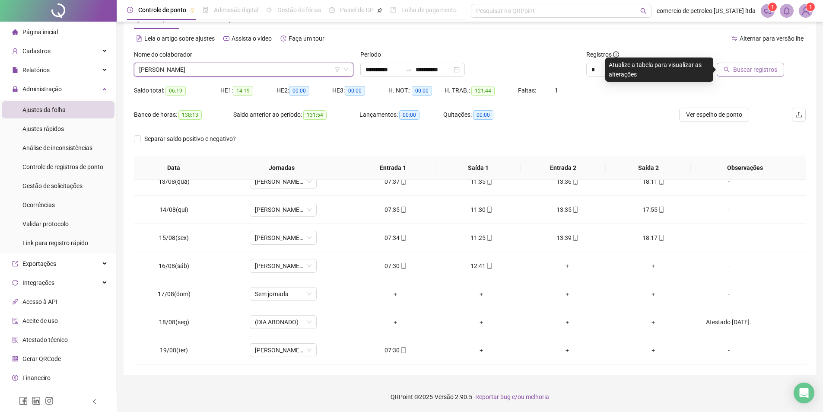
click at [754, 70] on span "Buscar registros" at bounding box center [755, 70] width 44 height 10
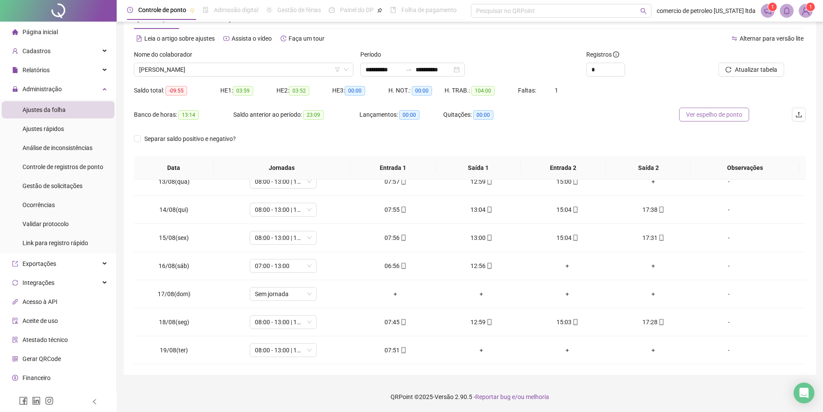
click at [710, 119] on button "Ver espelho de ponto" at bounding box center [714, 115] width 70 height 14
click at [295, 71] on span "[PERSON_NAME]" at bounding box center [243, 69] width 209 height 13
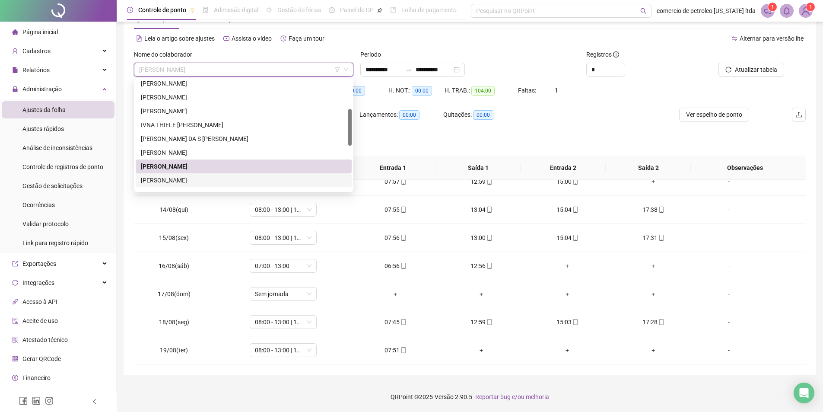
click at [175, 182] on div "[PERSON_NAME]" at bounding box center [244, 180] width 206 height 10
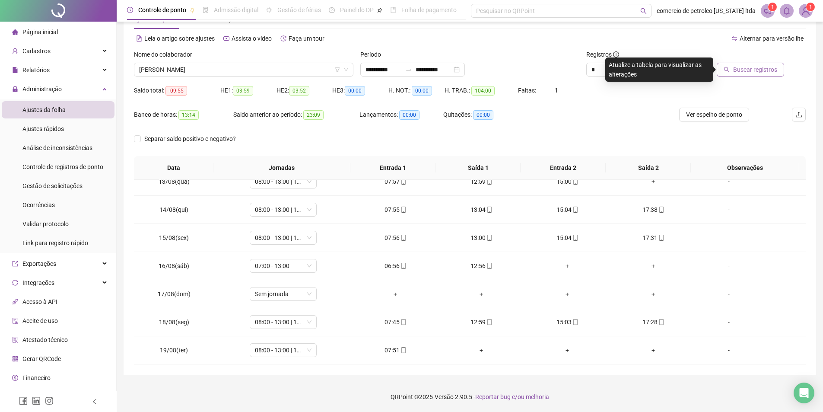
click at [760, 65] on span "Buscar registros" at bounding box center [755, 70] width 44 height 10
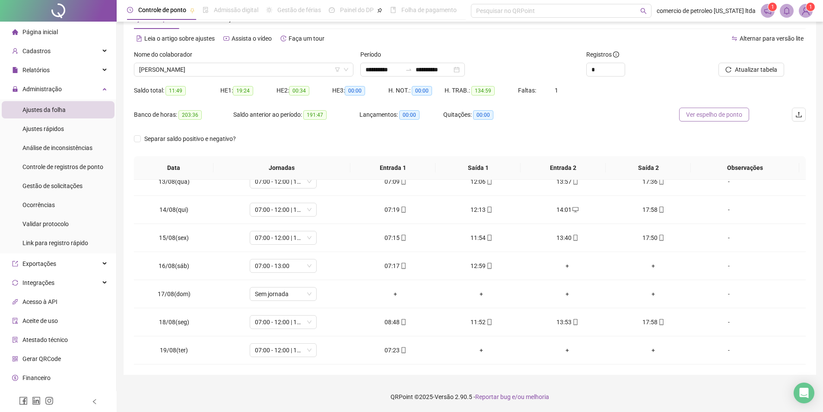
click at [697, 117] on span "Ver espelho de ponto" at bounding box center [714, 115] width 56 height 10
click at [245, 70] on span "[PERSON_NAME]" at bounding box center [243, 69] width 209 height 13
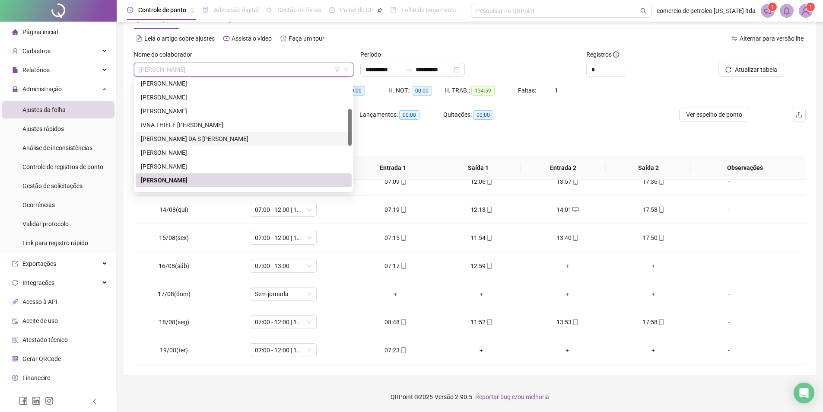
scroll to position [130, 0]
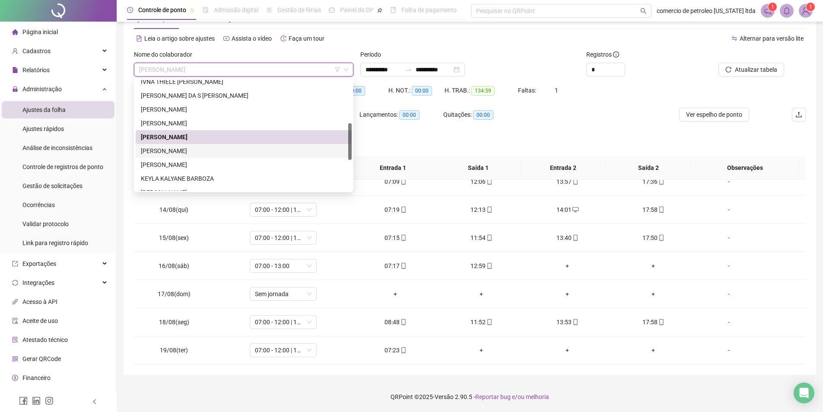
click at [171, 154] on div "[PERSON_NAME]" at bounding box center [244, 151] width 206 height 10
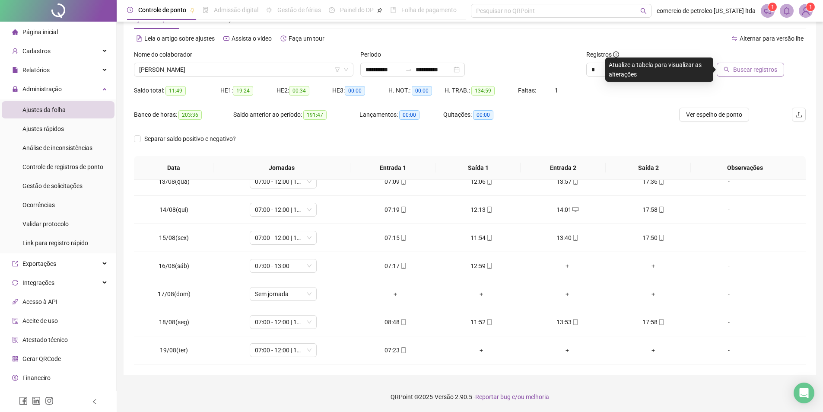
click at [777, 70] on button "Buscar registros" at bounding box center [750, 70] width 67 height 14
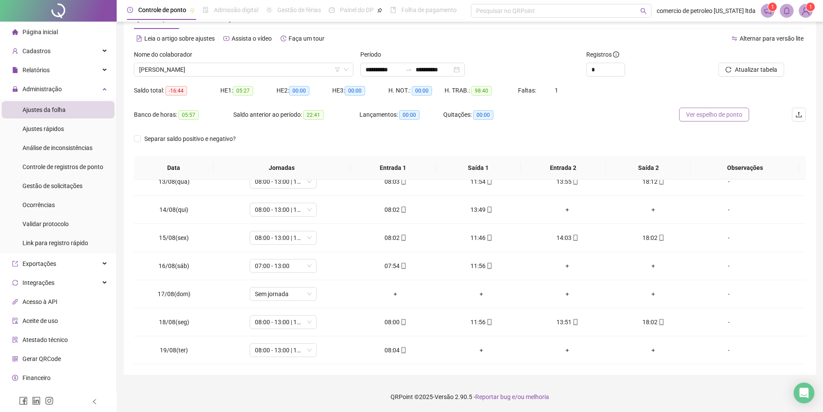
click at [701, 113] on span "Ver espelho de ponto" at bounding box center [714, 115] width 56 height 10
click at [260, 68] on span "[PERSON_NAME]" at bounding box center [243, 69] width 209 height 13
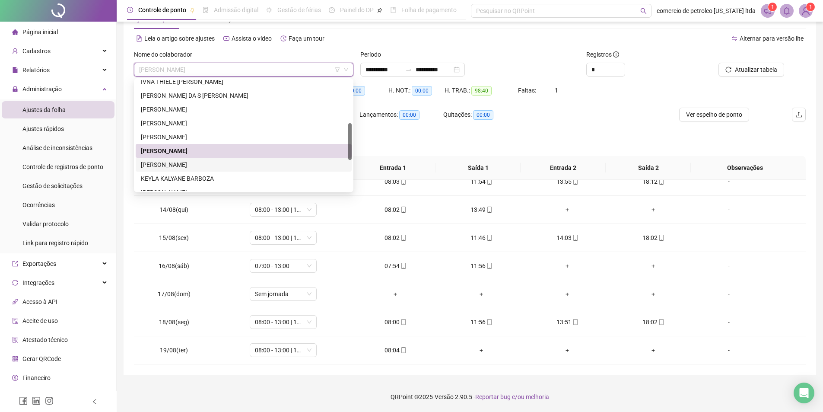
click at [182, 164] on div "[PERSON_NAME]" at bounding box center [244, 165] width 206 height 10
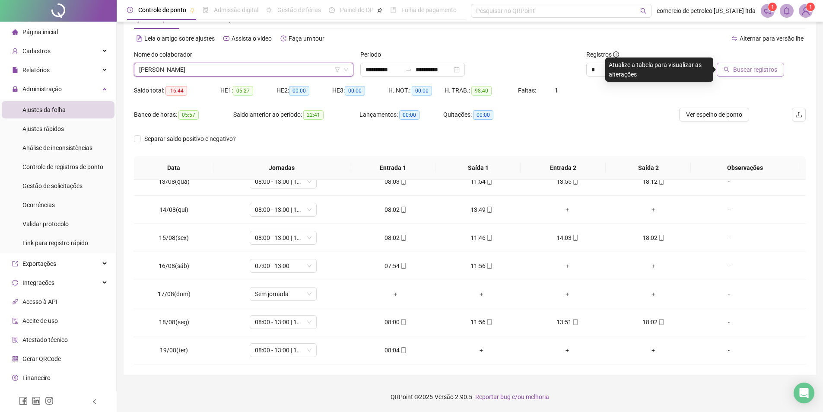
click at [754, 72] on span "Buscar registros" at bounding box center [755, 70] width 44 height 10
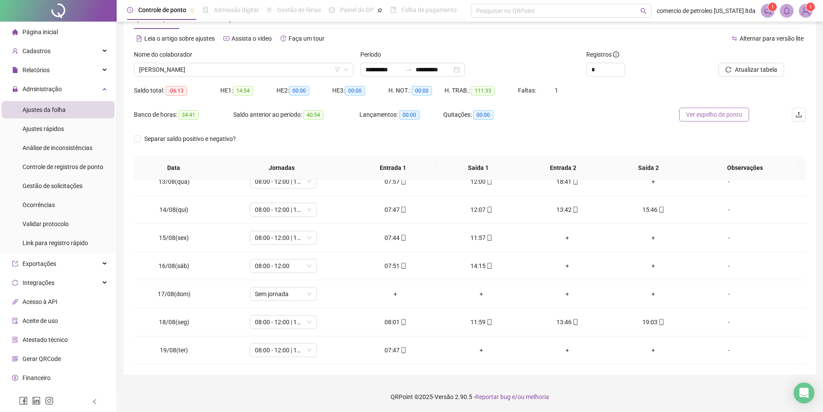
click at [713, 116] on span "Ver espelho de ponto" at bounding box center [714, 115] width 56 height 10
click at [264, 66] on span "[PERSON_NAME]" at bounding box center [243, 69] width 209 height 13
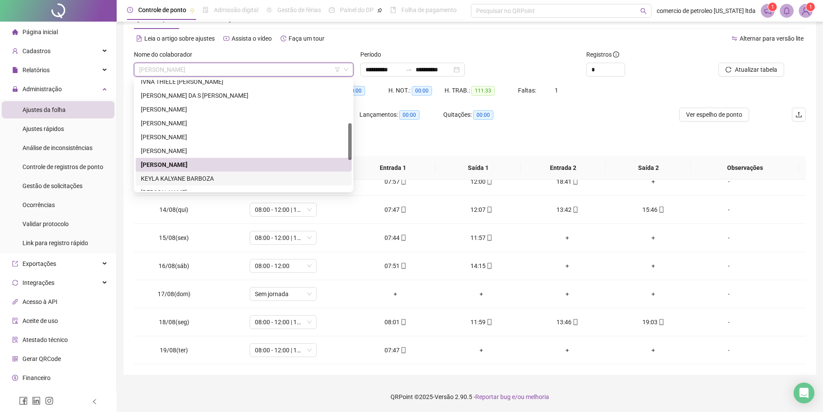
click at [159, 179] on div "KEYLA KALYANE BARBOZA" at bounding box center [244, 179] width 206 height 10
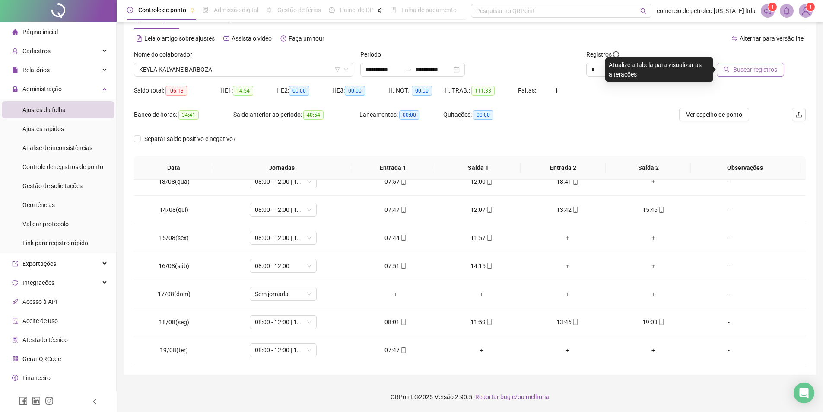
click at [749, 72] on span "Buscar registros" at bounding box center [755, 70] width 44 height 10
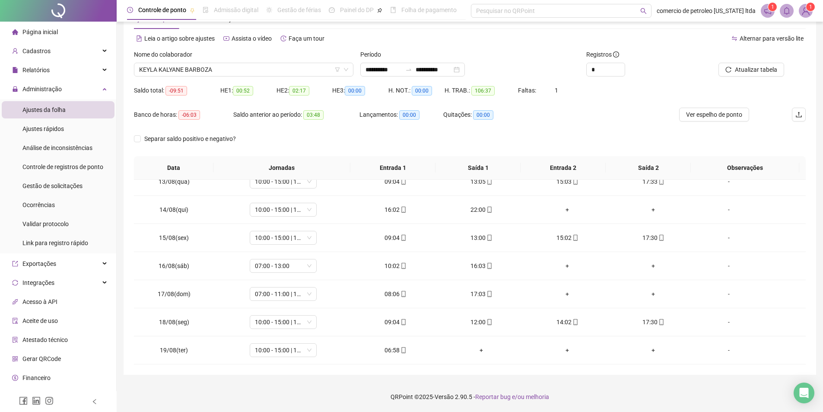
click at [707, 107] on div "Saldo total: -09:51 HE 1: 00:52 HE 2: 02:17 HE 3: 00:00 H. NOT.: 00:00 H. TRAB.…" at bounding box center [470, 95] width 672 height 24
click at [706, 111] on span "Ver espelho de ponto" at bounding box center [714, 115] width 56 height 10
click at [305, 64] on span "KEYLA KALYANE BARBOZA" at bounding box center [243, 69] width 209 height 13
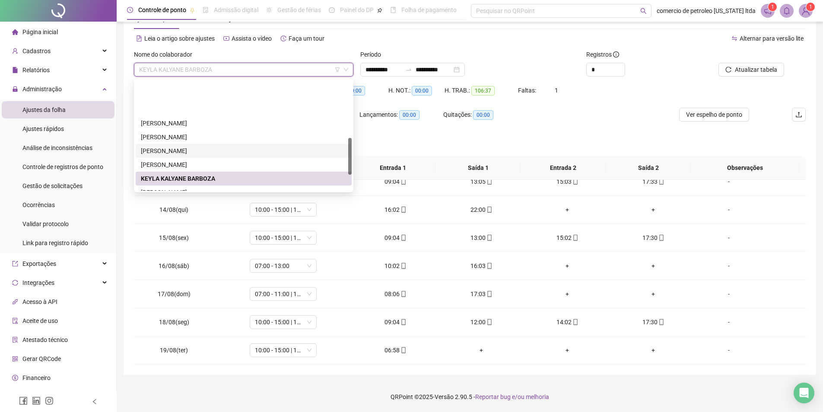
scroll to position [173, 0]
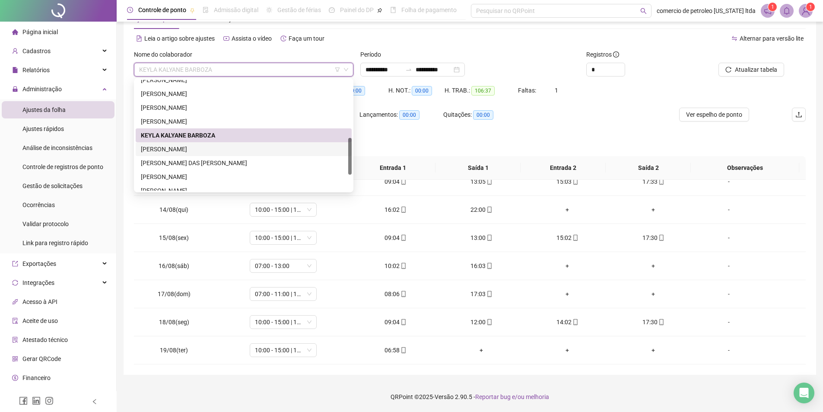
click at [230, 150] on div "[PERSON_NAME]" at bounding box center [244, 149] width 206 height 10
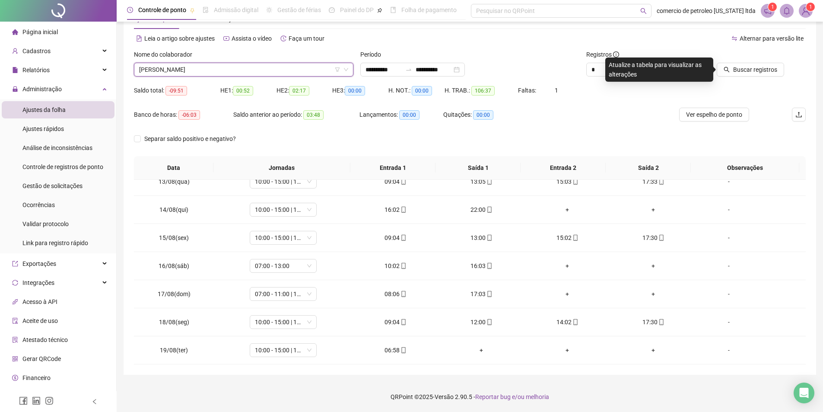
click at [270, 72] on span "[PERSON_NAME]" at bounding box center [243, 69] width 209 height 13
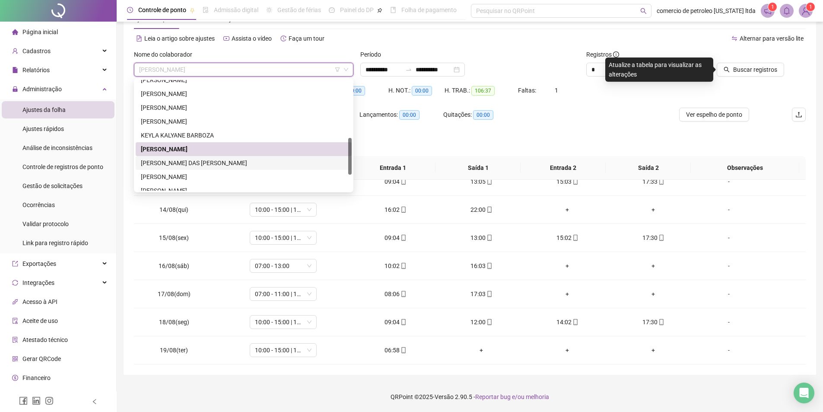
click at [212, 165] on div "[PERSON_NAME] DAS [PERSON_NAME]" at bounding box center [244, 163] width 206 height 10
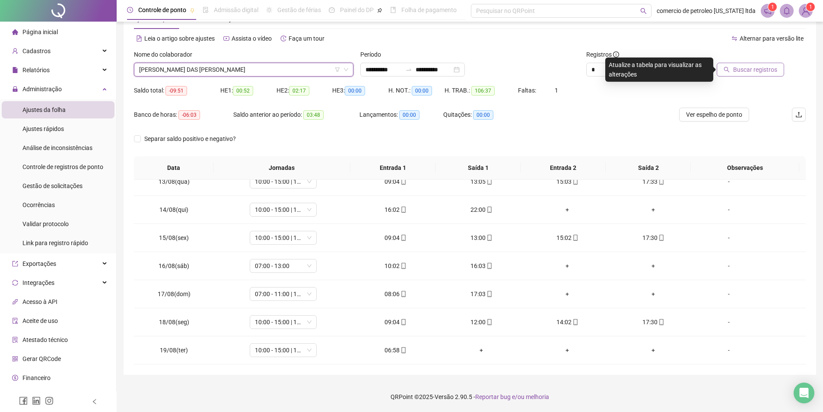
click at [761, 67] on span "Buscar registros" at bounding box center [755, 70] width 44 height 10
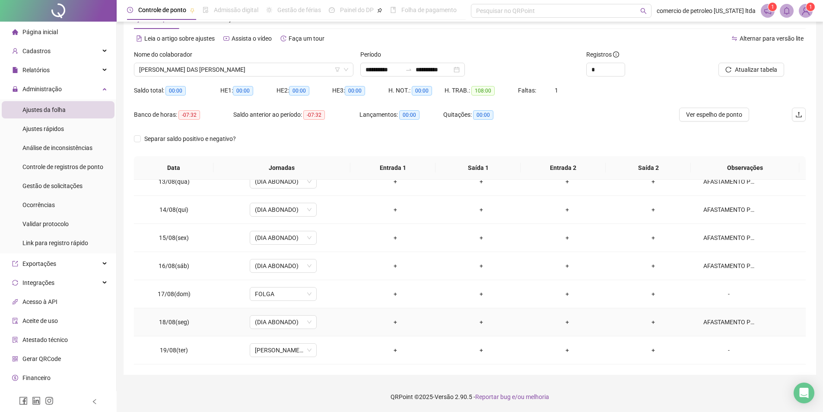
click at [719, 322] on div "AFASTAMENTO PELO INSS. NOVO ATESTADO EM 07/08/25 REFERENTE A 60 DIAS. RETORNO E…" at bounding box center [728, 322] width 51 height 10
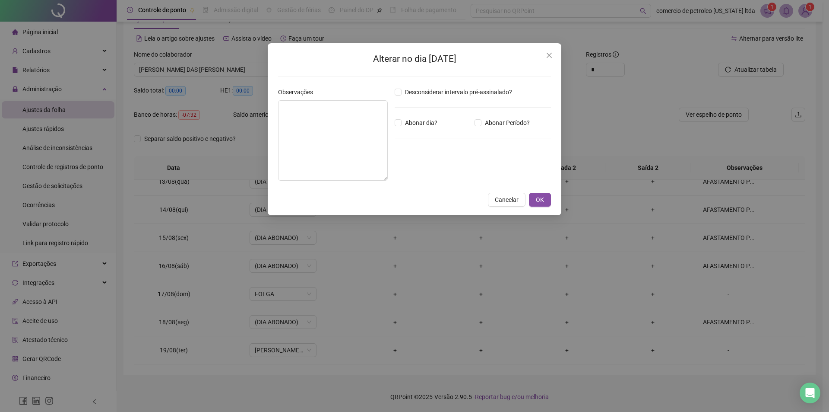
type textarea "**********"
drag, startPoint x: 330, startPoint y: 139, endPoint x: 274, endPoint y: 104, distance: 65.6
click at [274, 104] on div "**********" at bounding box center [415, 129] width 294 height 172
click at [548, 55] on icon "close" at bounding box center [549, 55] width 7 height 7
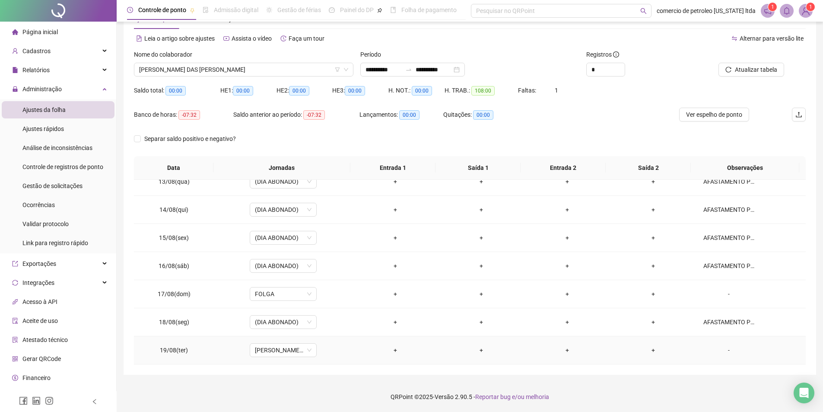
click at [722, 349] on div "-" at bounding box center [728, 350] width 51 height 10
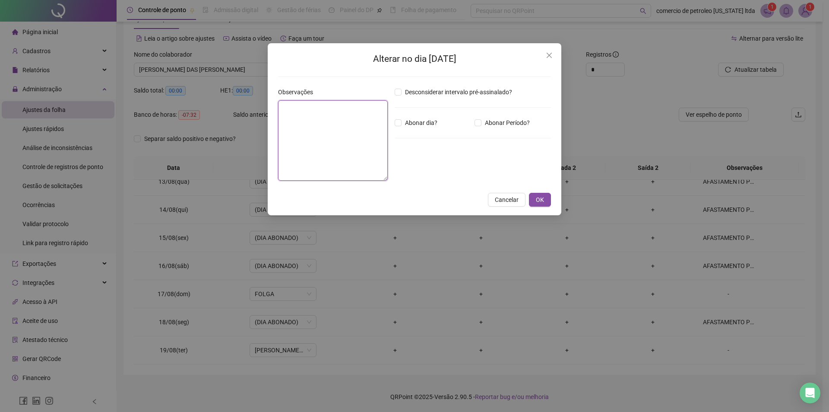
click at [346, 147] on textarea at bounding box center [333, 140] width 110 height 80
paste textarea "**********"
type textarea "**********"
click at [536, 194] on button "OK" at bounding box center [540, 200] width 22 height 14
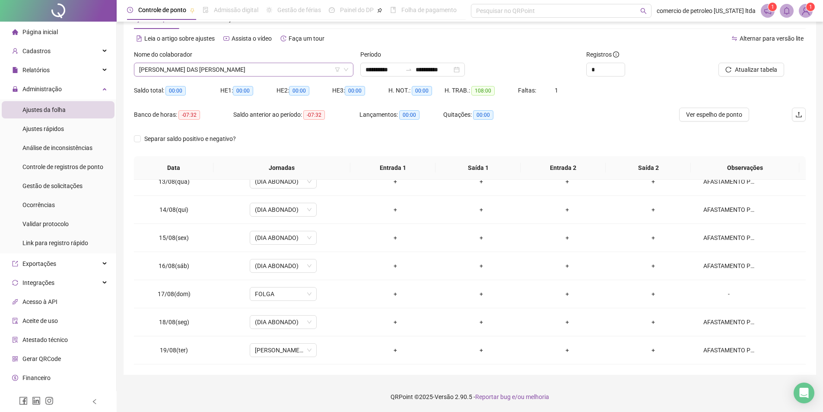
click at [245, 63] on span "[PERSON_NAME] DAS [PERSON_NAME]" at bounding box center [243, 69] width 209 height 13
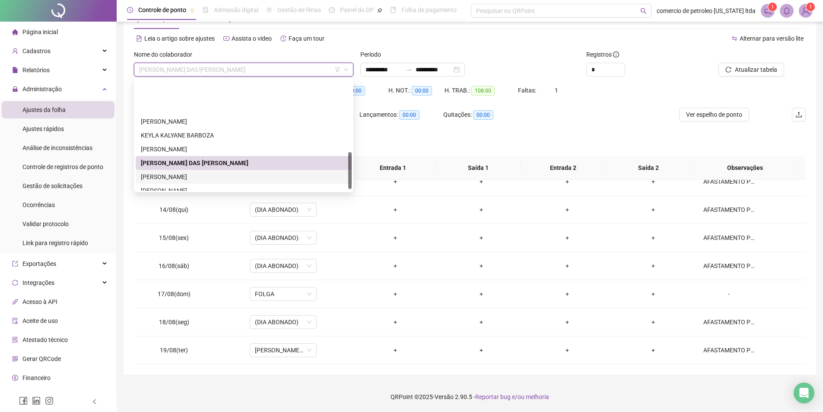
scroll to position [216, 0]
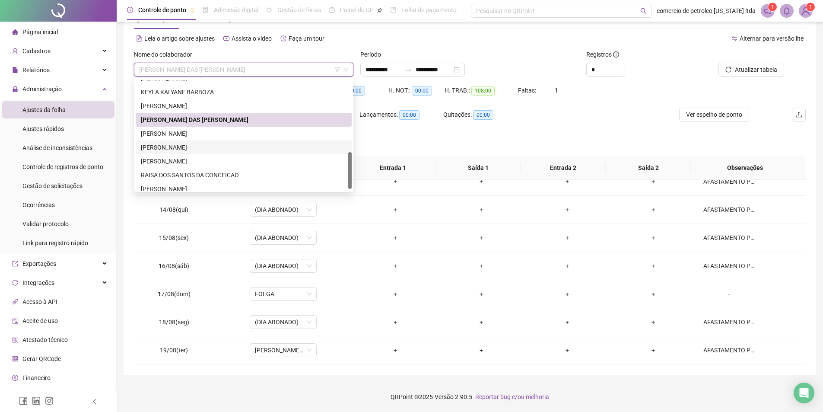
click at [173, 146] on div "PEDRO HENRIQUE MENEZES BRITO" at bounding box center [244, 148] width 206 height 10
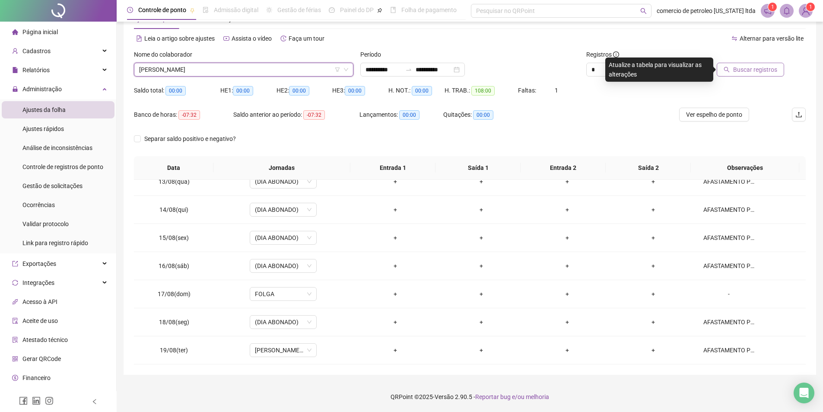
click at [767, 68] on span "Buscar registros" at bounding box center [755, 70] width 44 height 10
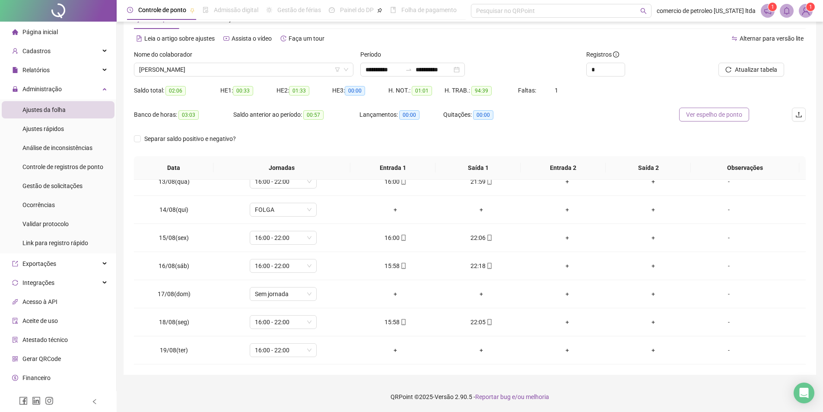
click at [699, 115] on span "Ver espelho de ponto" at bounding box center [714, 115] width 56 height 10
click at [242, 70] on span "PEDRO HENRIQUE MENEZES BRITO" at bounding box center [243, 69] width 209 height 13
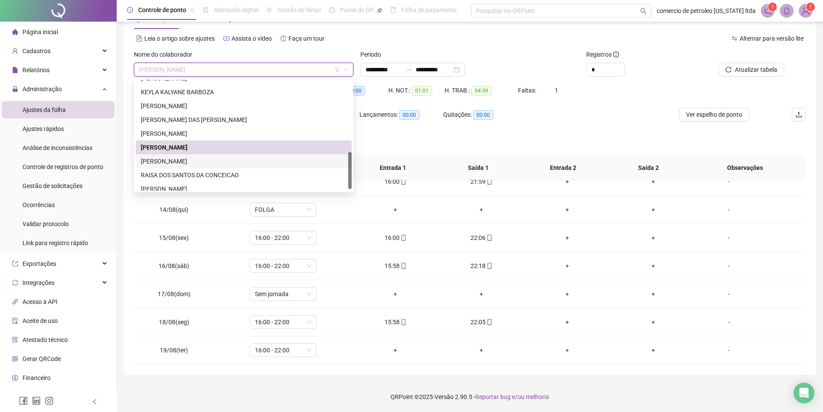
click at [168, 163] on div "[PERSON_NAME]" at bounding box center [244, 161] width 206 height 10
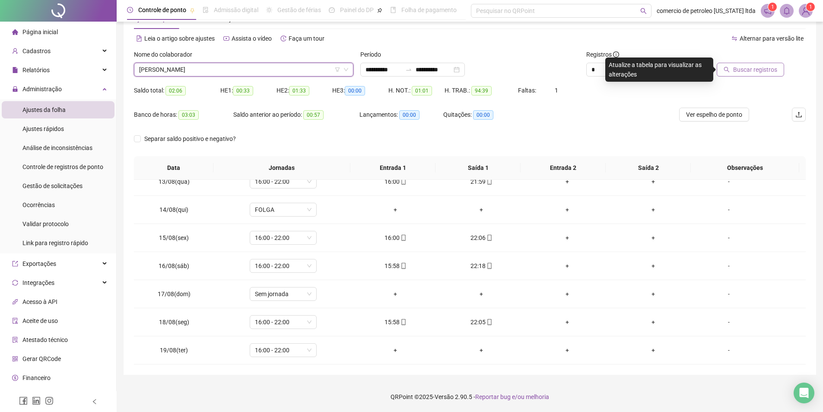
click at [751, 73] on span "Buscar registros" at bounding box center [755, 70] width 44 height 10
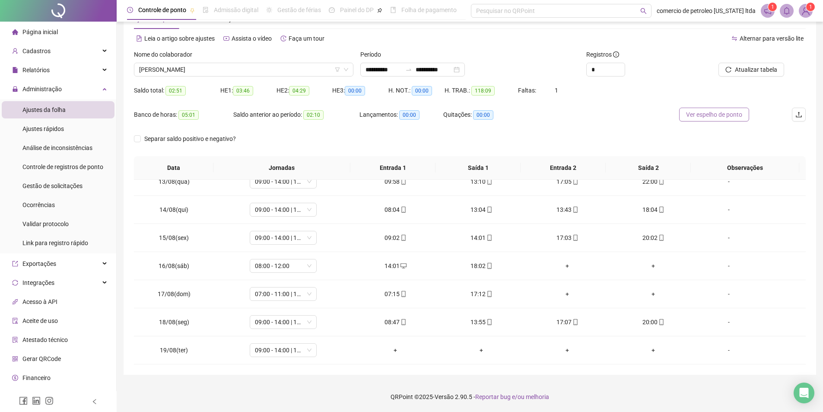
click at [723, 113] on span "Ver espelho de ponto" at bounding box center [714, 115] width 56 height 10
click at [282, 72] on span "[PERSON_NAME]" at bounding box center [243, 69] width 209 height 13
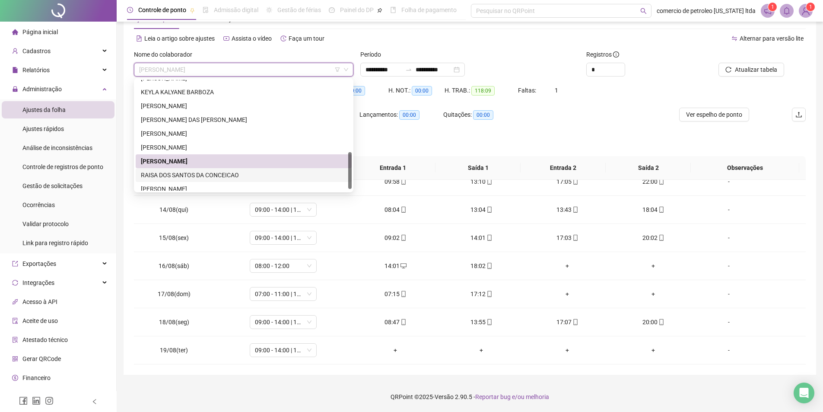
click at [206, 173] on div "RAISA DOS SANTOS DA CONCEICAO" at bounding box center [244, 175] width 206 height 10
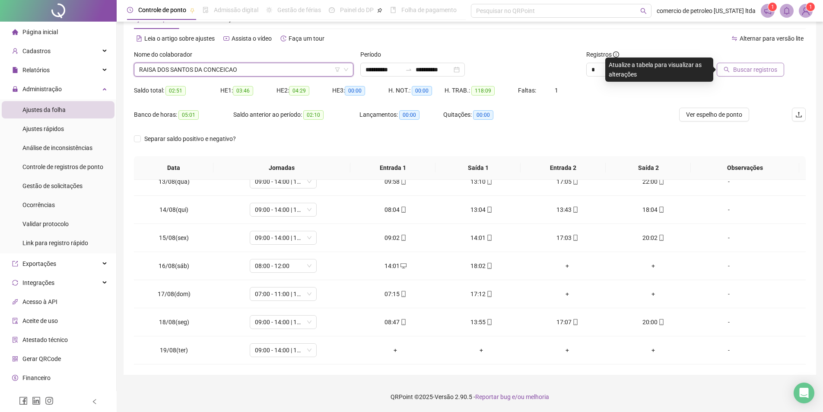
click at [757, 68] on span "Buscar registros" at bounding box center [755, 70] width 44 height 10
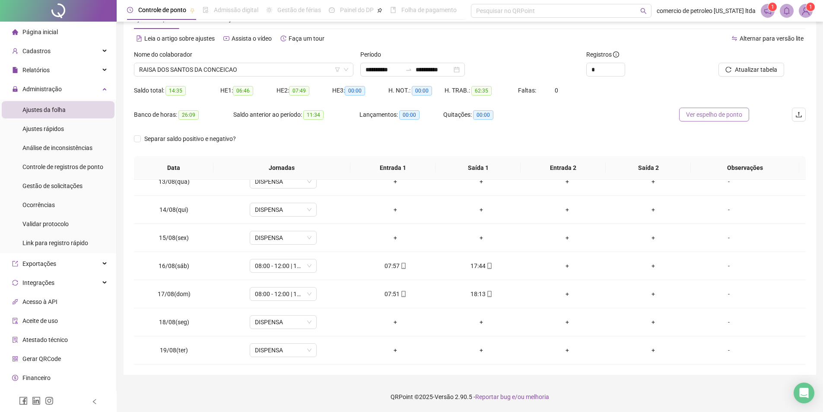
click at [707, 115] on span "Ver espelho de ponto" at bounding box center [714, 115] width 56 height 10
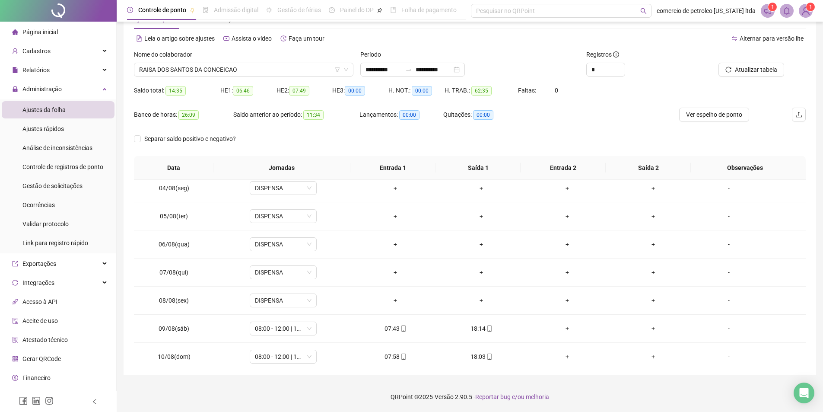
scroll to position [0, 0]
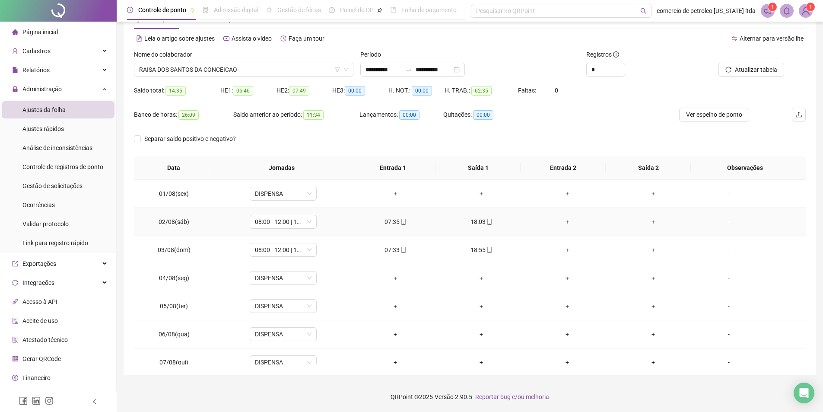
click at [562, 218] on div "+" at bounding box center [567, 222] width 72 height 10
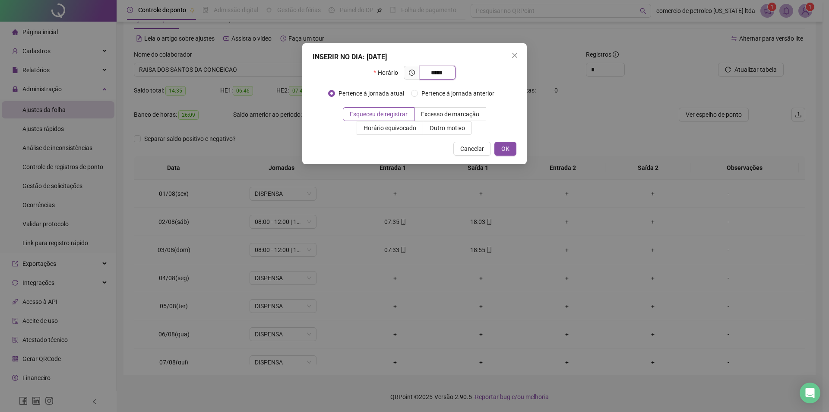
type input "*****"
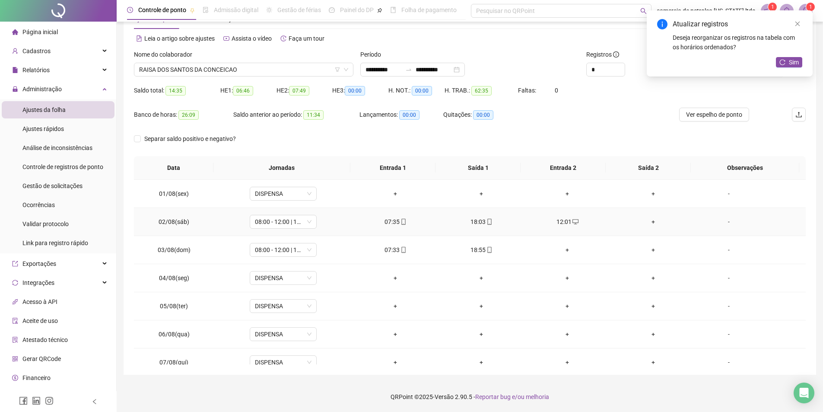
click at [649, 224] on div "+" at bounding box center [653, 222] width 72 height 10
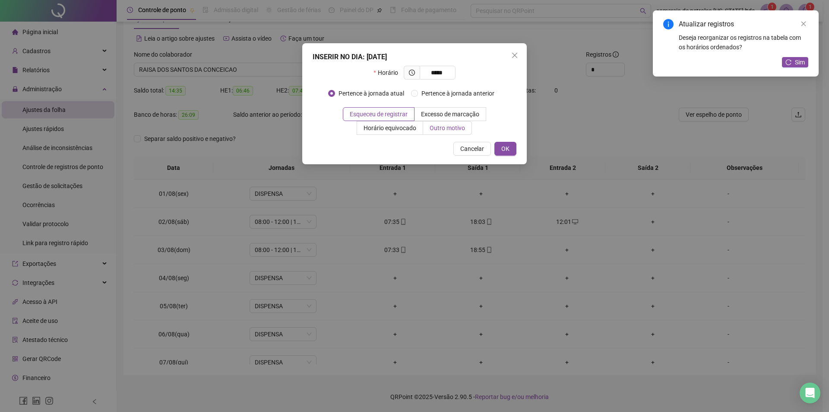
type input "*****"
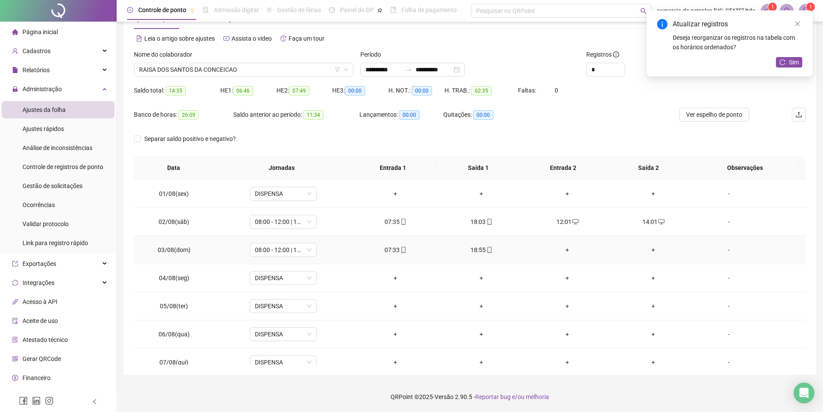
click at [562, 248] on div "+" at bounding box center [567, 250] width 72 height 10
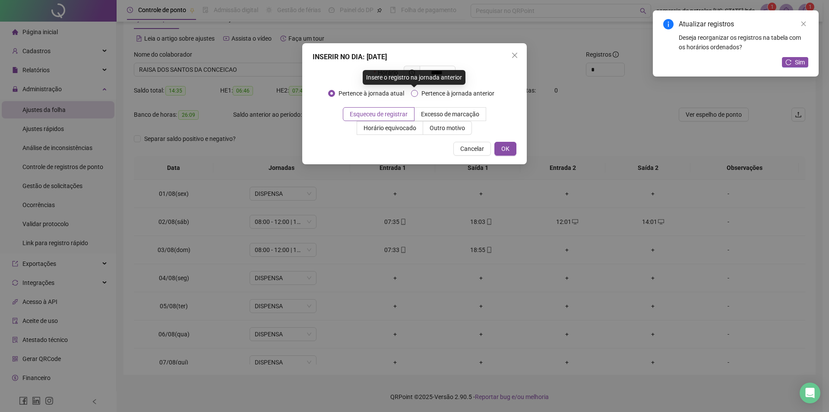
type input "*****"
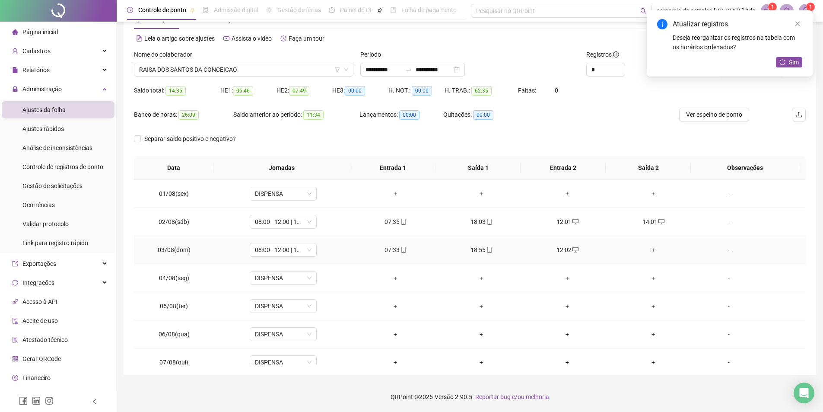
click at [649, 248] on div "+" at bounding box center [653, 250] width 72 height 10
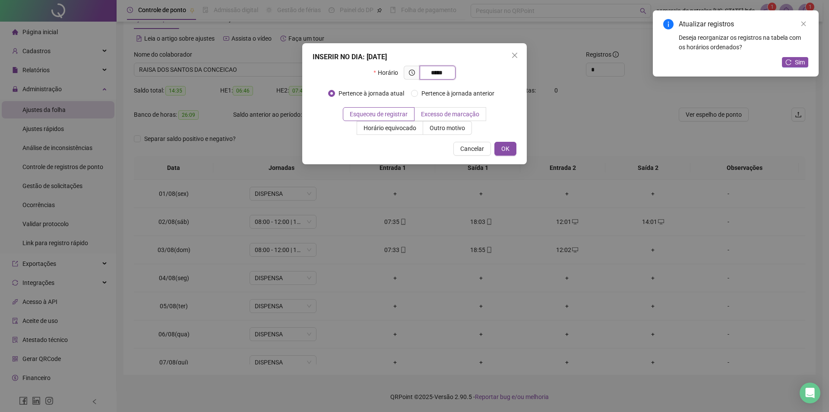
type input "*****"
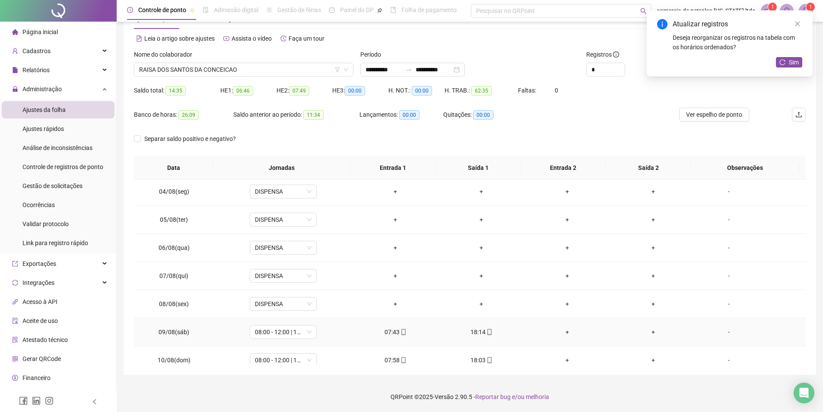
scroll to position [130, 0]
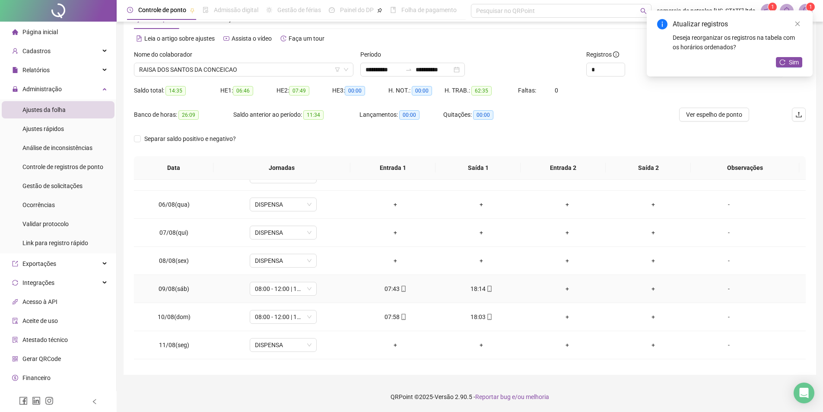
click at [563, 286] on div "+" at bounding box center [567, 289] width 72 height 10
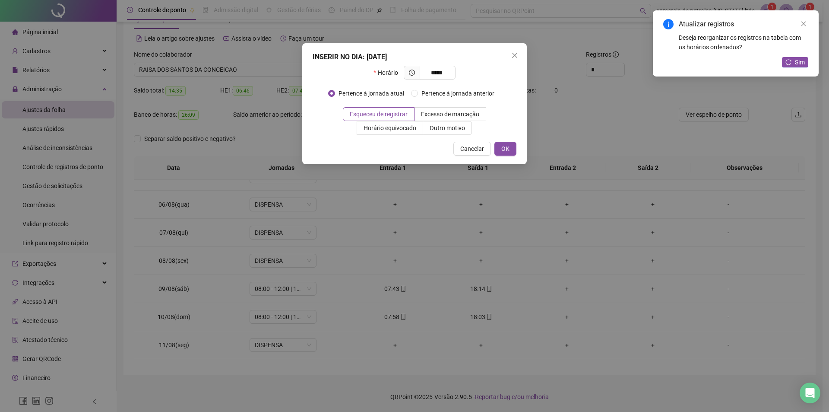
type input "*****"
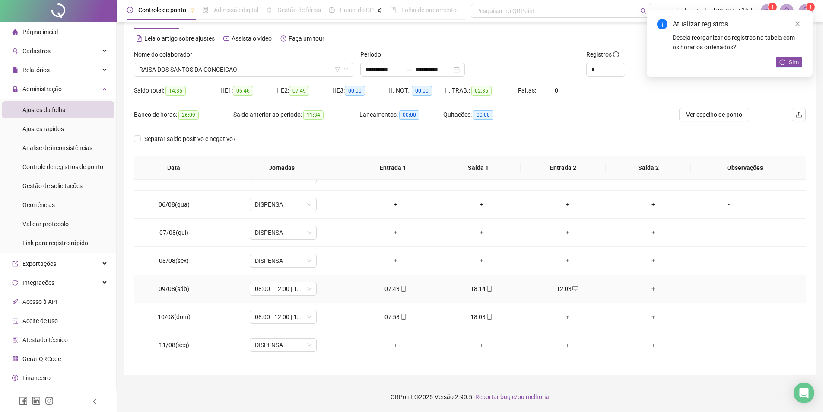
click at [650, 288] on div "+" at bounding box center [653, 289] width 72 height 10
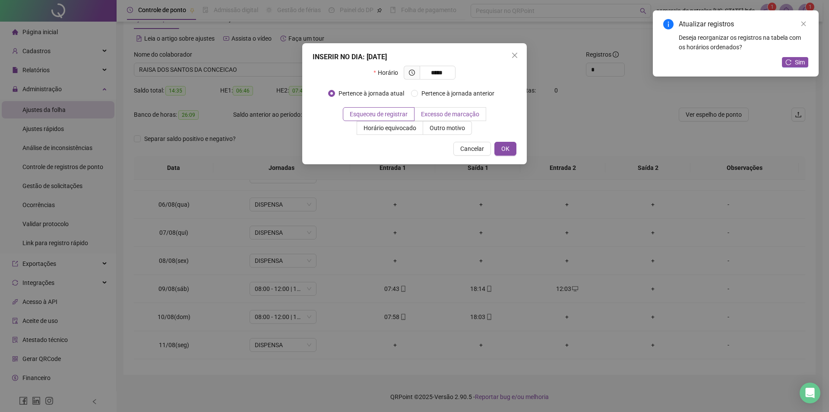
type input "*****"
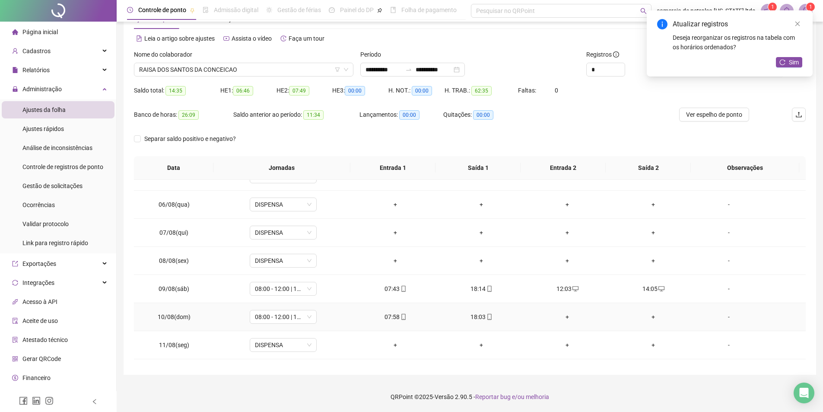
click at [564, 316] on div "+" at bounding box center [567, 317] width 72 height 10
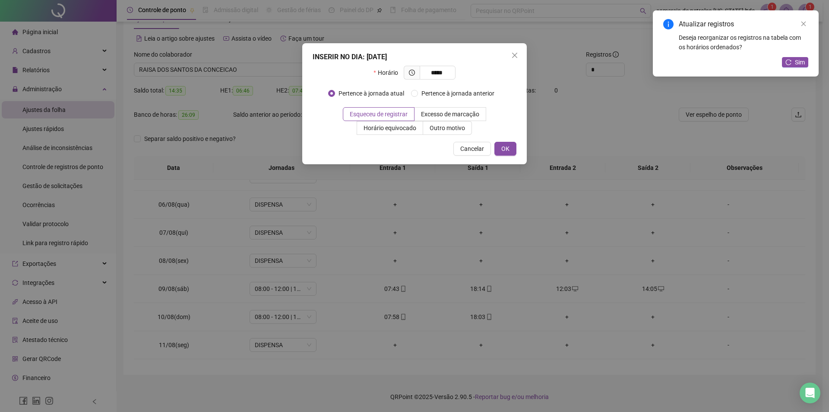
type input "*****"
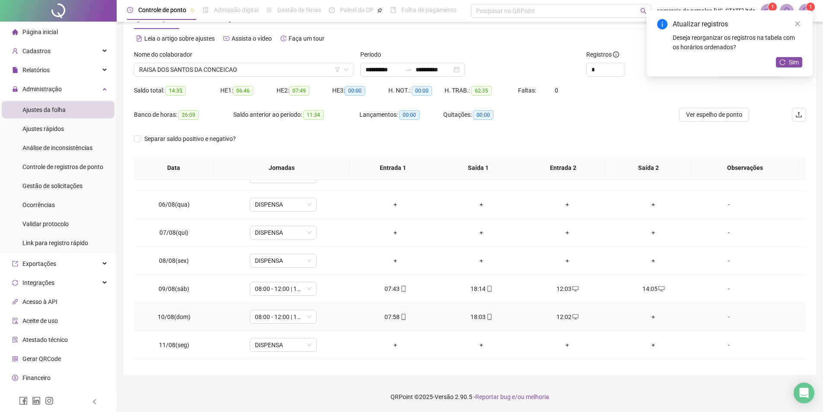
click at [650, 314] on div "+" at bounding box center [653, 317] width 72 height 10
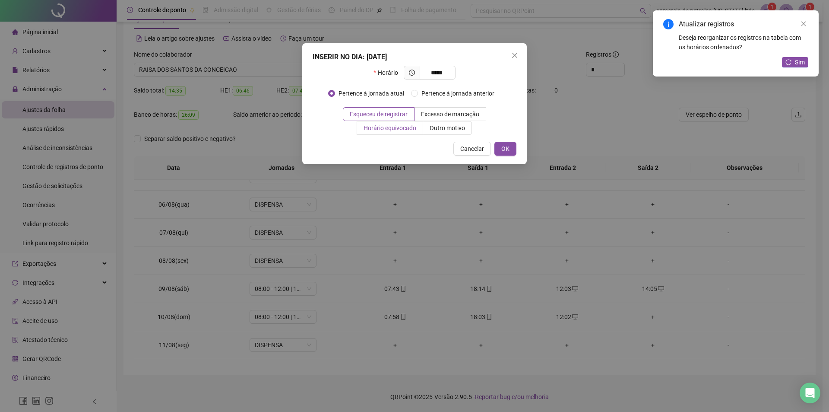
type input "*****"
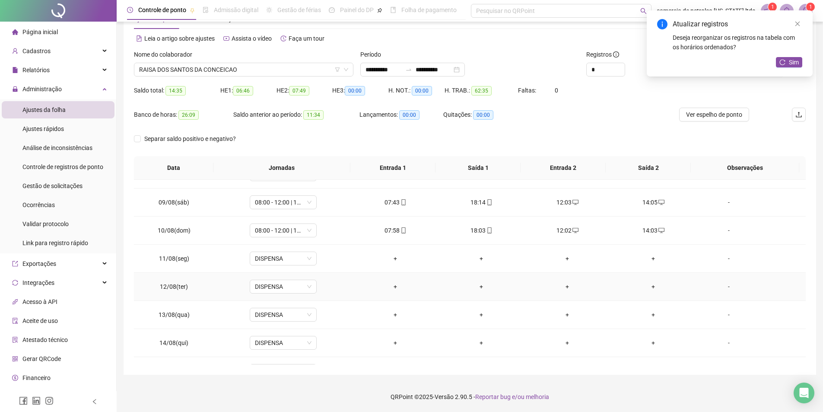
scroll to position [302, 0]
click at [559, 309] on div "+" at bounding box center [567, 313] width 72 height 10
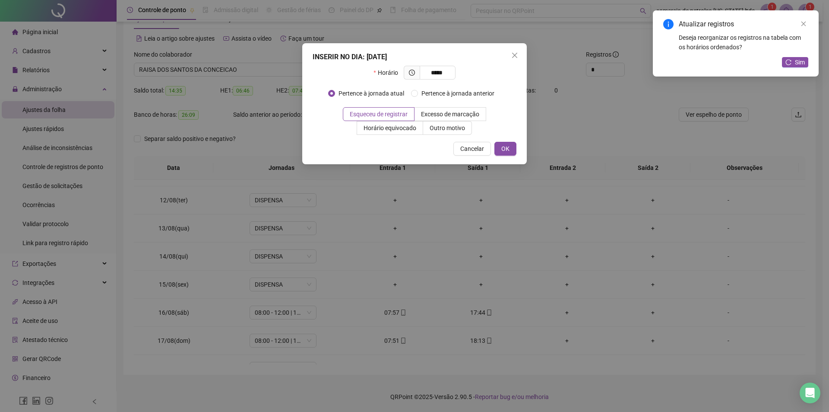
type input "*****"
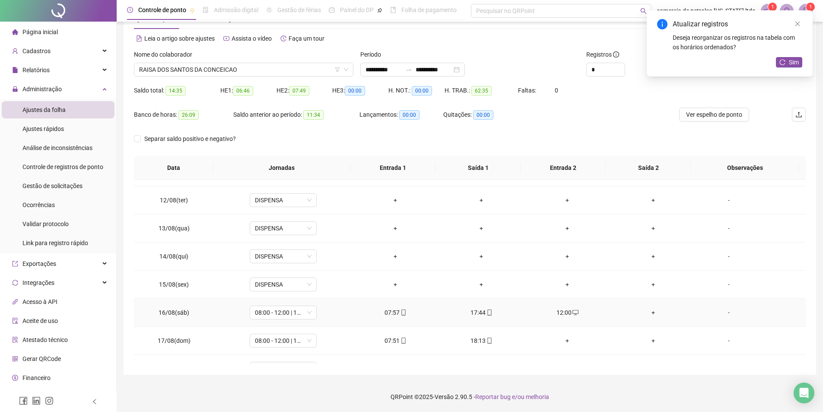
click at [650, 315] on div "+" at bounding box center [653, 313] width 72 height 10
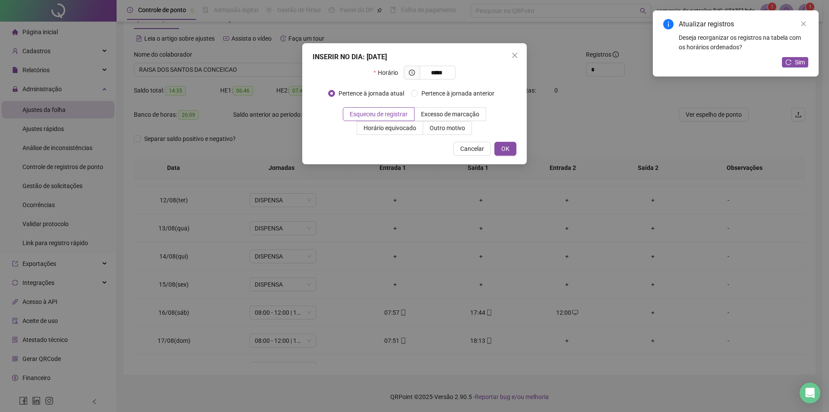
type input "*****"
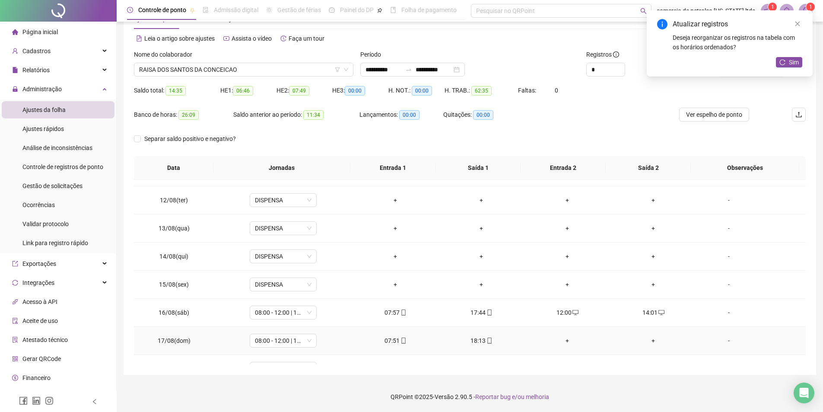
click at [558, 341] on div "+" at bounding box center [567, 341] width 72 height 10
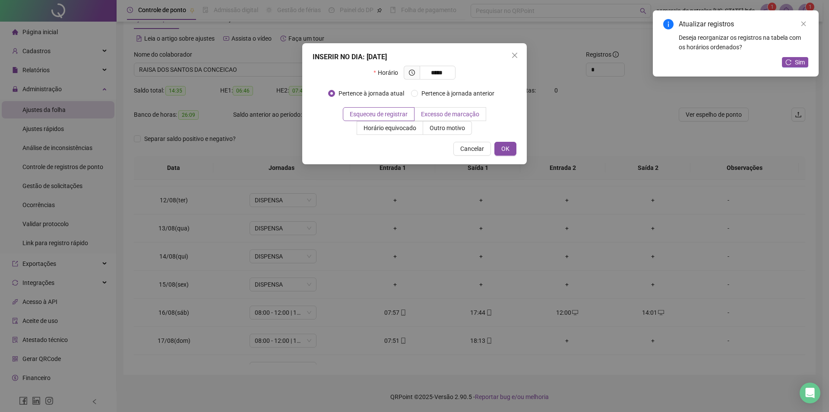
type input "*****"
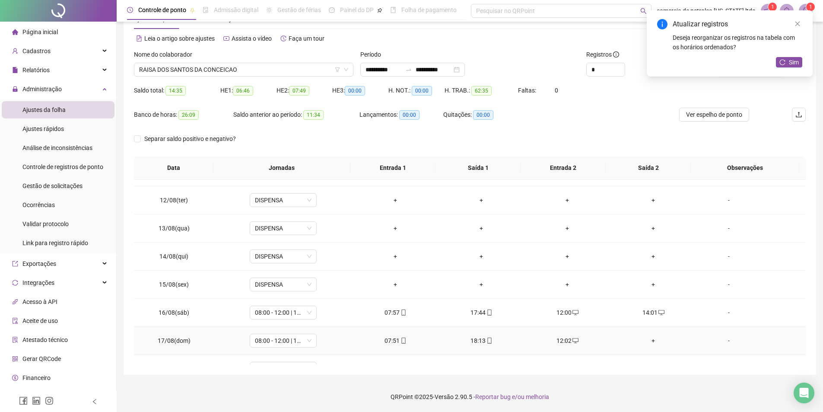
click at [647, 343] on div "+" at bounding box center [653, 341] width 72 height 10
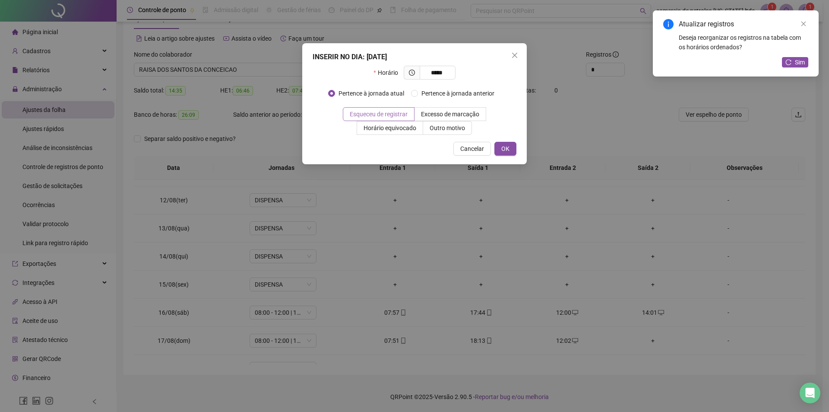
type input "*****"
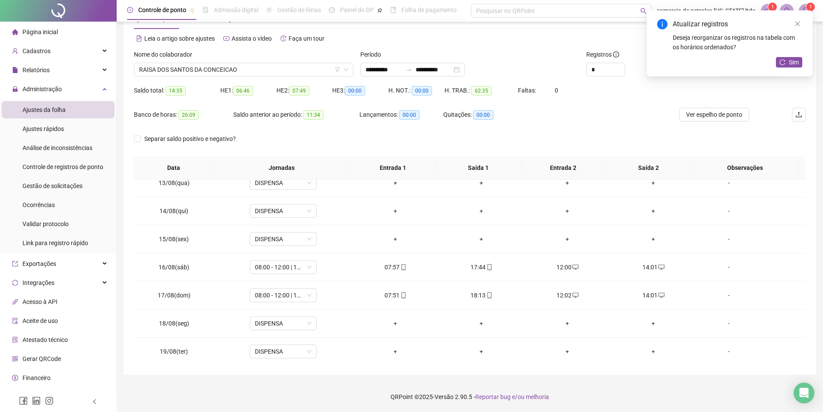
scroll to position [349, 0]
click at [784, 60] on icon "reload" at bounding box center [783, 62] width 6 height 6
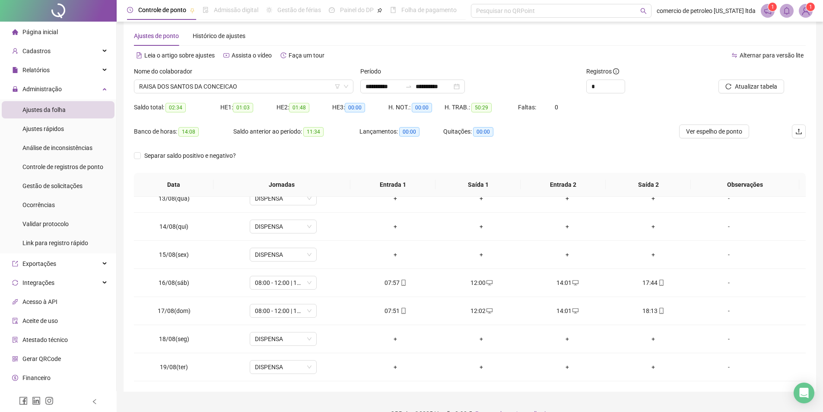
scroll to position [0, 0]
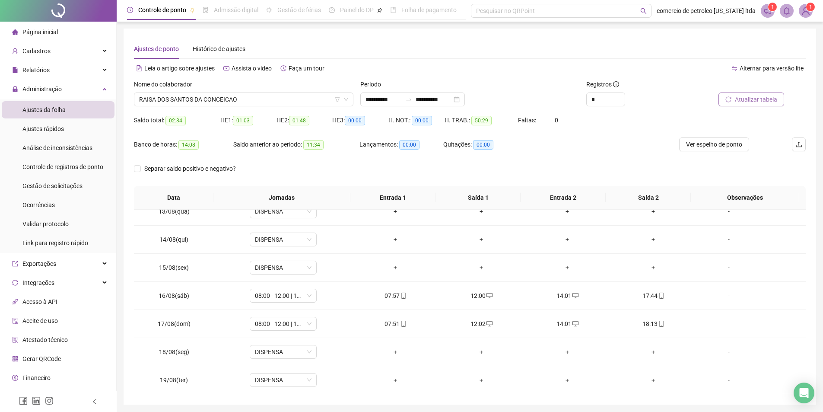
click at [747, 102] on span "Atualizar tabela" at bounding box center [756, 100] width 42 height 10
click at [726, 143] on span "Ver espelho de ponto" at bounding box center [714, 145] width 56 height 10
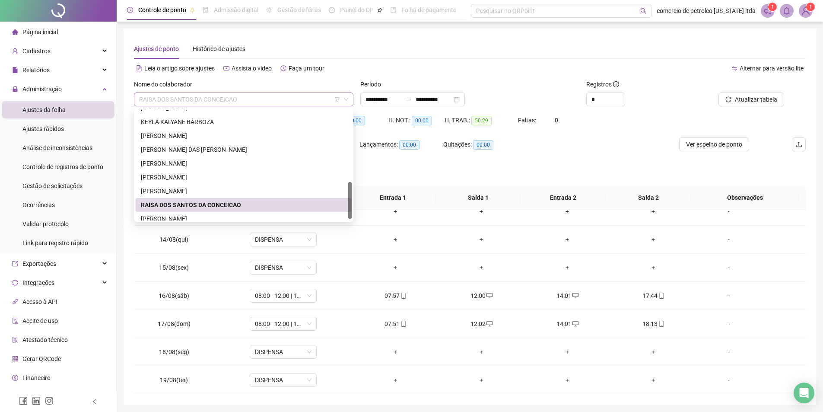
click at [261, 101] on span "RAISA DOS SANTOS DA CONCEICAO" at bounding box center [243, 99] width 209 height 13
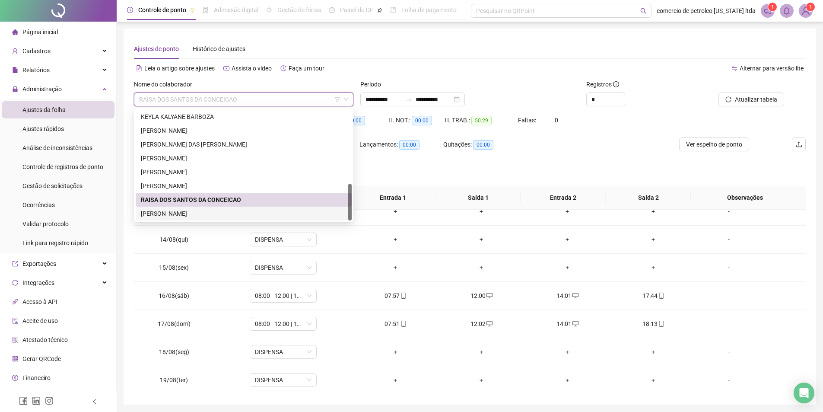
click at [180, 210] on div "[PERSON_NAME]" at bounding box center [244, 214] width 206 height 10
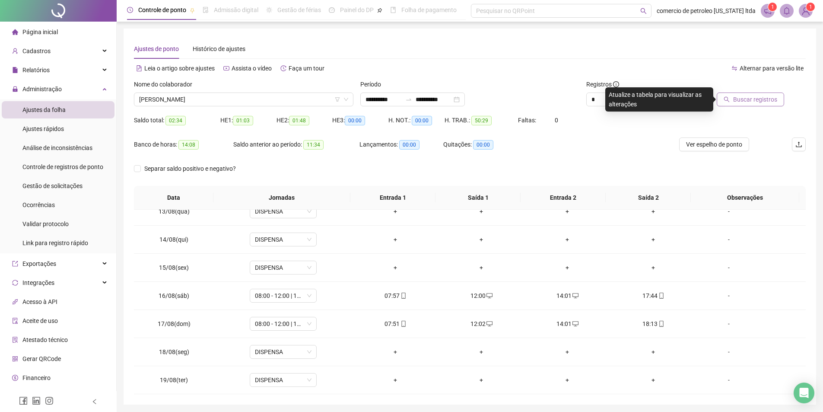
click at [759, 100] on span "Buscar registros" at bounding box center [755, 100] width 44 height 10
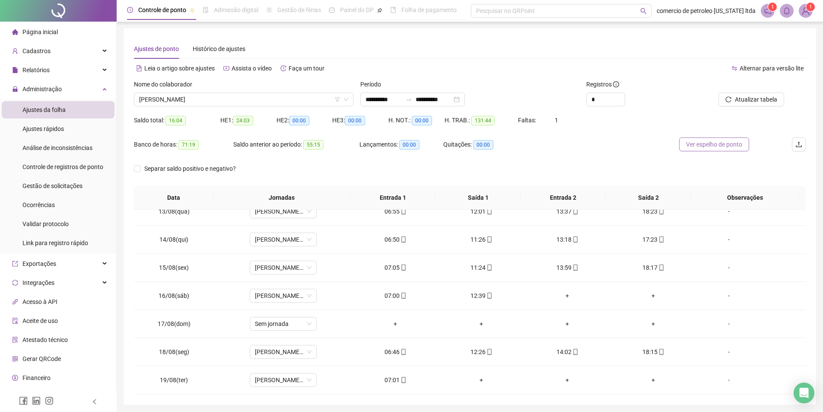
click at [722, 146] on span "Ver espelho de ponto" at bounding box center [714, 145] width 56 height 10
click at [261, 92] on div "Nome do colaborador" at bounding box center [243, 85] width 219 height 13
click at [262, 97] on span "[PERSON_NAME]" at bounding box center [243, 99] width 209 height 13
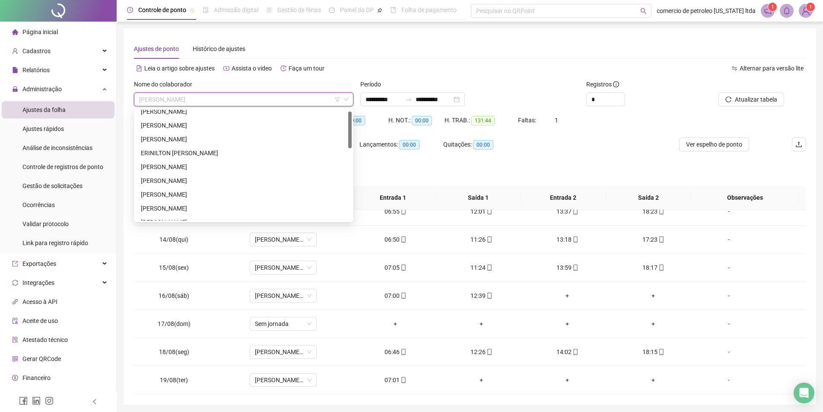
scroll to position [0, 0]
click at [159, 98] on span "[PERSON_NAME]" at bounding box center [243, 99] width 209 height 13
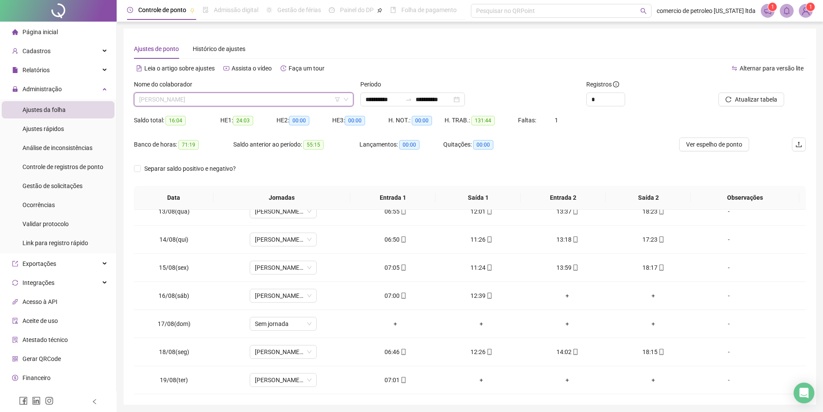
click at [196, 103] on span "[PERSON_NAME]" at bounding box center [243, 99] width 209 height 13
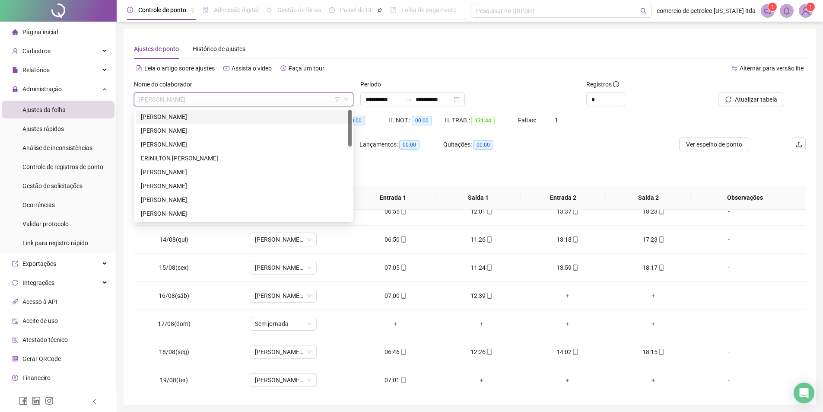
click at [804, 14] on img at bounding box center [805, 10] width 13 height 13
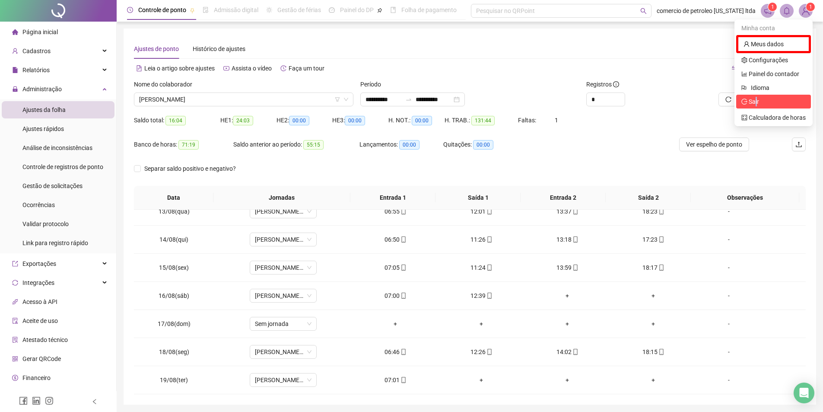
click at [756, 103] on span "Sair" at bounding box center [754, 101] width 10 height 7
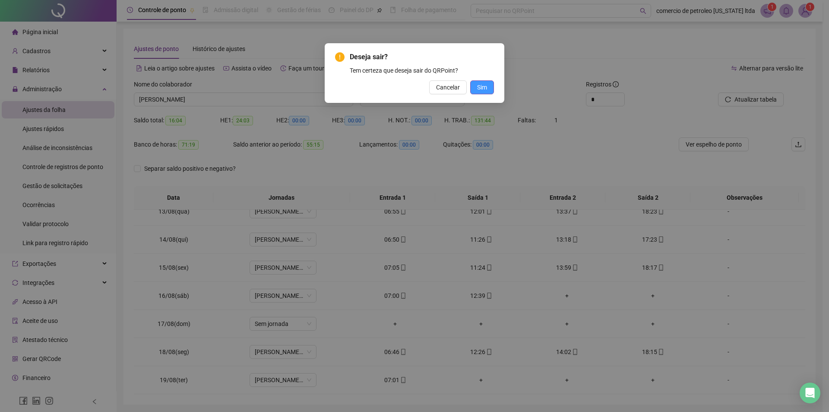
click at [491, 91] on button "Sim" at bounding box center [482, 87] width 24 height 14
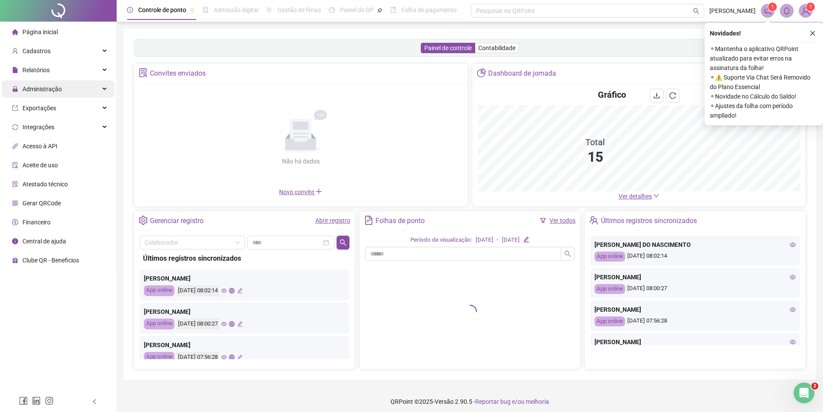
click at [50, 95] on span "Administração" at bounding box center [37, 88] width 50 height 17
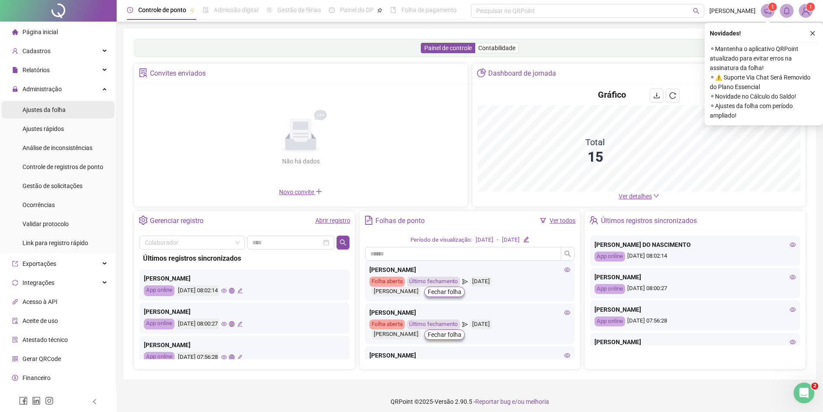
click at [42, 112] on span "Ajustes da folha" at bounding box center [43, 109] width 43 height 7
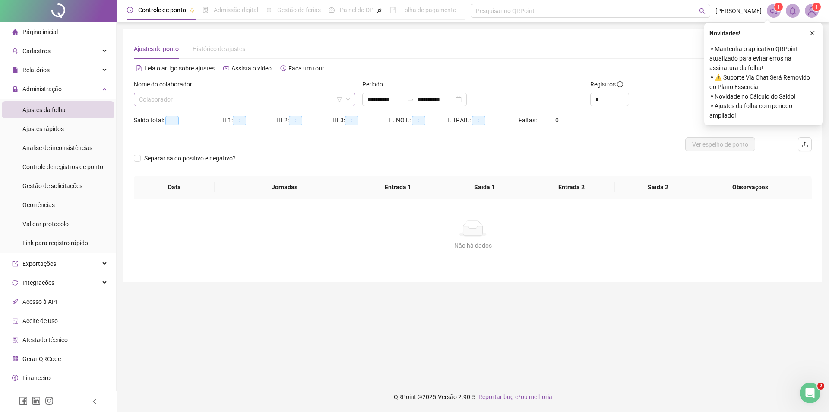
click at [200, 99] on input "search" at bounding box center [240, 99] width 203 height 13
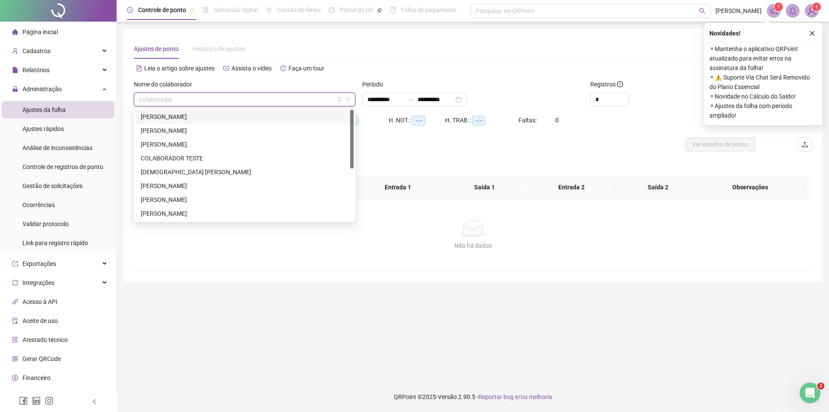
click at [181, 122] on div "[PERSON_NAME]" at bounding box center [245, 117] width 218 height 14
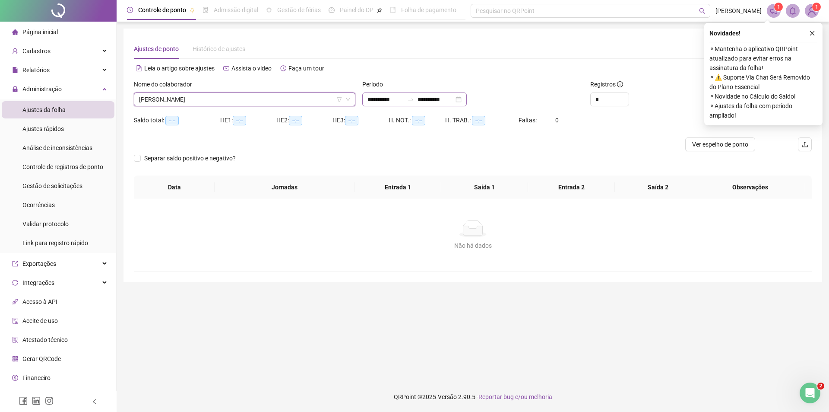
click at [467, 98] on div "**********" at bounding box center [414, 99] width 105 height 14
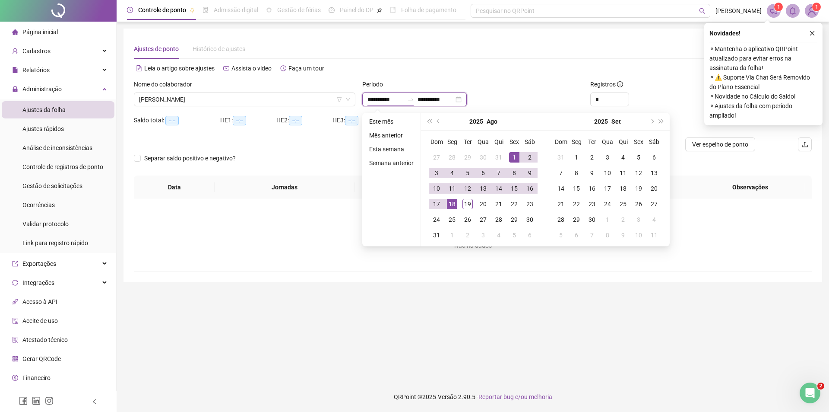
click at [467, 98] on div "**********" at bounding box center [414, 99] width 105 height 14
click at [514, 158] on div "1" at bounding box center [514, 157] width 10 height 10
type input "**********"
click at [466, 204] on div "19" at bounding box center [468, 204] width 10 height 10
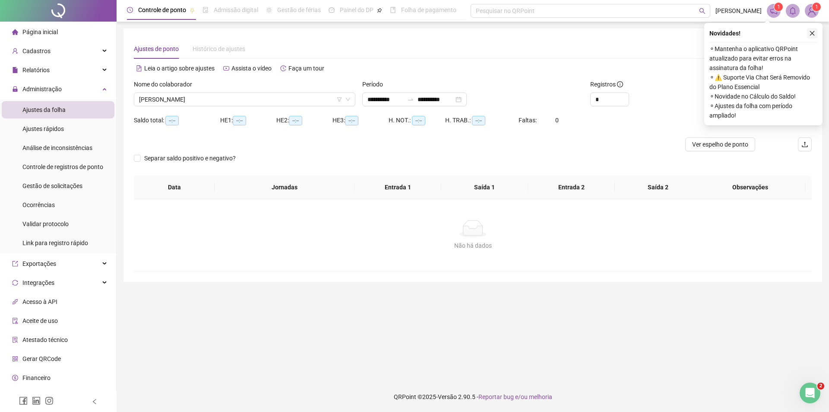
click at [813, 35] on icon "close" at bounding box center [812, 33] width 6 height 6
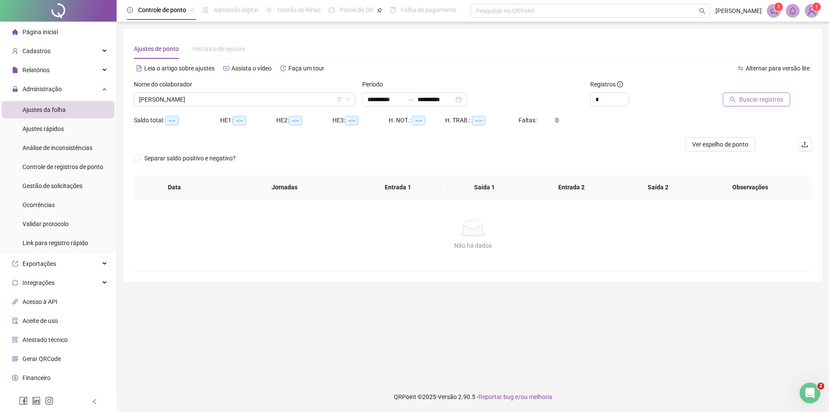
click at [768, 95] on span "Buscar registros" at bounding box center [761, 100] width 44 height 10
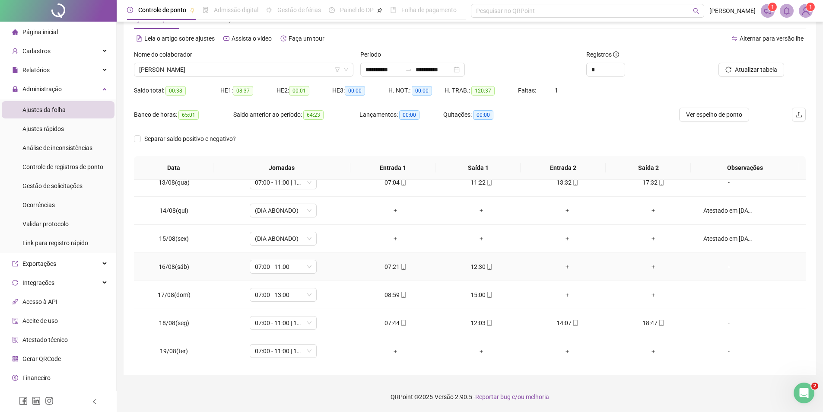
scroll to position [349, 0]
click at [721, 113] on span "Ver espelho de ponto" at bounding box center [714, 115] width 56 height 10
click at [287, 351] on span "07:00 - 11:00 | 13:00 - 17:00" at bounding box center [283, 349] width 57 height 13
type input "*****"
click at [270, 308] on div "Folga" at bounding box center [288, 304] width 57 height 10
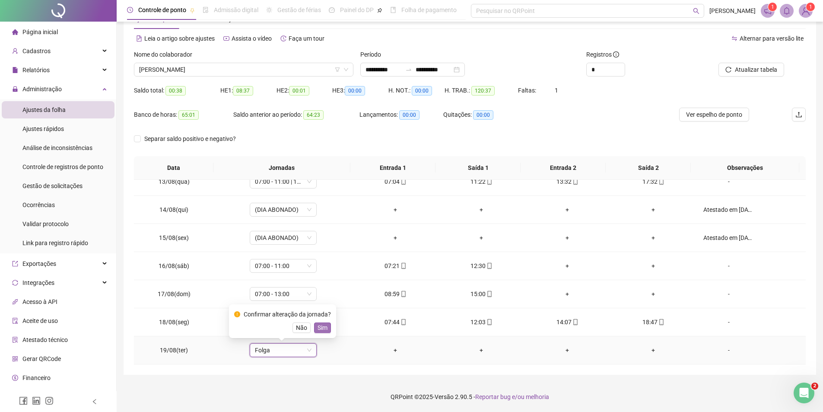
click at [318, 327] on span "Sim" at bounding box center [322, 328] width 10 height 10
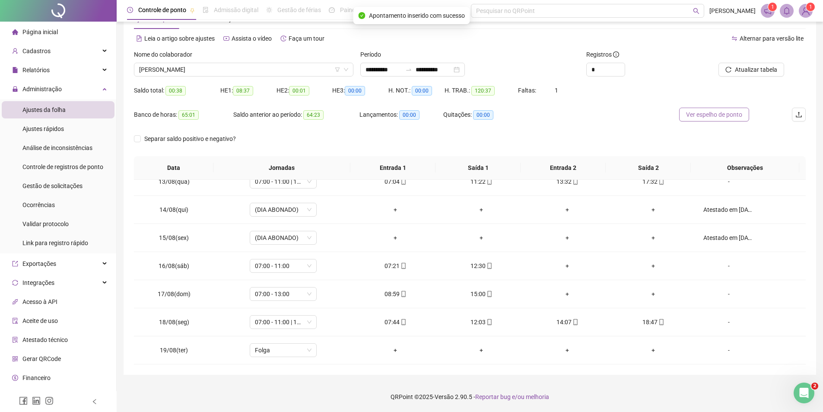
click at [686, 115] on span "Ver espelho de ponto" at bounding box center [714, 115] width 56 height 10
click at [465, 70] on div "**********" at bounding box center [412, 70] width 105 height 14
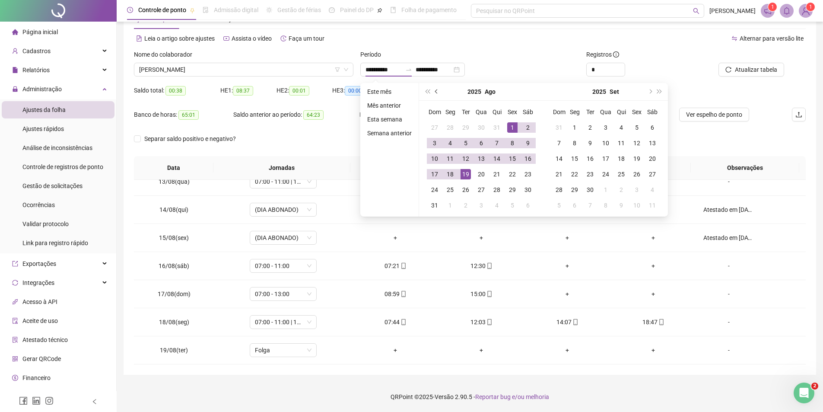
click at [436, 89] on button "prev-year" at bounding box center [437, 91] width 10 height 17
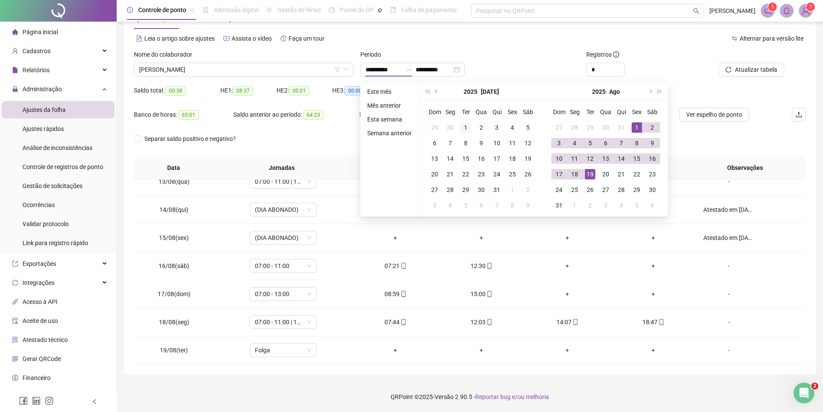
type input "**********"
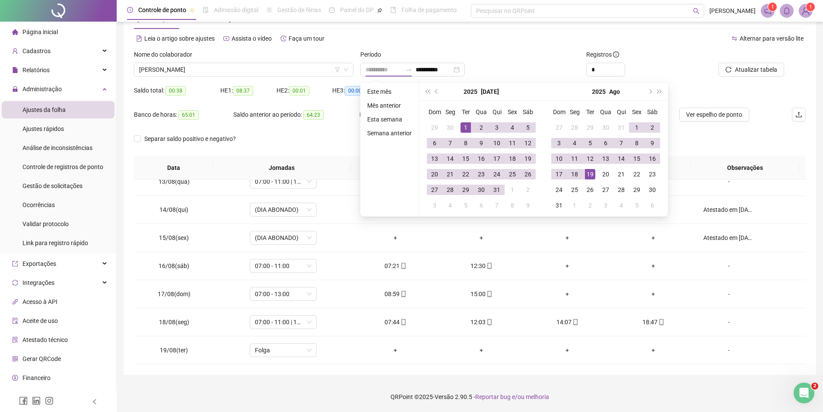
click at [466, 127] on div "1" at bounding box center [465, 127] width 10 height 10
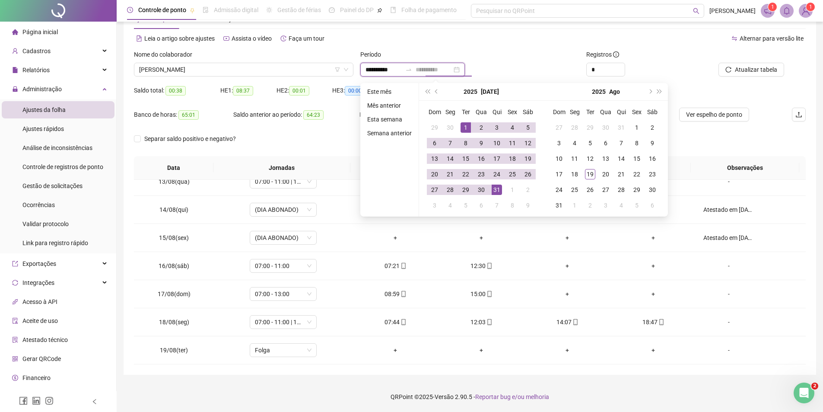
type input "**********"
click at [500, 196] on td "31" at bounding box center [497, 190] width 16 height 16
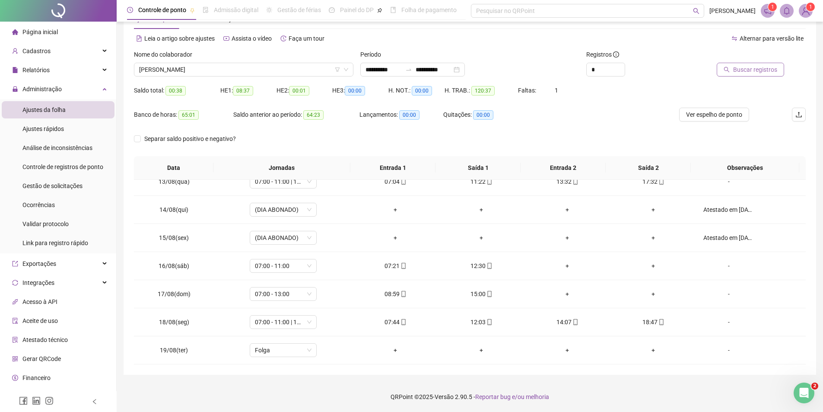
click at [764, 67] on span "Buscar registros" at bounding box center [755, 70] width 44 height 10
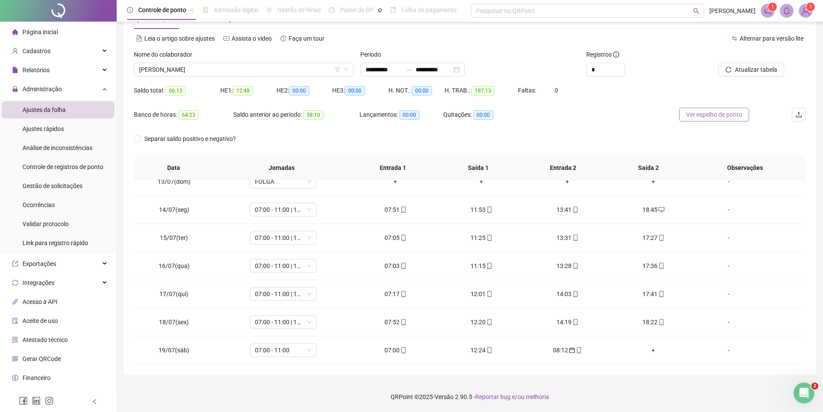
click at [707, 119] on button "Ver espelho de ponto" at bounding box center [714, 115] width 70 height 14
click at [465, 68] on div "**********" at bounding box center [412, 70] width 105 height 14
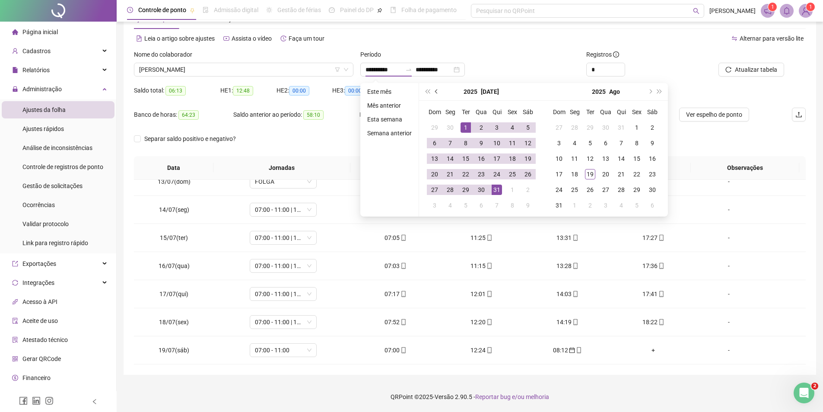
click at [435, 92] on span "prev-year" at bounding box center [437, 91] width 4 height 4
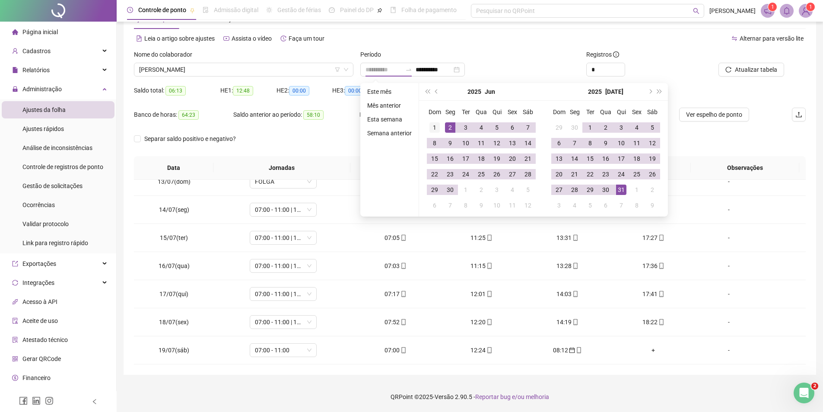
type input "**********"
click at [434, 131] on div "1" at bounding box center [434, 127] width 10 height 10
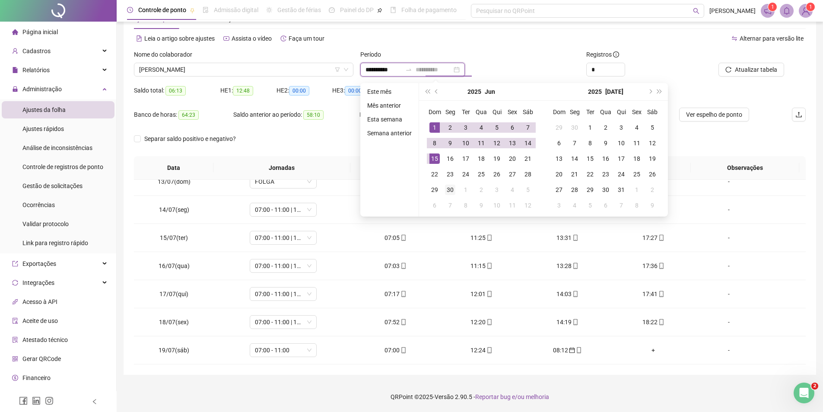
type input "**********"
click at [450, 193] on div "30" at bounding box center [450, 189] width 10 height 10
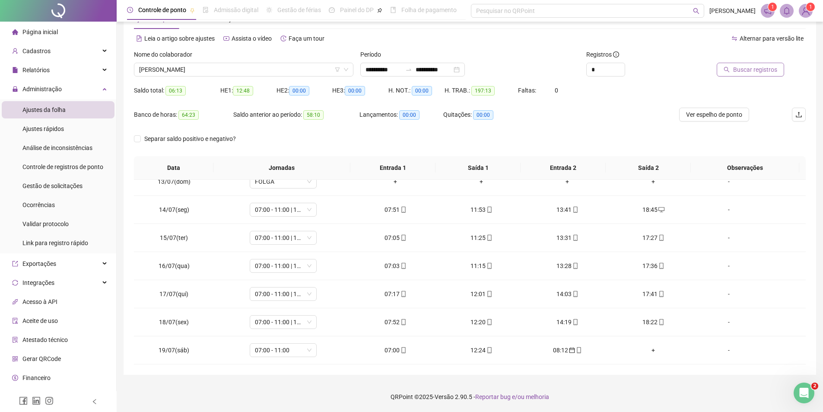
click at [741, 73] on span "Buscar registros" at bounding box center [755, 70] width 44 height 10
click at [700, 114] on span "Ver espelho de ponto" at bounding box center [714, 115] width 56 height 10
click at [465, 70] on div "**********" at bounding box center [412, 70] width 105 height 14
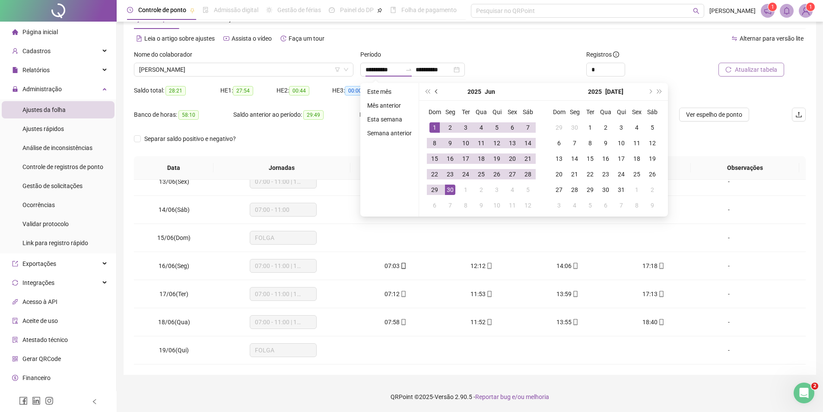
click at [432, 92] on button "prev-year" at bounding box center [437, 91] width 10 height 17
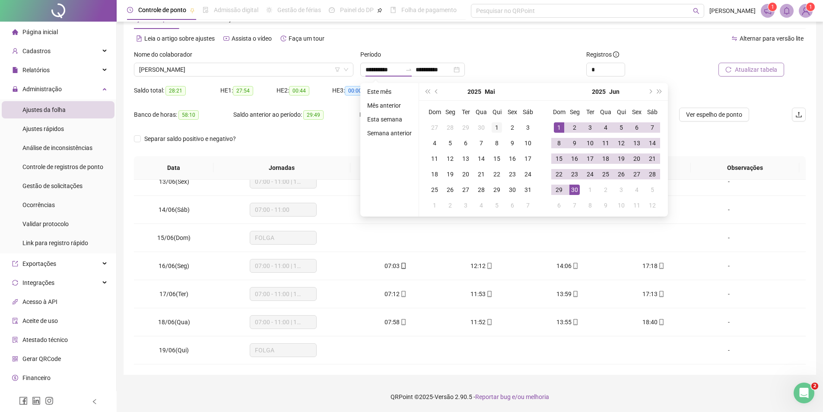
type input "**********"
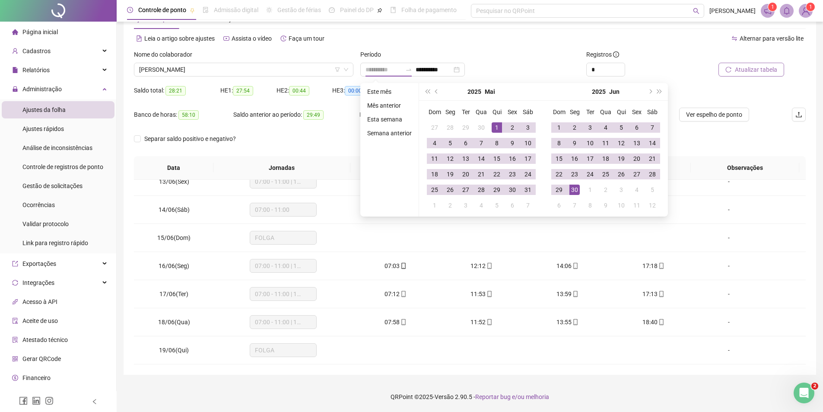
click at [495, 125] on div "1" at bounding box center [497, 127] width 10 height 10
type input "**********"
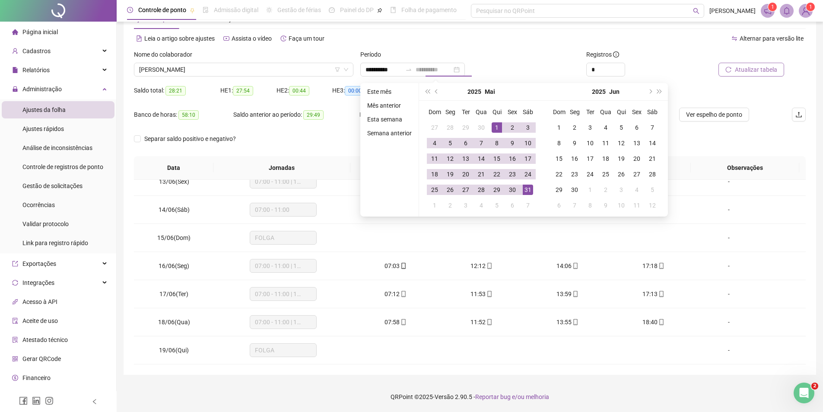
click at [524, 196] on td "31" at bounding box center [528, 190] width 16 height 16
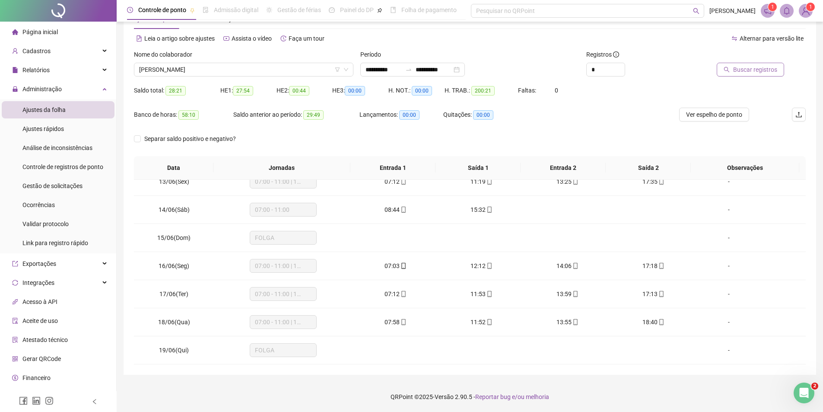
click at [745, 70] on span "Buscar registros" at bounding box center [755, 70] width 44 height 10
drag, startPoint x: 829, startPoint y: 121, endPoint x: 702, endPoint y: 113, distance: 126.8
click at [702, 113] on span "Ver espelho de ponto" at bounding box center [714, 115] width 56 height 10
click at [314, 63] on span "ANDRE PEREIRA LOBO" at bounding box center [243, 69] width 209 height 13
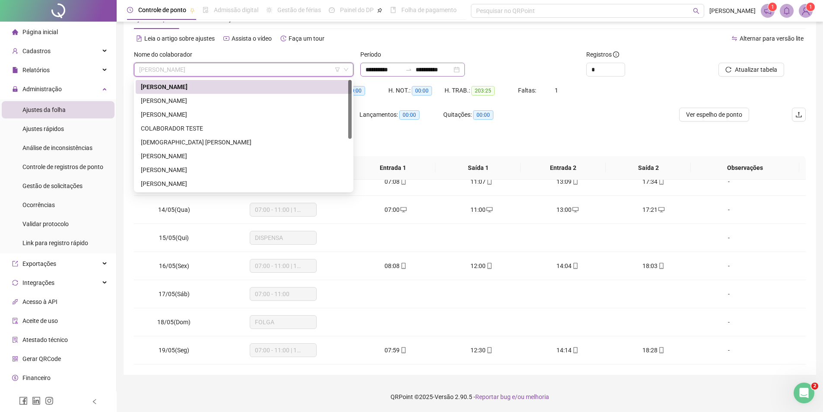
click at [465, 69] on div "**********" at bounding box center [412, 70] width 105 height 14
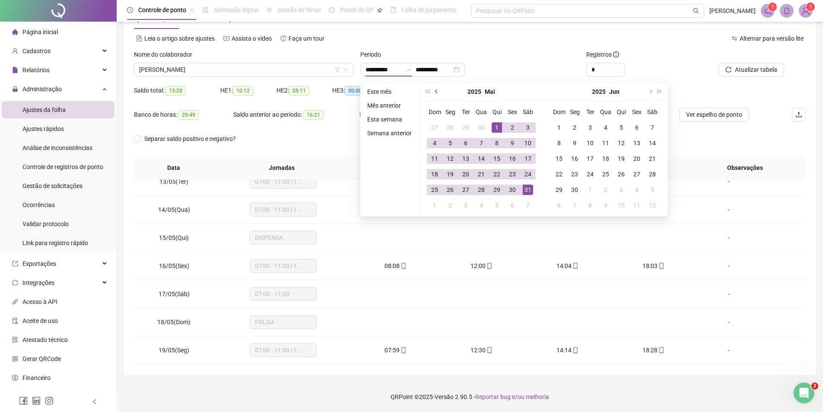
click at [436, 89] on button "prev-year" at bounding box center [437, 91] width 10 height 17
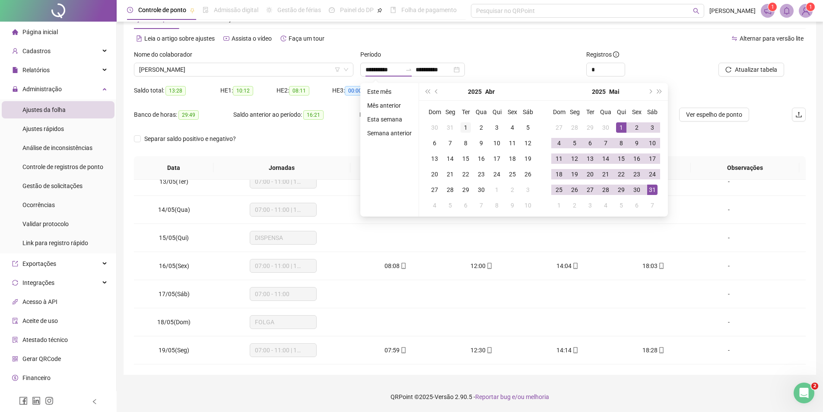
type input "**********"
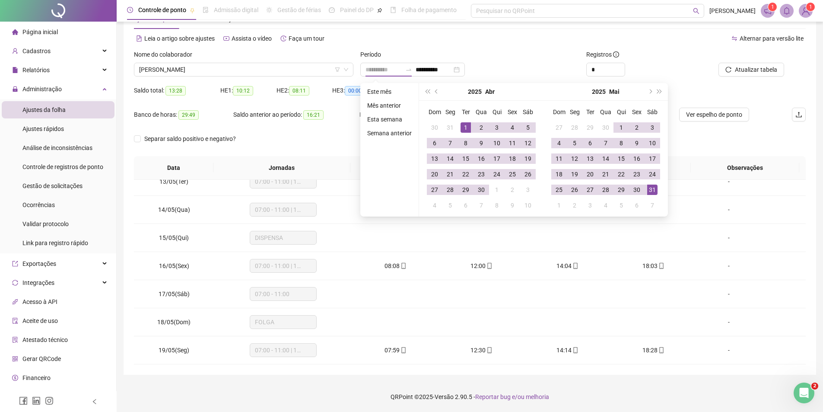
click at [464, 126] on div "1" at bounding box center [465, 127] width 10 height 10
type input "**********"
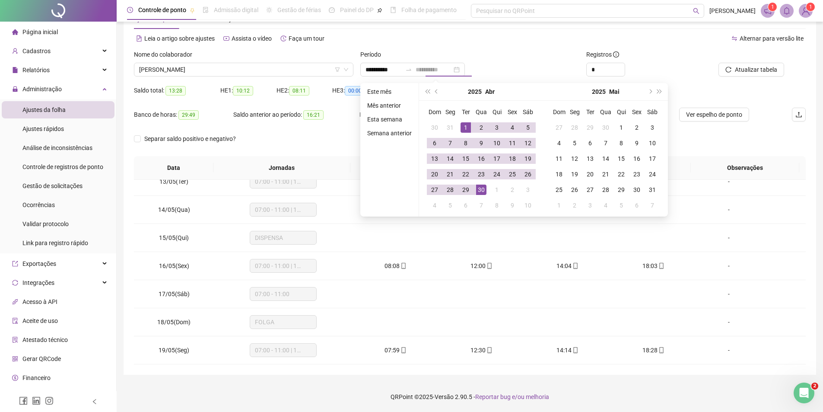
click at [480, 193] on div "30" at bounding box center [481, 189] width 10 height 10
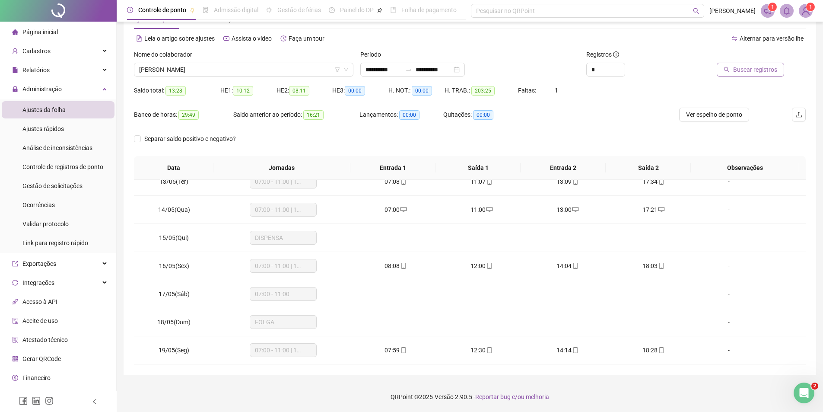
click at [743, 70] on span "Buscar registros" at bounding box center [755, 70] width 44 height 10
click at [711, 109] on button "Ver espelho de ponto" at bounding box center [714, 115] width 70 height 14
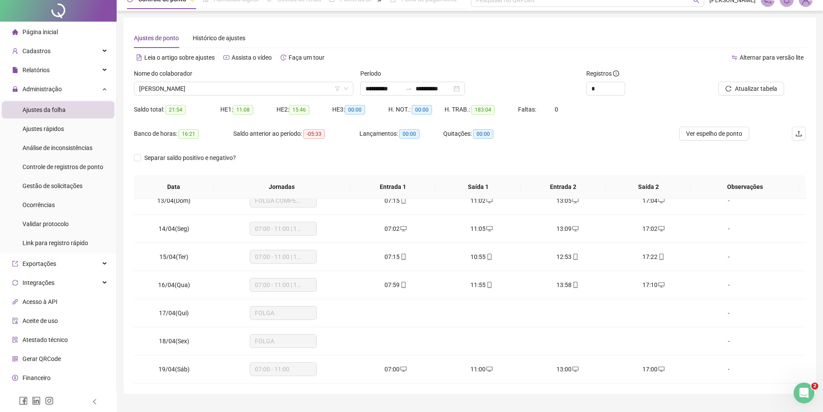
scroll to position [0, 0]
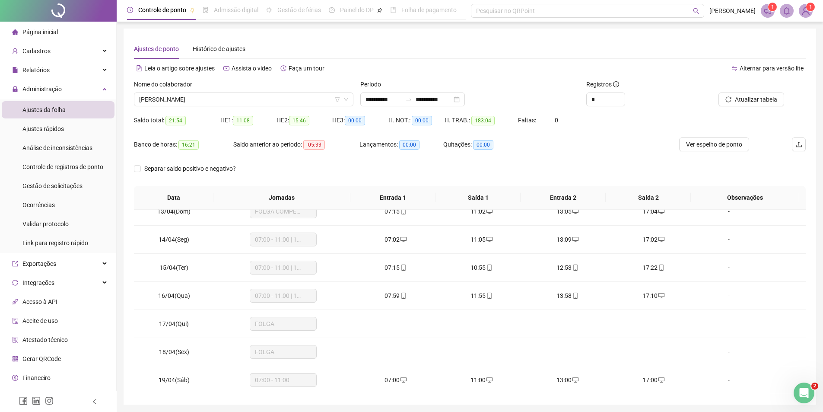
click at [64, 111] on span "Ajustes da folha" at bounding box center [43, 109] width 43 height 7
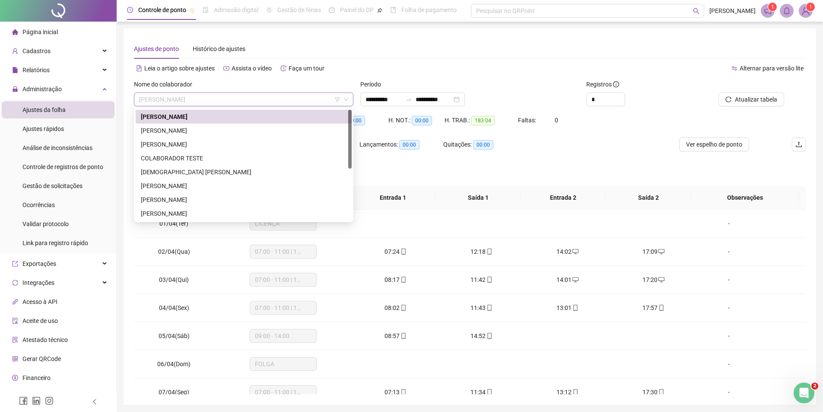
click at [260, 99] on span "ANDRE PEREIRA LOBO" at bounding box center [243, 99] width 209 height 13
click at [171, 171] on div "DEUSIMAR GREGORIO DIAS" at bounding box center [244, 172] width 206 height 10
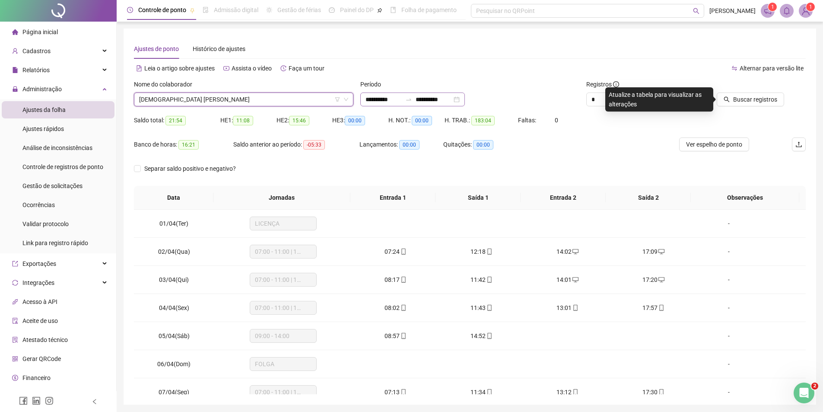
click at [465, 99] on div "**********" at bounding box center [412, 99] width 105 height 14
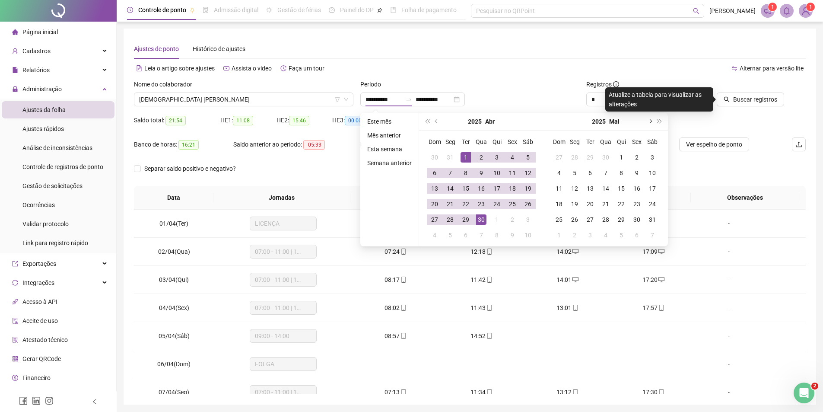
click at [651, 121] on button "next-year" at bounding box center [650, 121] width 10 height 17
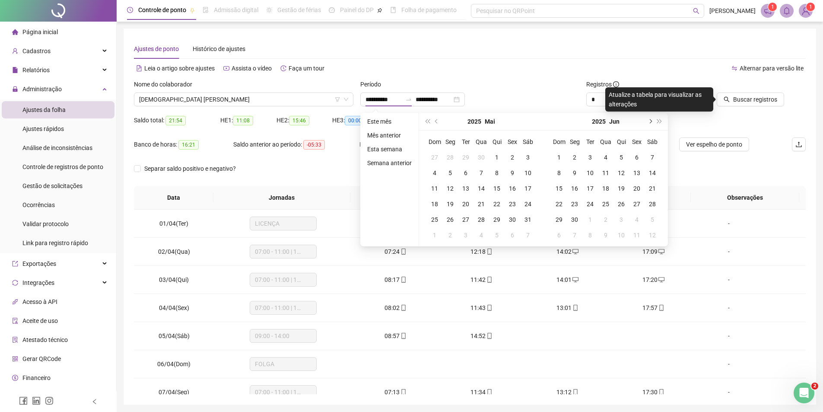
click at [651, 121] on button "next-year" at bounding box center [650, 121] width 10 height 17
click at [650, 123] on button "next-year" at bounding box center [650, 121] width 10 height 17
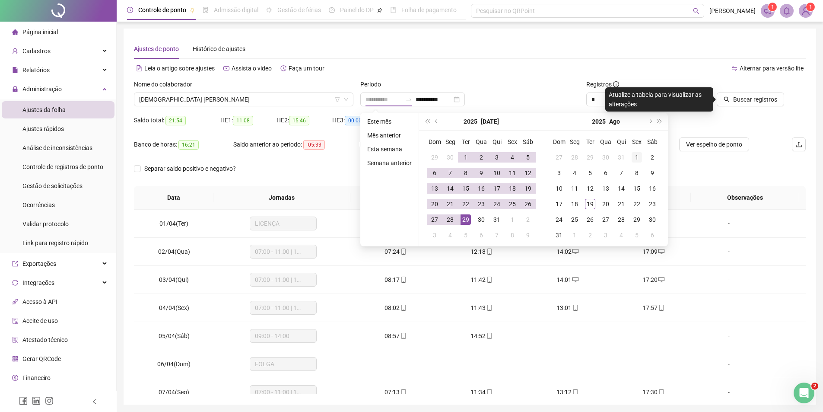
type input "**********"
click at [633, 153] on div "1" at bounding box center [636, 157] width 10 height 10
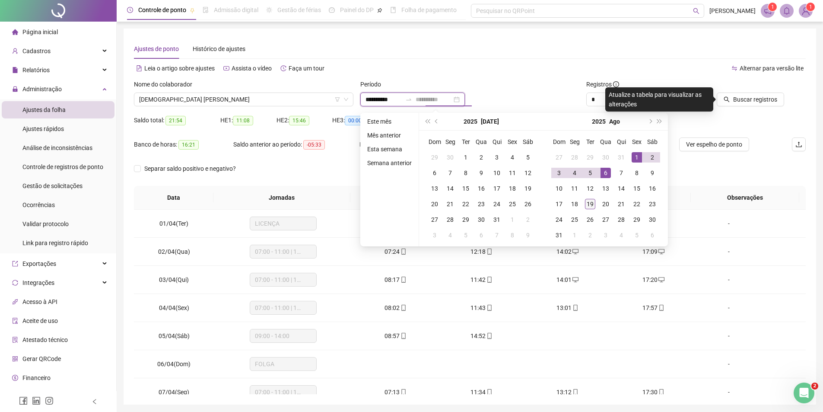
type input "**********"
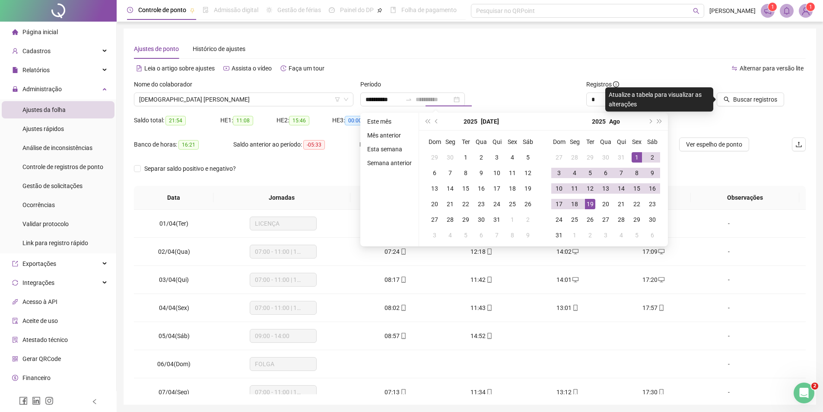
click at [589, 204] on div "19" at bounding box center [590, 204] width 10 height 10
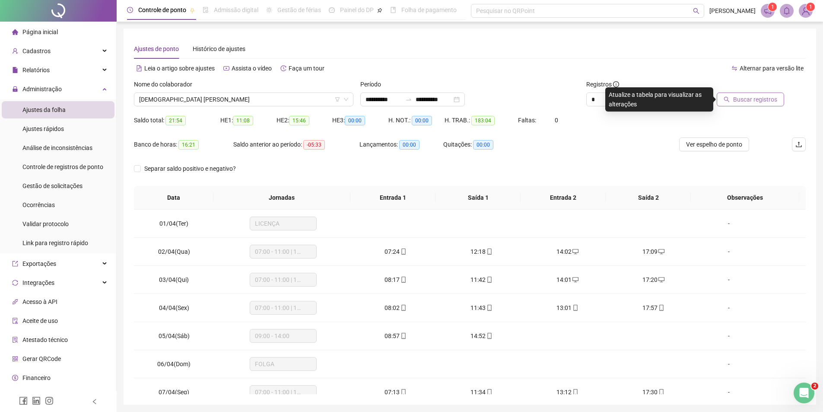
click at [755, 104] on span "Buscar registros" at bounding box center [755, 100] width 44 height 10
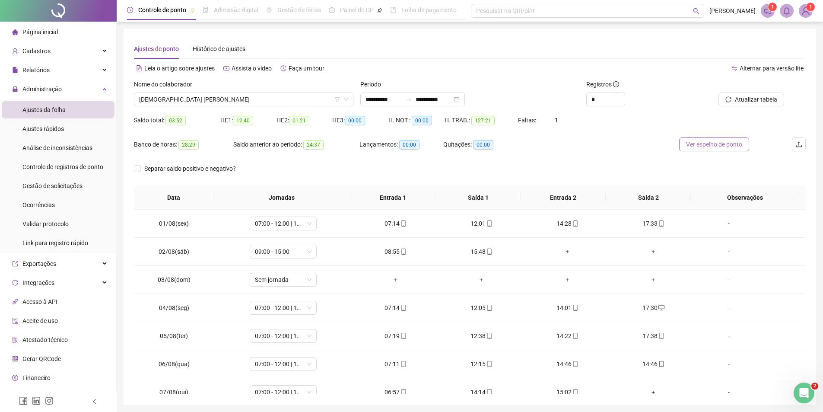
click at [701, 146] on span "Ver espelho de ponto" at bounding box center [714, 145] width 56 height 10
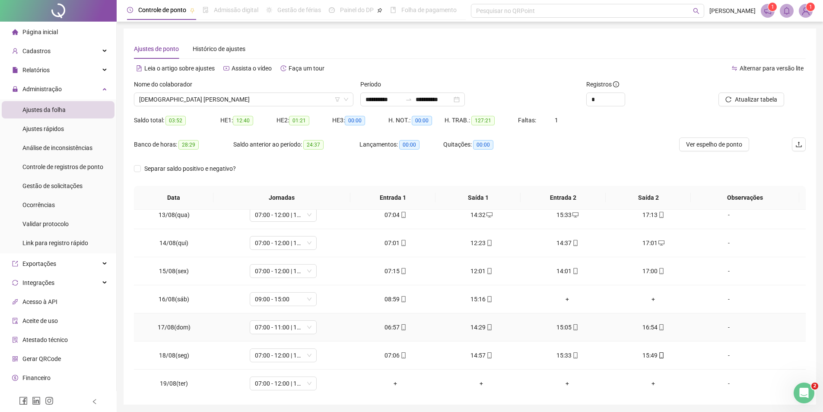
scroll to position [349, 0]
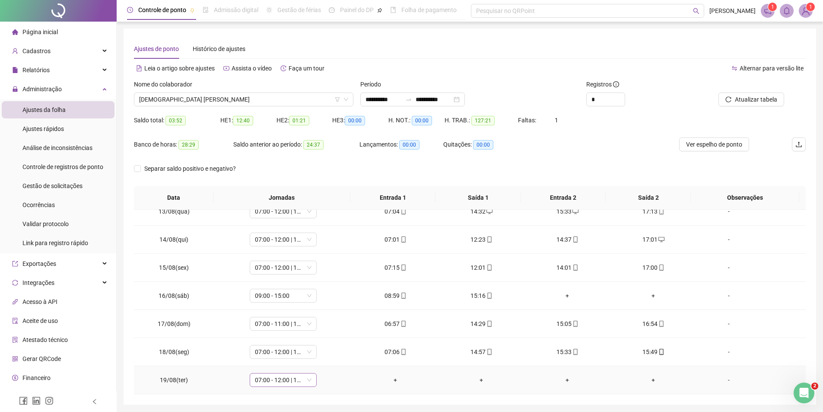
click at [290, 378] on span "07:00 - 12:00 | 14:00 - 16:30" at bounding box center [283, 379] width 57 height 13
type input "*****"
click at [285, 333] on div "Folga" at bounding box center [288, 334] width 57 height 10
click at [317, 357] on span "Sim" at bounding box center [322, 357] width 10 height 10
click at [756, 95] on span "Atualizar tabela" at bounding box center [756, 100] width 42 height 10
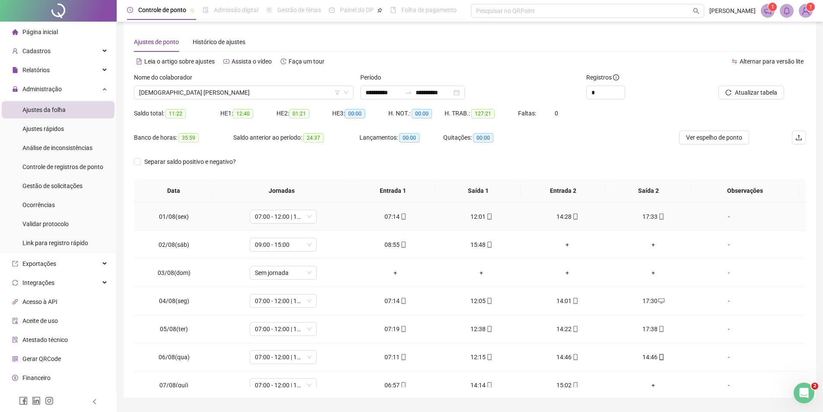
scroll to position [0, 0]
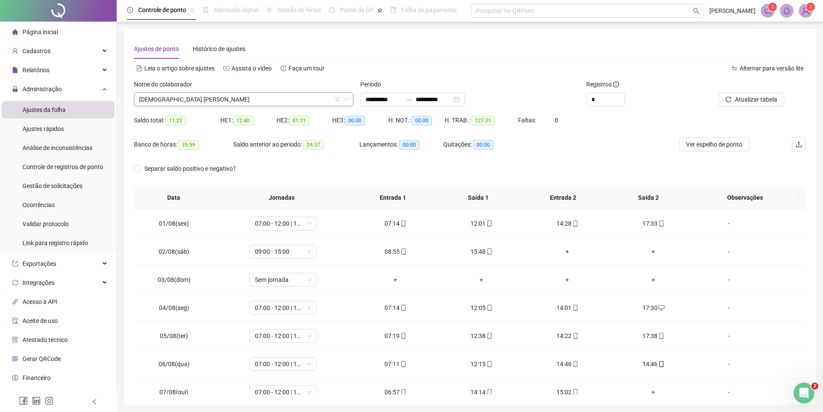
click at [224, 97] on span "DEUSIMAR GREGORIO DIAS" at bounding box center [243, 99] width 209 height 13
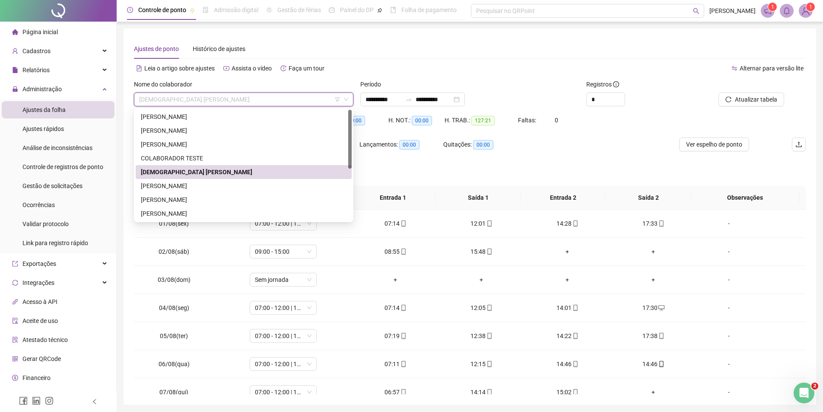
click at [211, 169] on div "DEUSIMAR GREGORIO DIAS" at bounding box center [244, 172] width 206 height 10
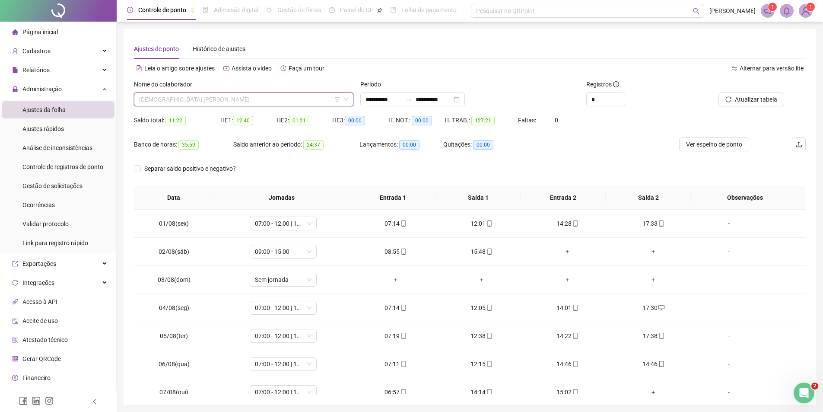
click at [228, 95] on span "DEUSIMAR GREGORIO DIAS" at bounding box center [243, 99] width 209 height 13
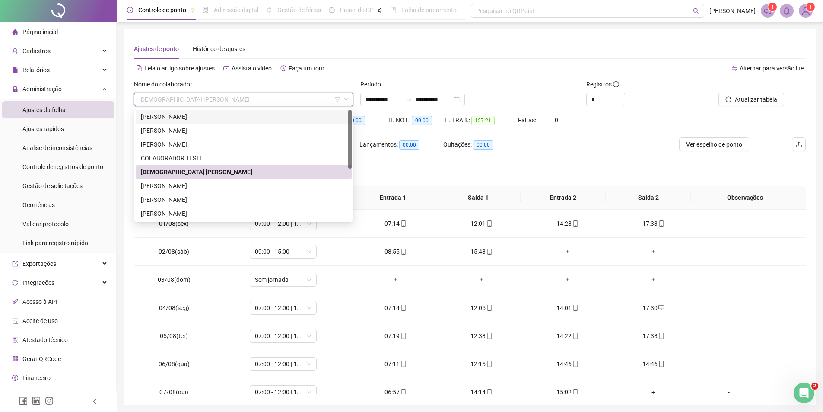
click at [804, 15] on img at bounding box center [805, 10] width 13 height 13
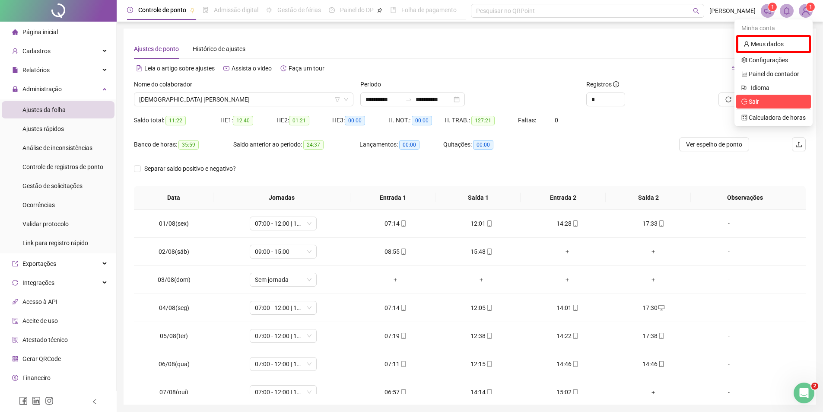
click at [752, 100] on span "Sair" at bounding box center [754, 101] width 10 height 7
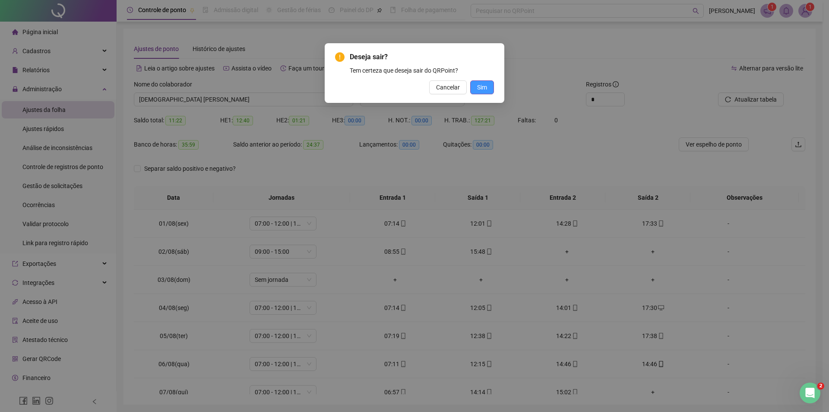
click at [492, 89] on button "Sim" at bounding box center [482, 87] width 24 height 14
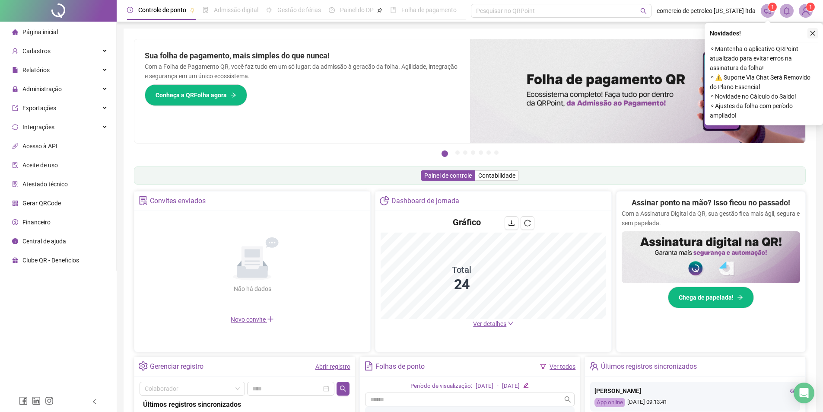
click at [813, 33] on icon "close" at bounding box center [812, 33] width 5 height 5
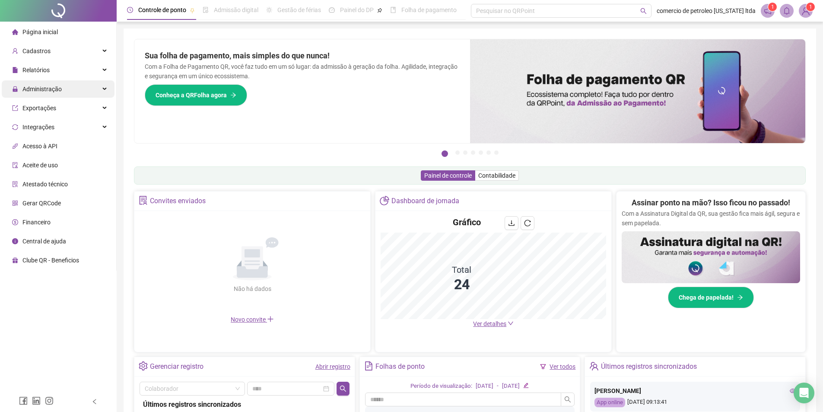
click at [46, 91] on span "Administração" at bounding box center [41, 89] width 39 height 7
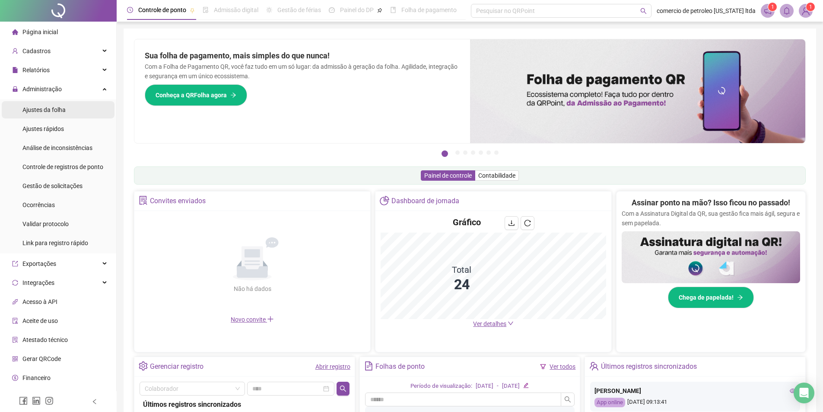
click at [51, 116] on div "Ajustes da folha" at bounding box center [43, 109] width 43 height 17
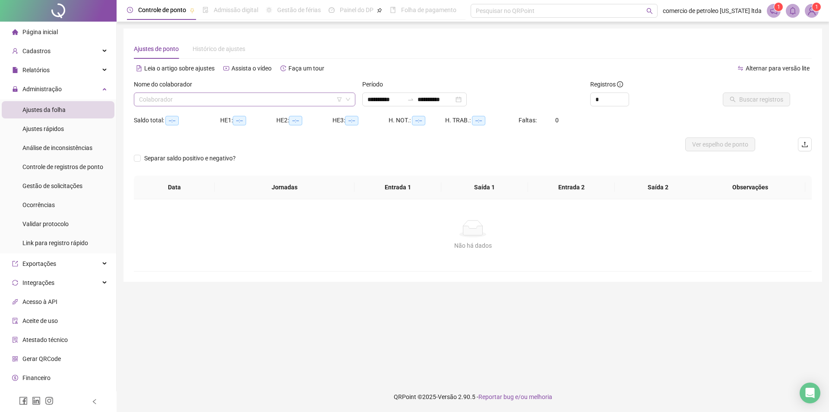
type input "**********"
click at [208, 100] on input "search" at bounding box center [240, 99] width 203 height 13
type input "**"
click at [208, 117] on div "KEYLA KALYANE BARBOZA" at bounding box center [245, 117] width 208 height 10
click at [754, 101] on span "Buscar registros" at bounding box center [761, 100] width 44 height 10
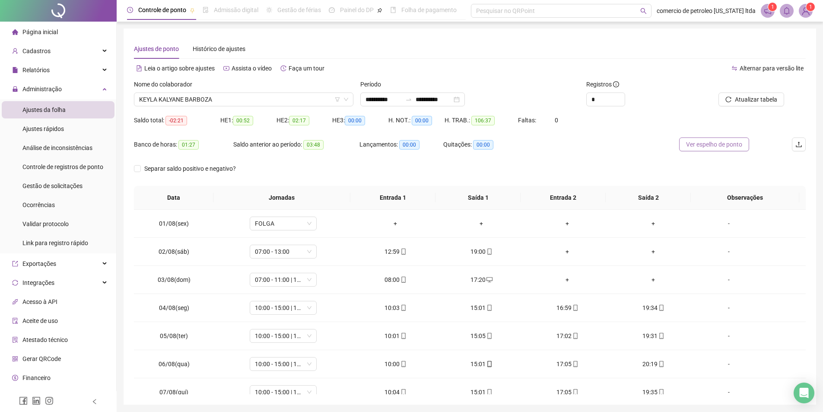
click at [708, 146] on span "Ver espelho de ponto" at bounding box center [714, 145] width 56 height 10
click at [231, 104] on span "KEYLA KALYANE BARBOZA" at bounding box center [243, 99] width 209 height 13
